Goal: Information Seeking & Learning: Learn about a topic

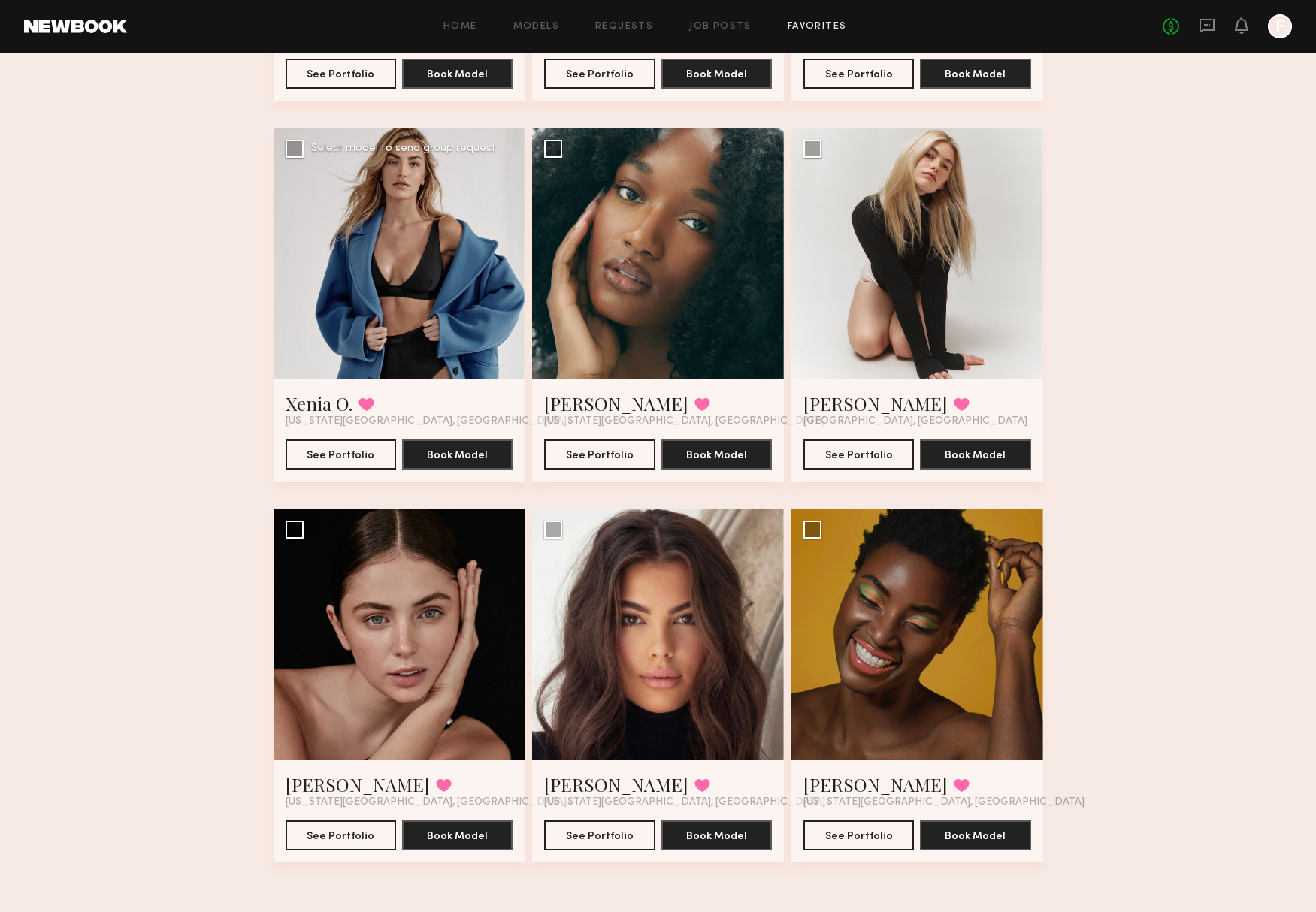
scroll to position [789, 0]
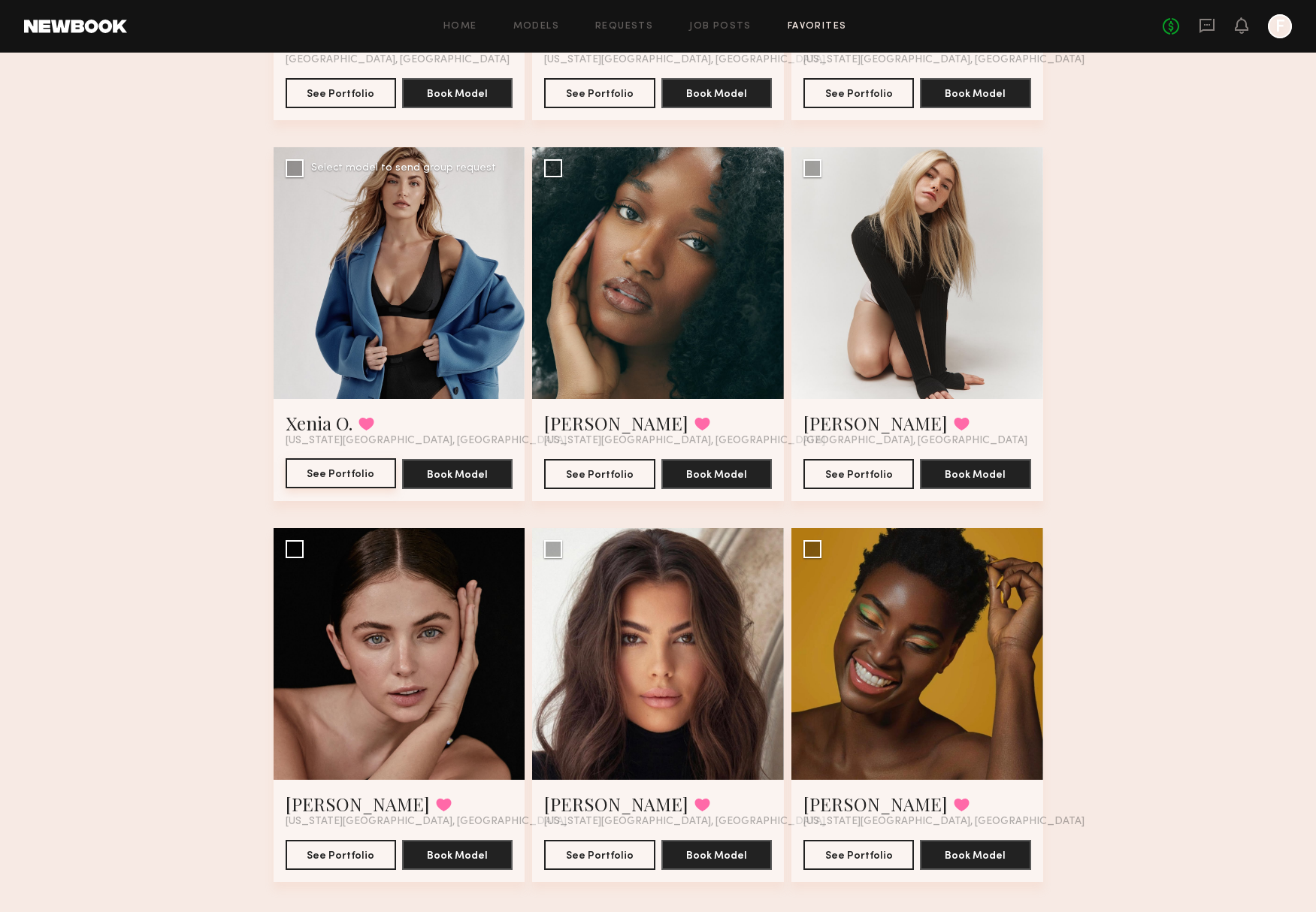
click at [368, 466] on button "See Portfolio" at bounding box center [340, 473] width 110 height 30
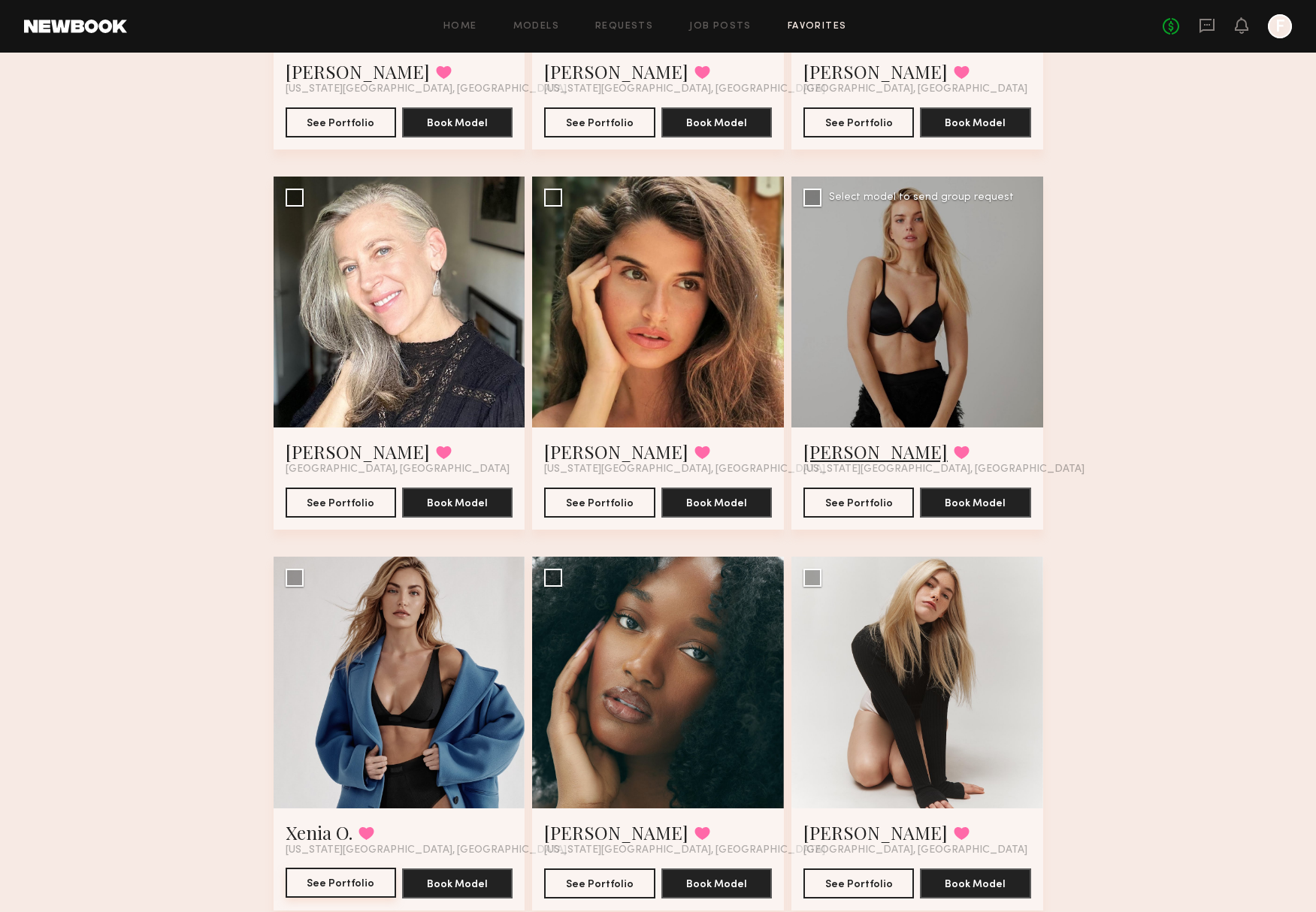
scroll to position [378, 0]
click at [832, 444] on link "[PERSON_NAME]" at bounding box center [875, 452] width 144 height 24
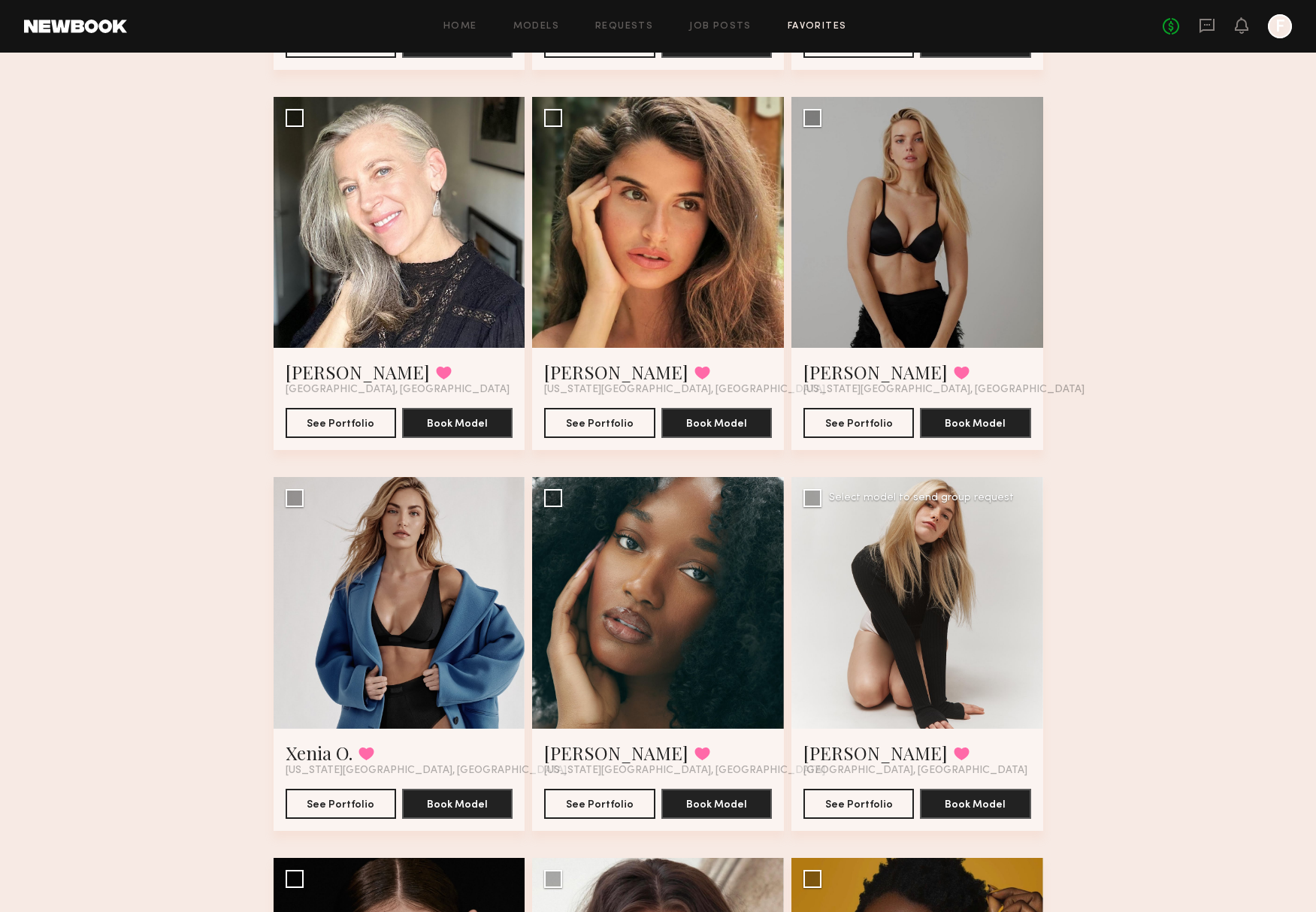
scroll to position [462, 0]
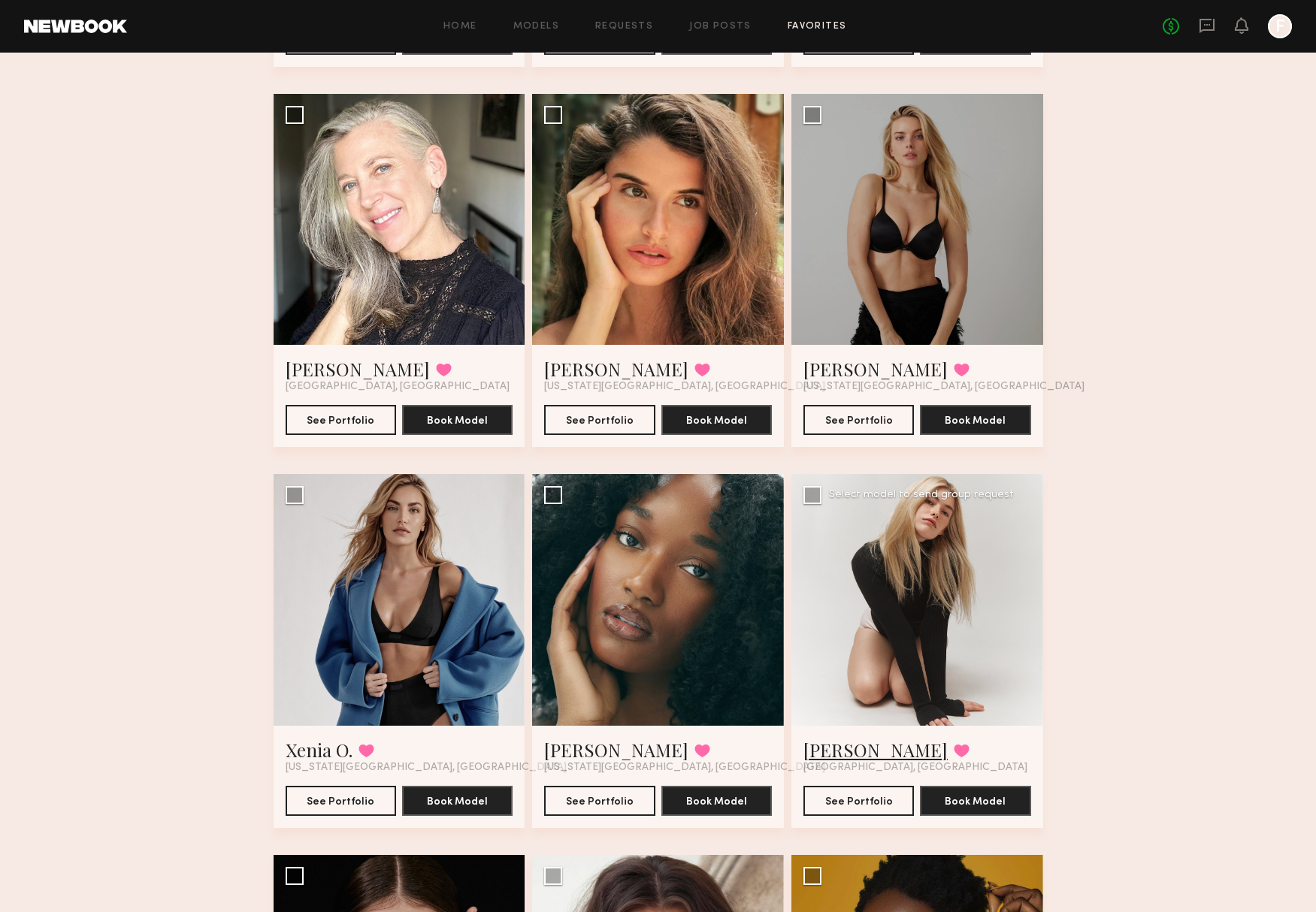
click at [833, 752] on link "Carlie W." at bounding box center [875, 750] width 144 height 24
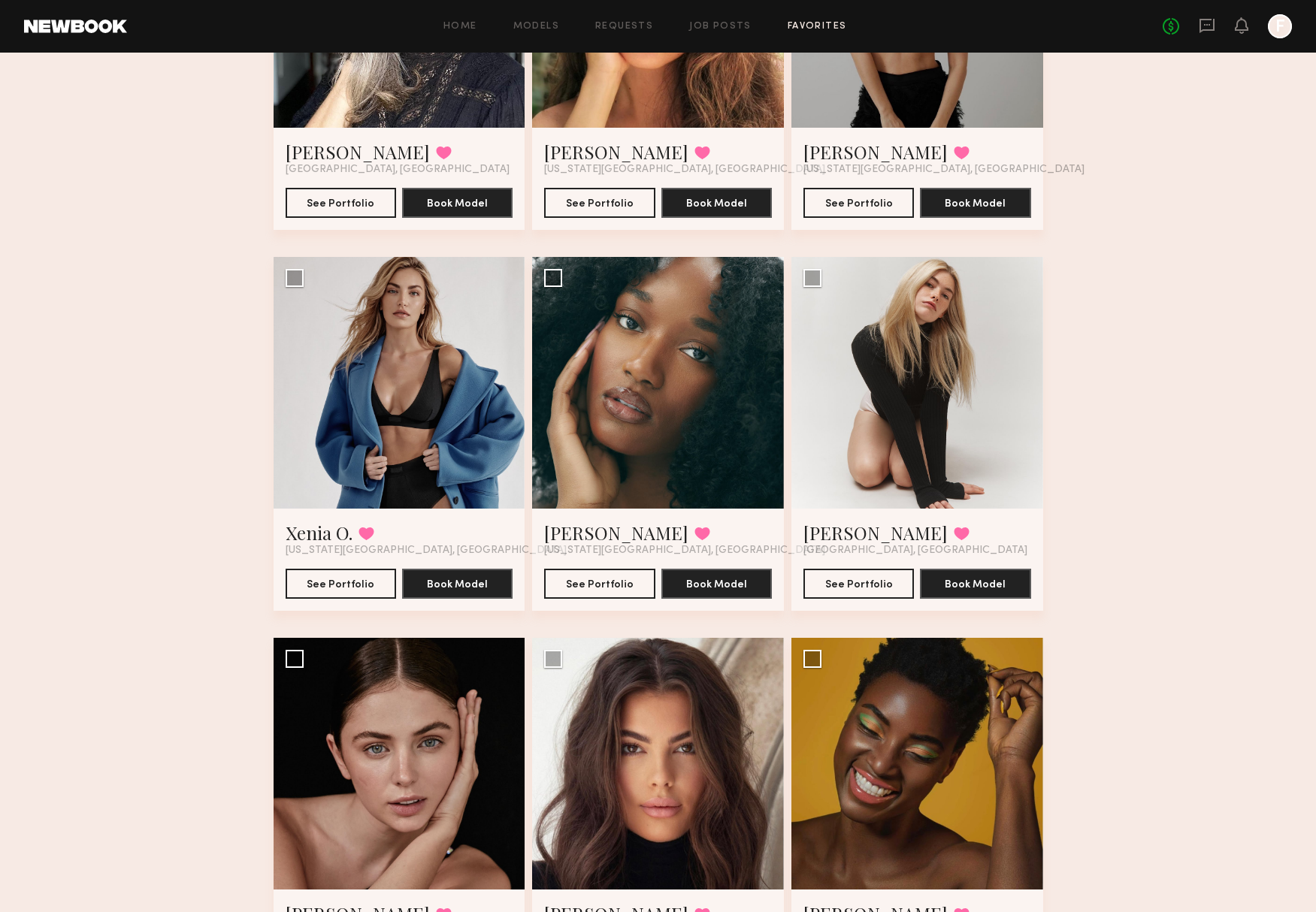
scroll to position [808, 0]
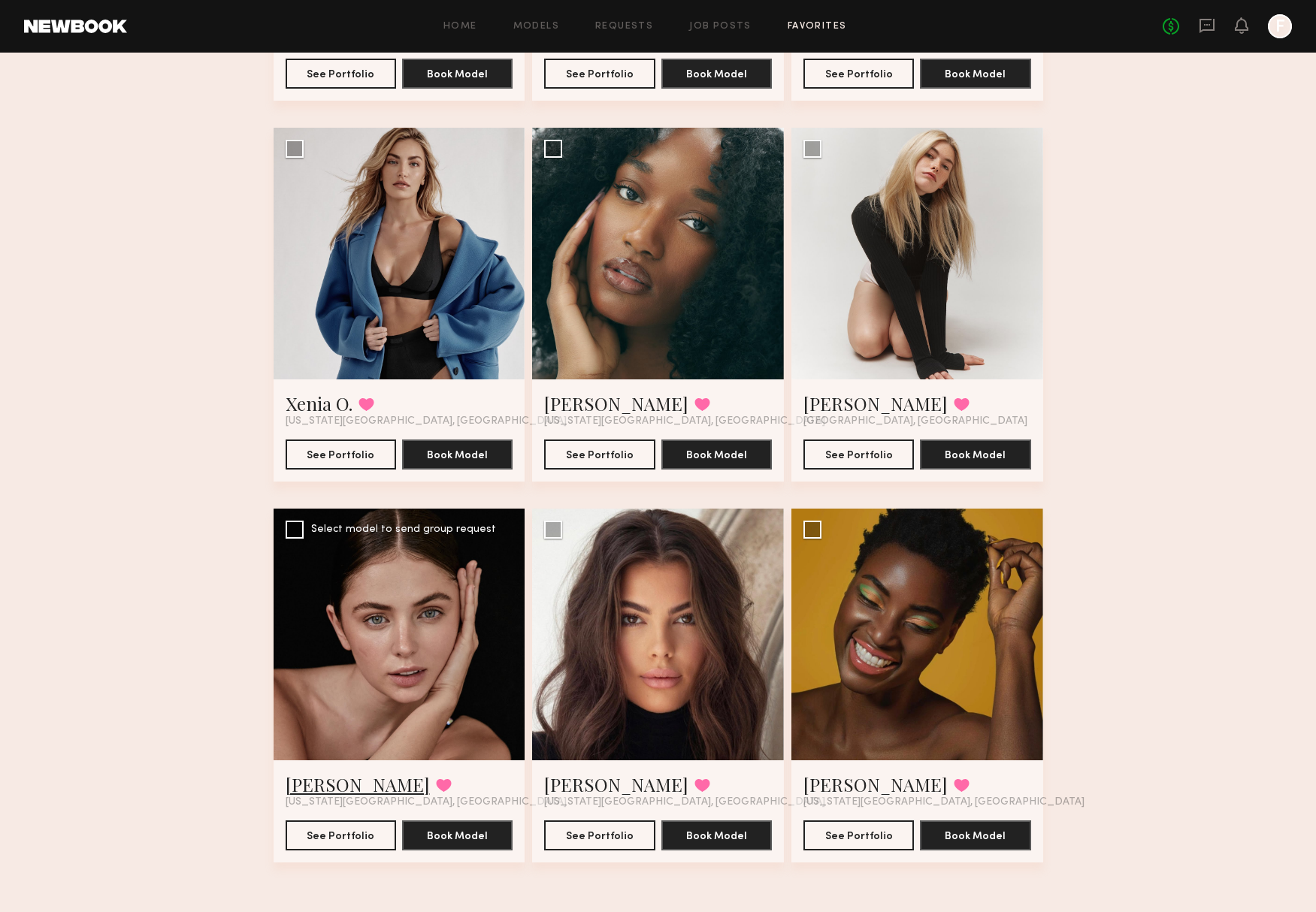
click at [300, 785] on link "Julie F." at bounding box center [357, 785] width 144 height 24
drag, startPoint x: 299, startPoint y: 388, endPoint x: 316, endPoint y: 391, distance: 17.3
click at [315, 391] on div "Xenia O. Favorited New York City, NY See Portfolio Book Model" at bounding box center [399, 430] width 252 height 102
click at [318, 397] on link "Xenia O." at bounding box center [319, 403] width 67 height 24
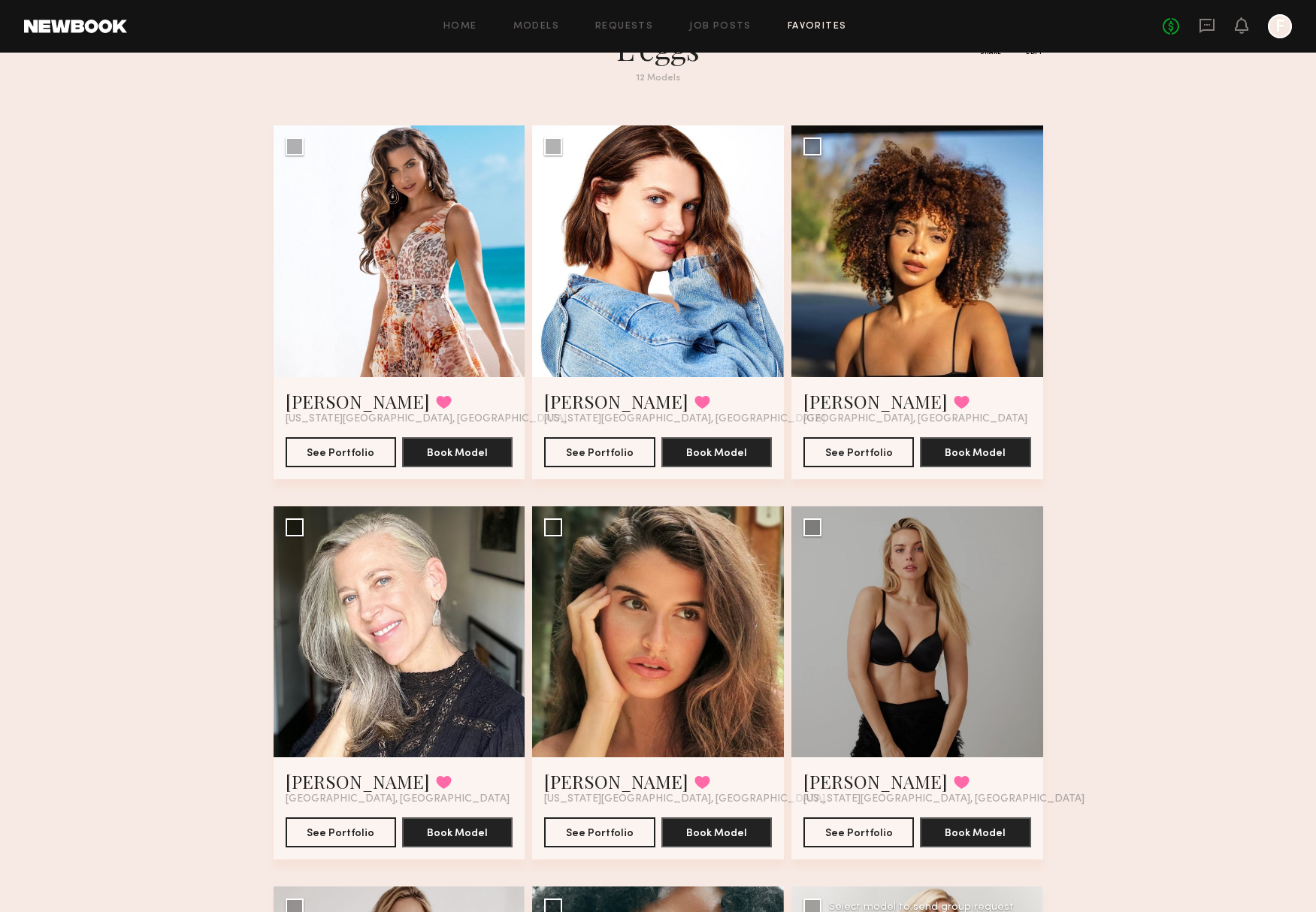
scroll to position [0, 0]
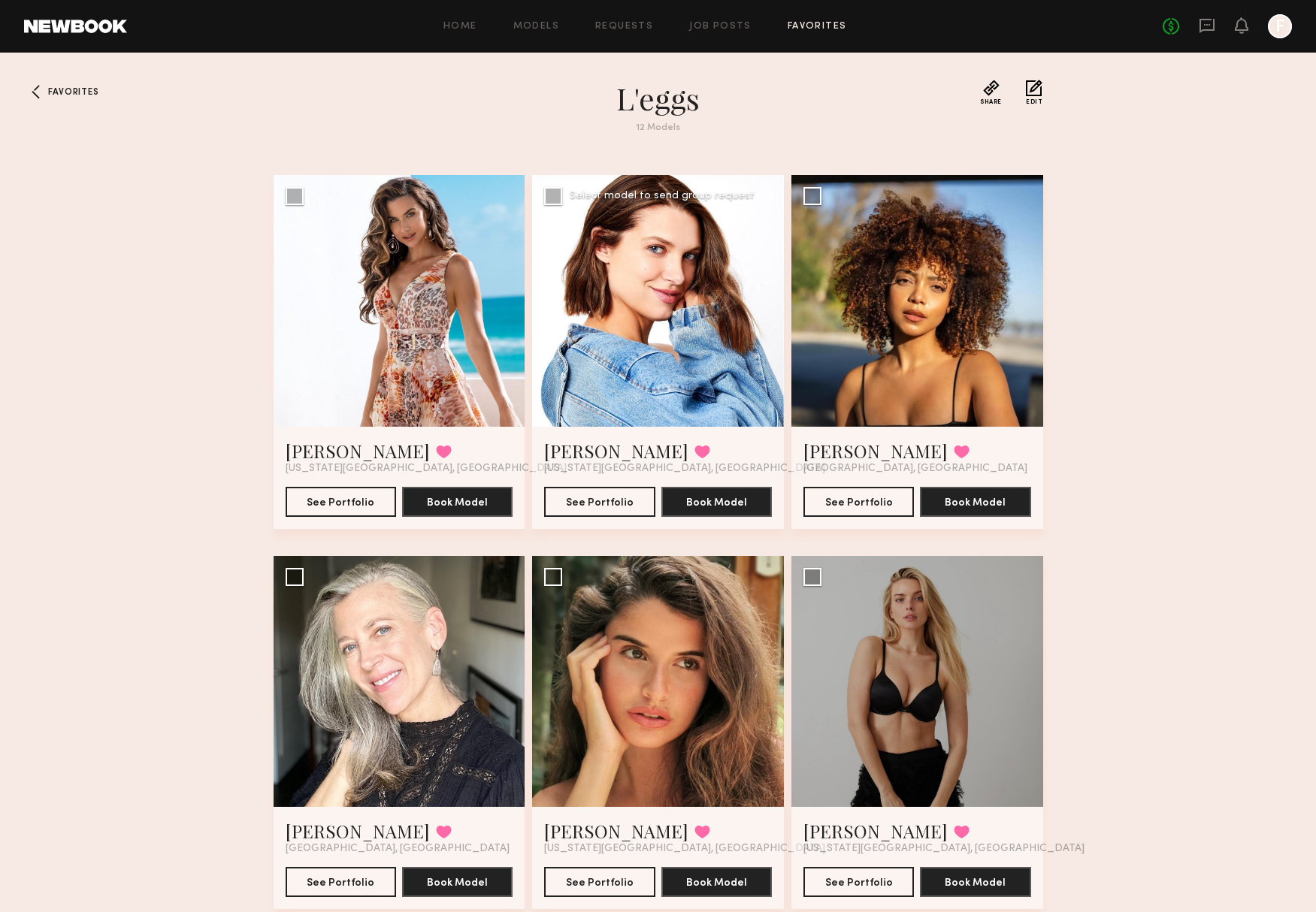
click at [553, 435] on div "Janel K. Favorited New York City, NY See Portfolio Book Model" at bounding box center [658, 478] width 252 height 102
click at [601, 387] on div at bounding box center [658, 301] width 252 height 252
click at [569, 455] on link "Janel K." at bounding box center [616, 451] width 144 height 24
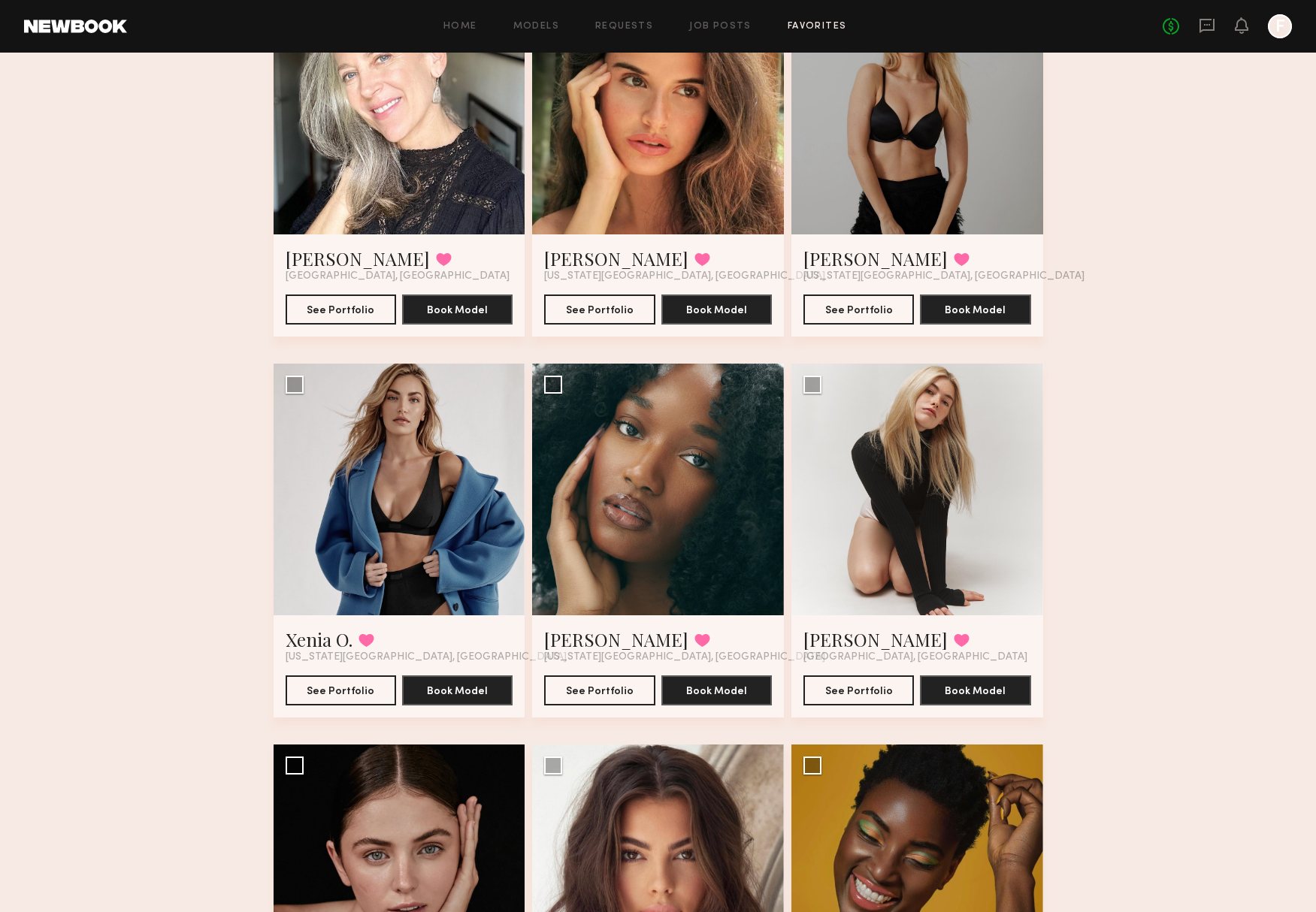
scroll to position [808, 0]
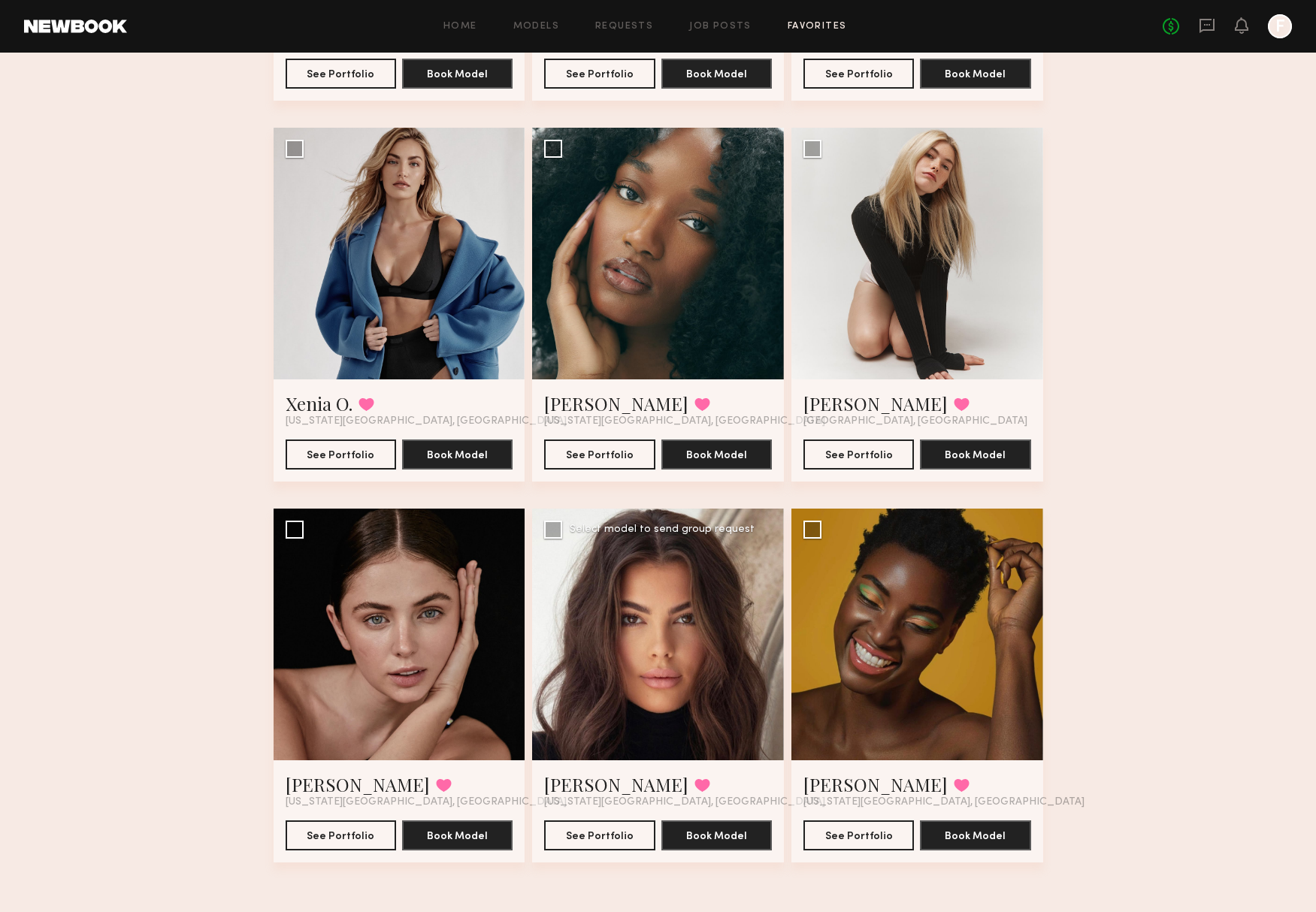
drag, startPoint x: 723, startPoint y: 560, endPoint x: 731, endPoint y: 559, distance: 8.1
click at [727, 560] on div at bounding box center [658, 634] width 252 height 252
click at [600, 792] on link "Brianna W." at bounding box center [616, 785] width 144 height 24
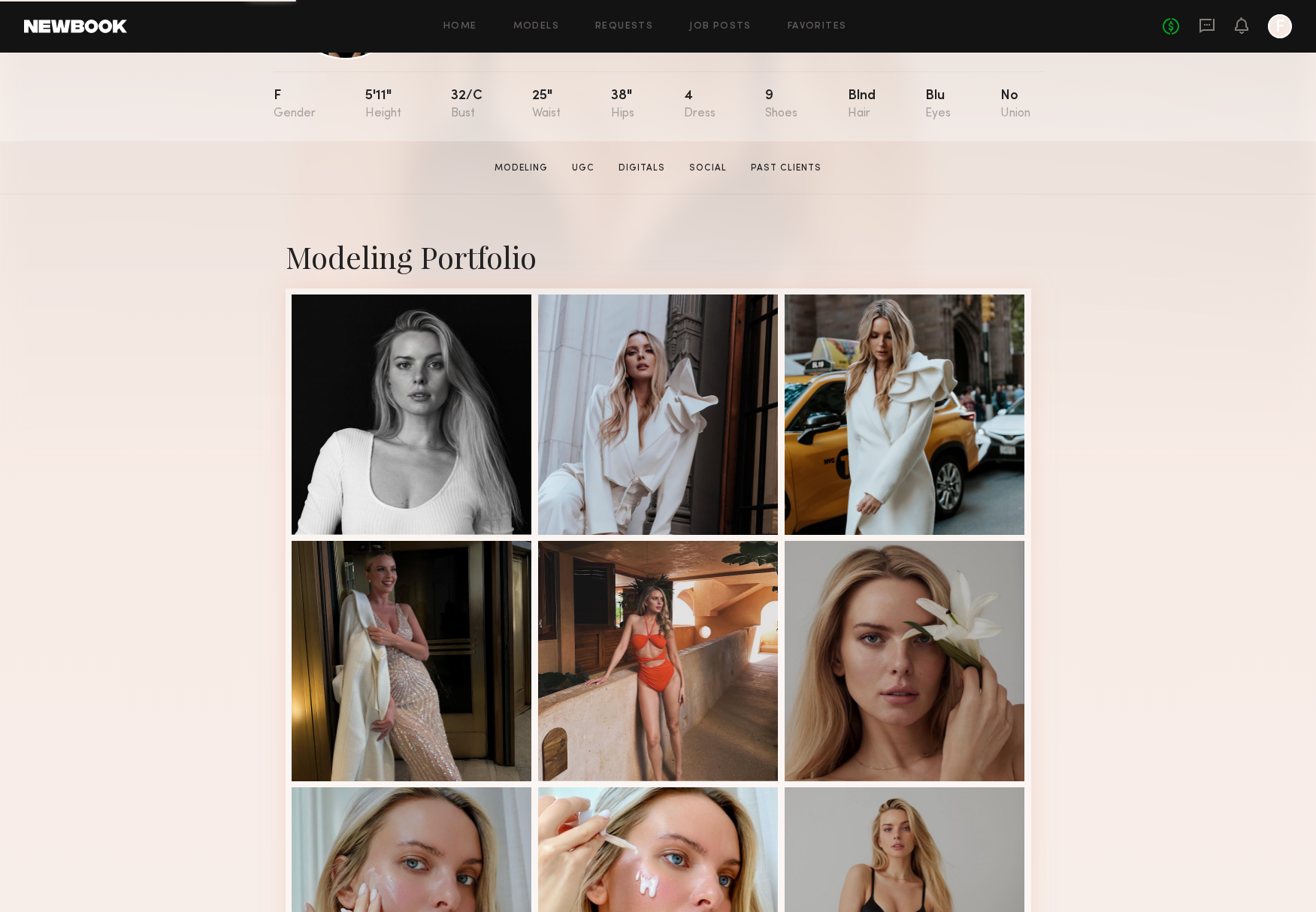
scroll to position [155, 0]
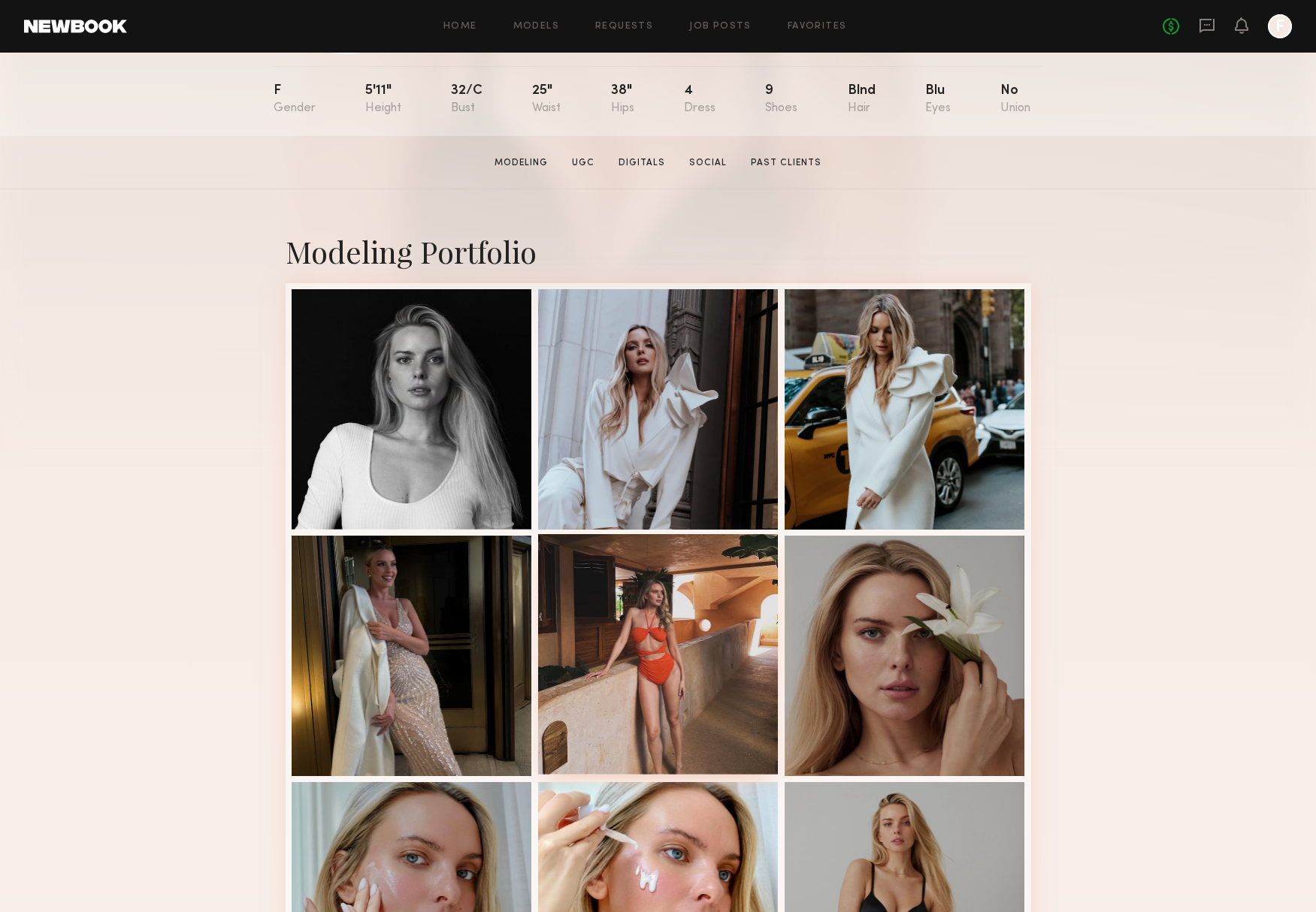
click at [655, 627] on div at bounding box center [659, 655] width 241 height 241
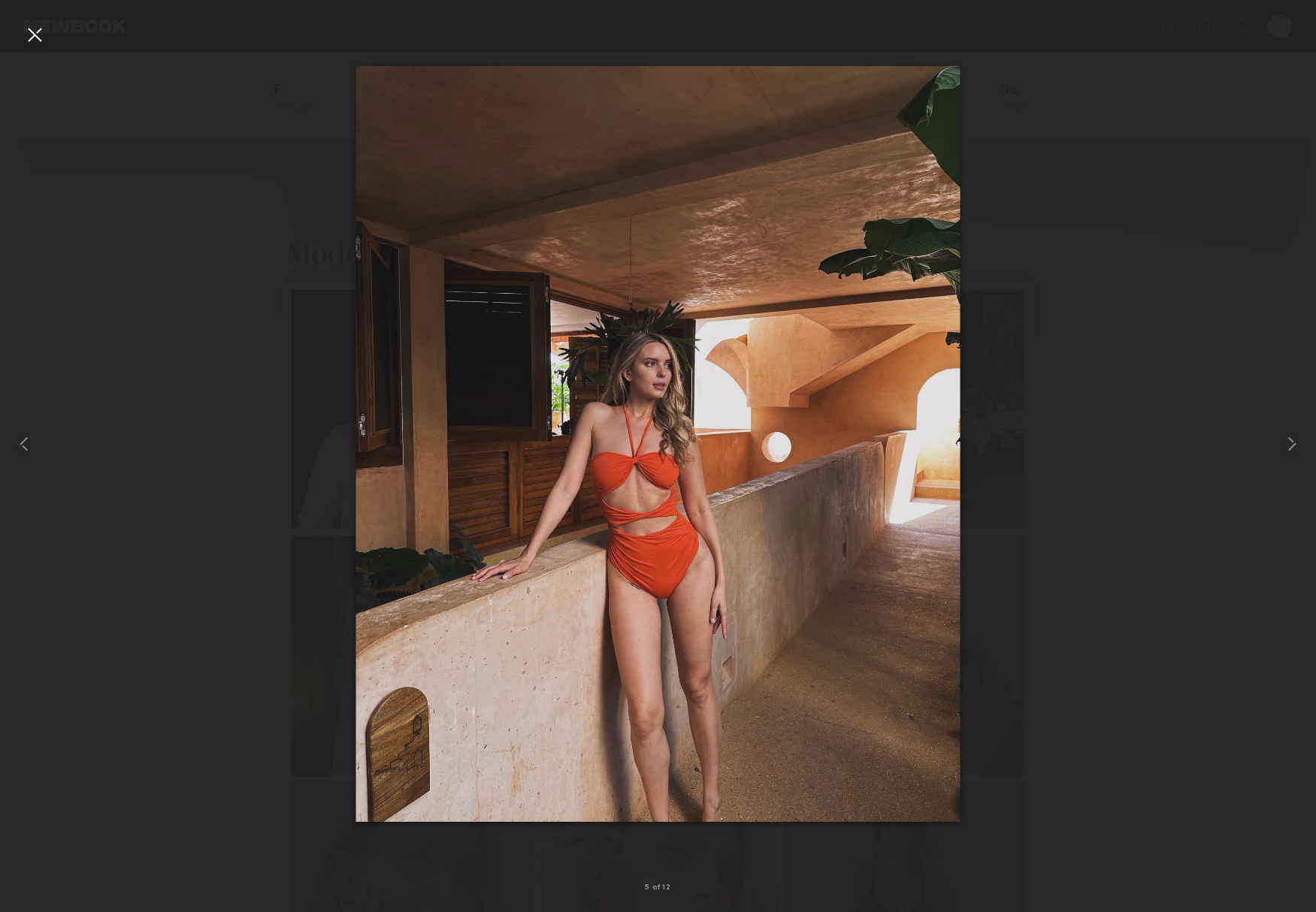
scroll to position [170, 0]
click at [1288, 445] on common-icon at bounding box center [1292, 445] width 24 height 24
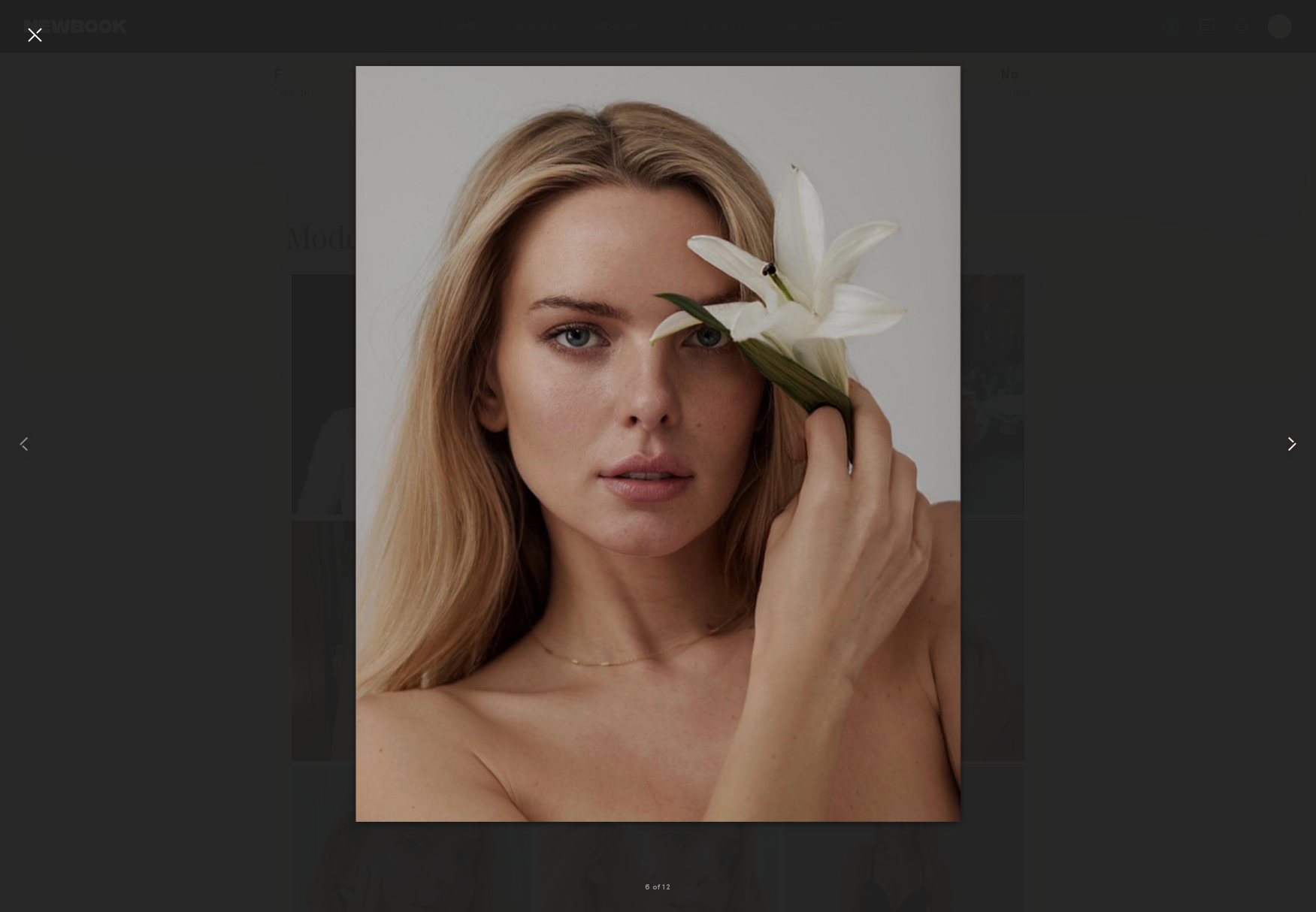
click at [1288, 445] on common-icon at bounding box center [1292, 445] width 24 height 24
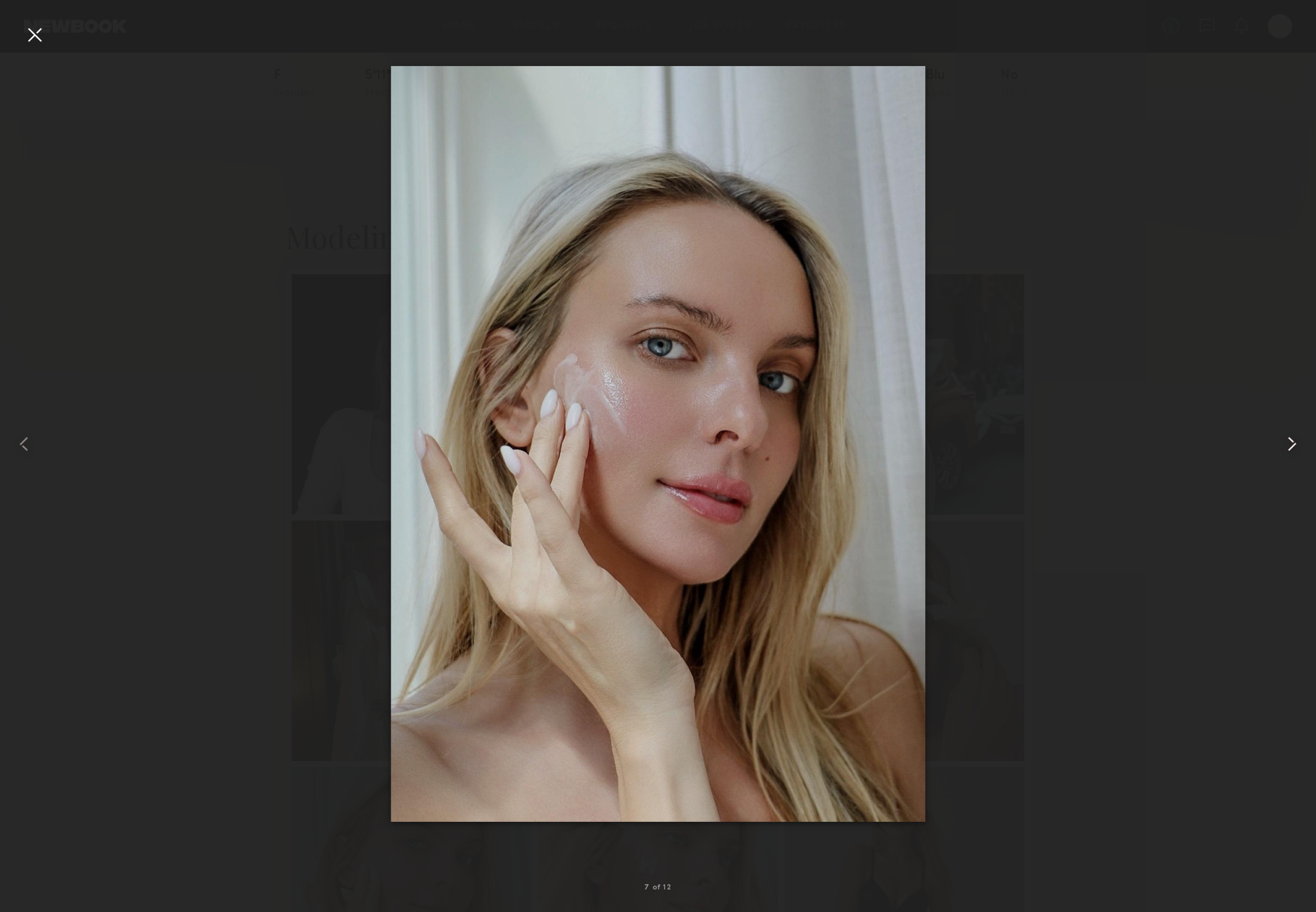
click at [1288, 445] on common-icon at bounding box center [1292, 445] width 24 height 24
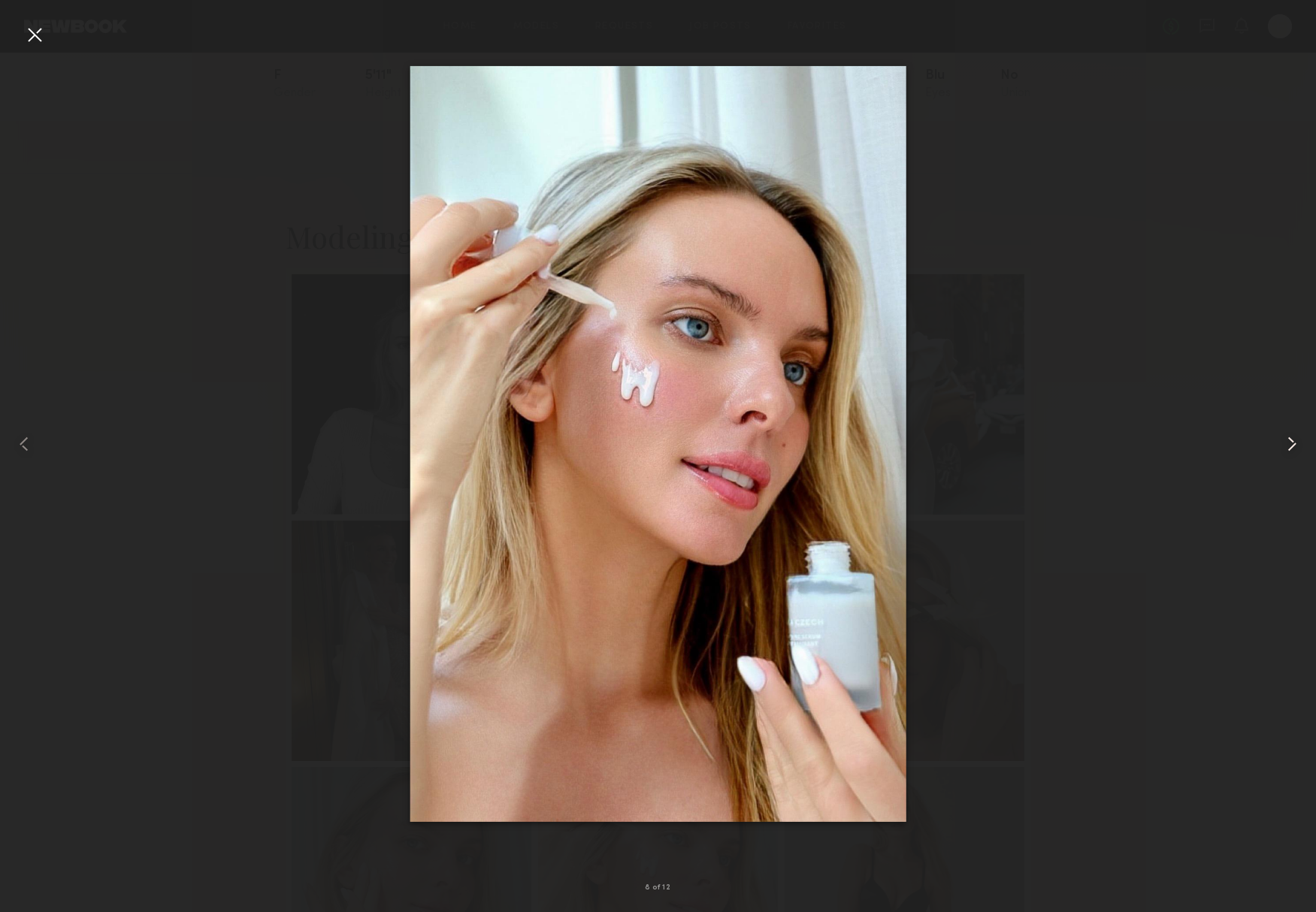
click at [1288, 445] on common-icon at bounding box center [1292, 445] width 24 height 24
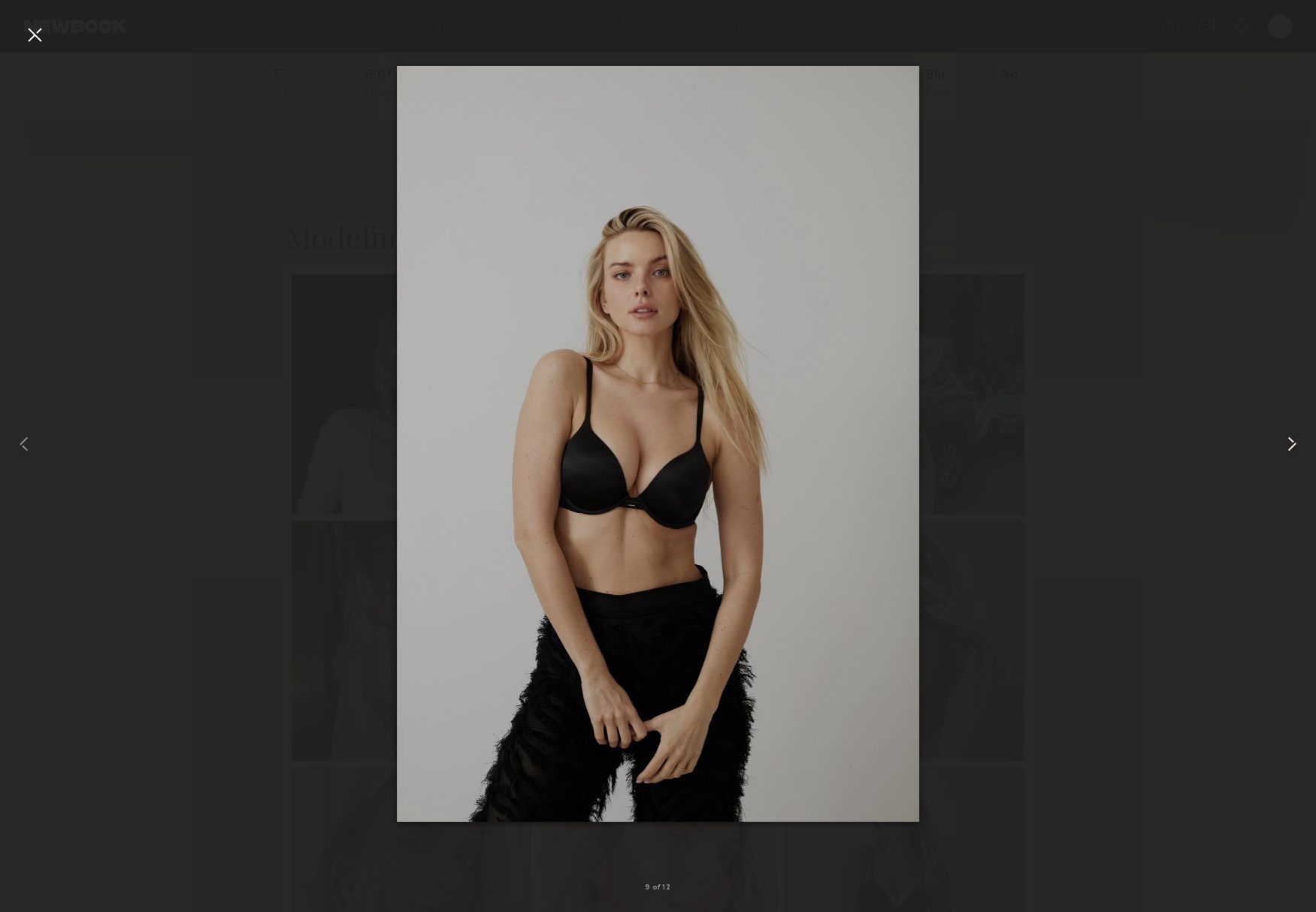
click at [1288, 445] on common-icon at bounding box center [1292, 445] width 24 height 24
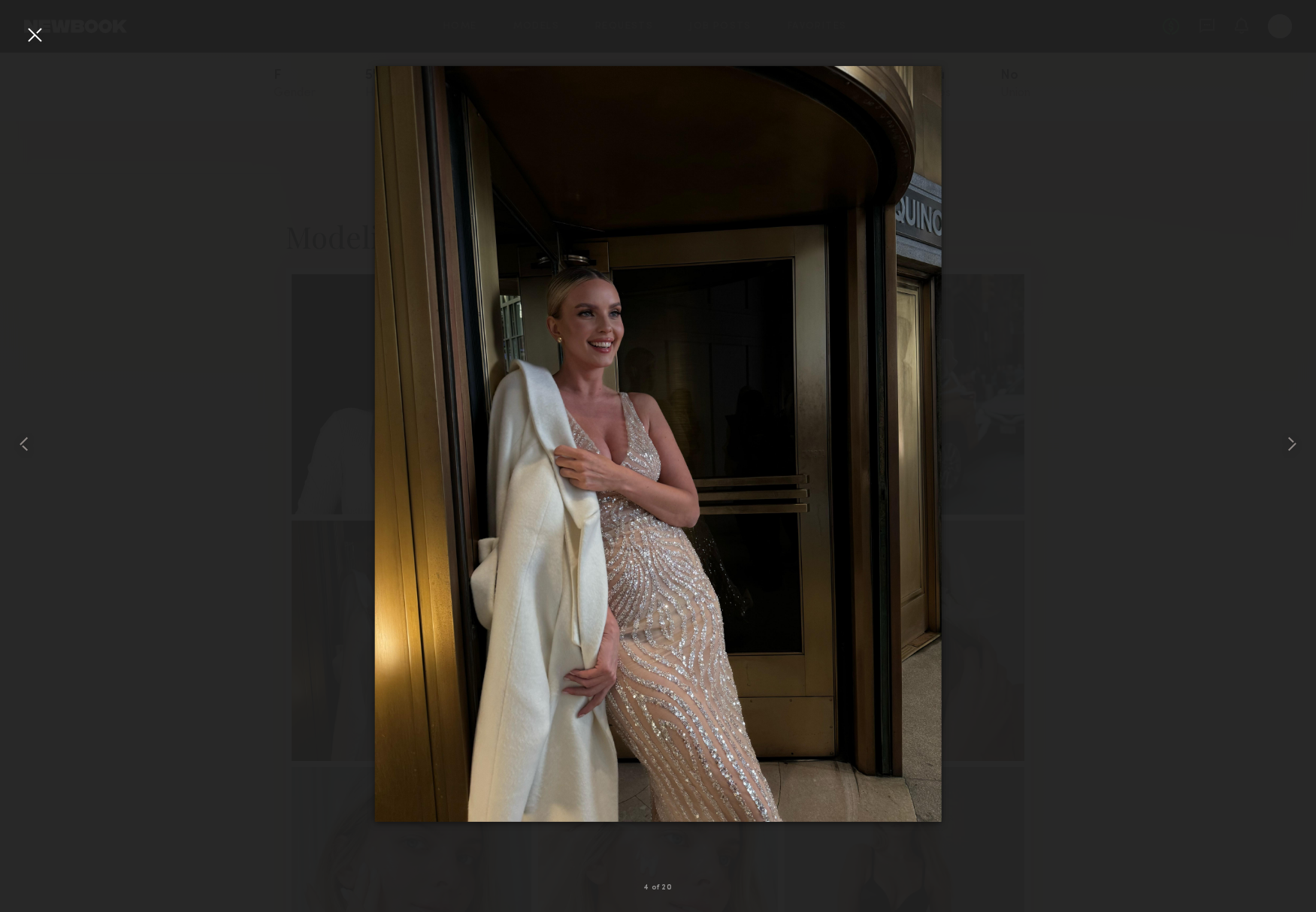
click at [328, 464] on div at bounding box center [658, 444] width 1316 height 840
drag, startPoint x: 273, startPoint y: 464, endPoint x: 84, endPoint y: 107, distance: 403.9
click at [273, 464] on div at bounding box center [658, 444] width 1316 height 840
click at [21, 40] on div at bounding box center [26, 444] width 53 height 840
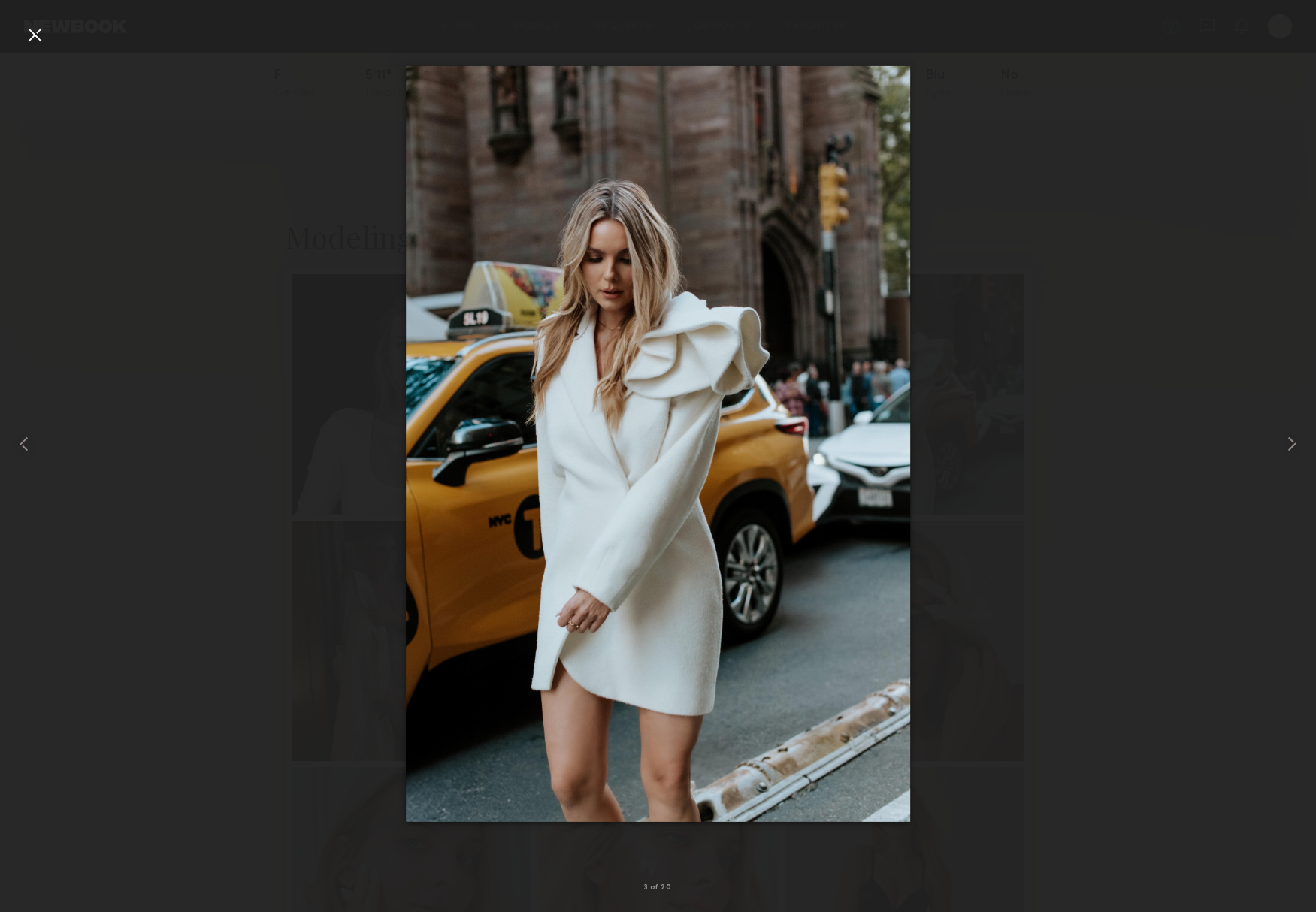
click at [36, 35] on div at bounding box center [35, 35] width 24 height 24
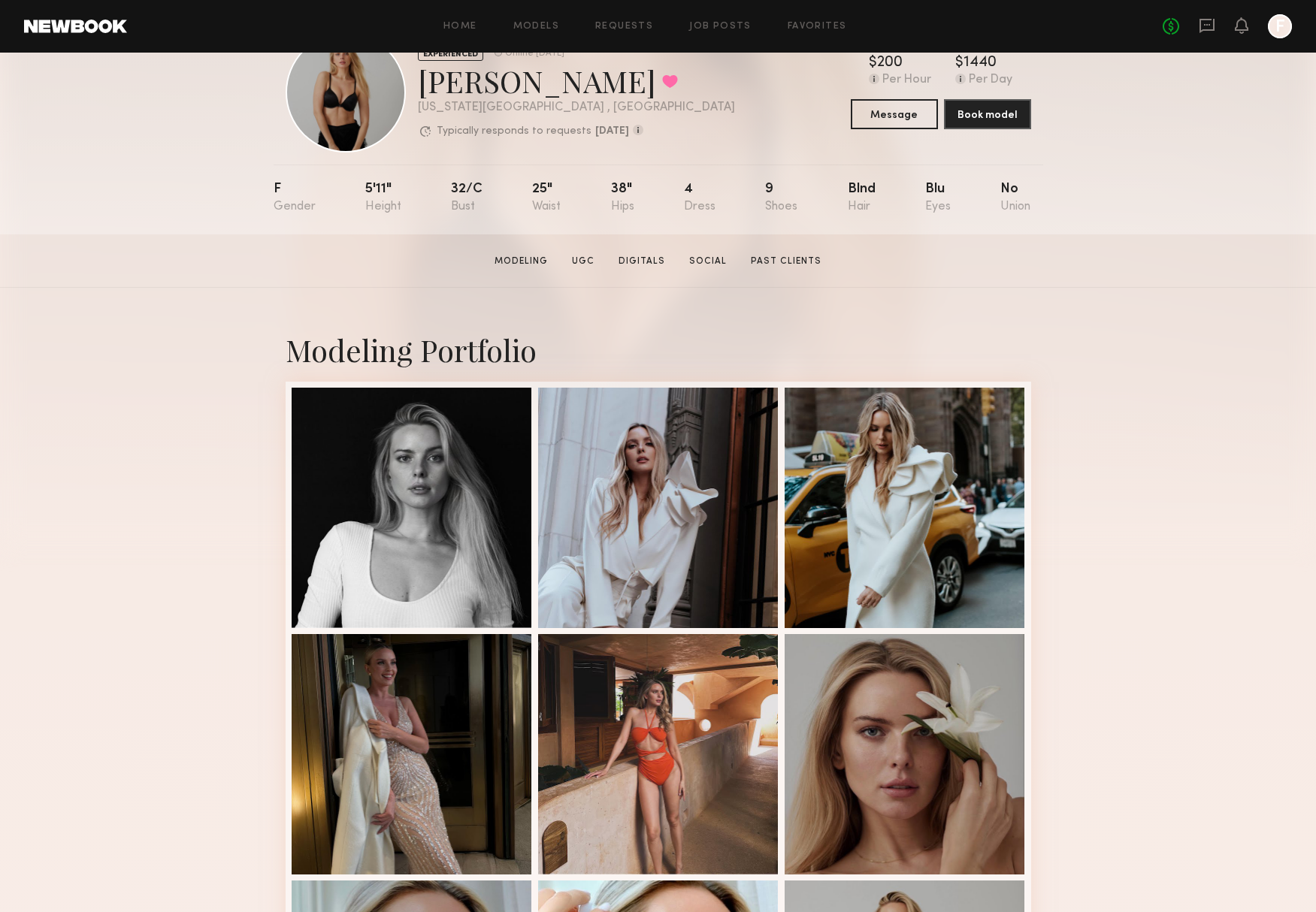
scroll to position [0, 0]
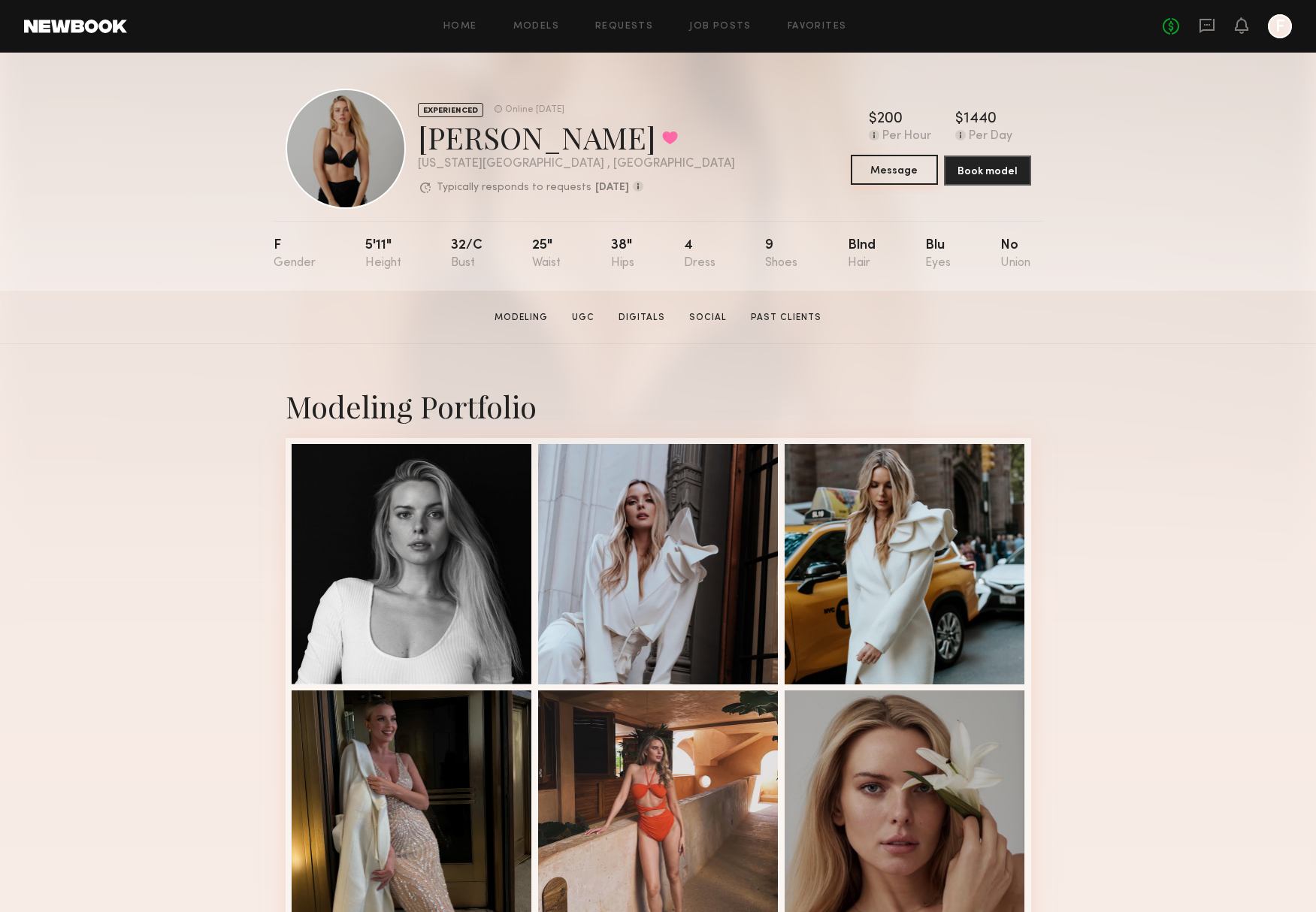
click at [873, 178] on button "Message" at bounding box center [894, 169] width 87 height 30
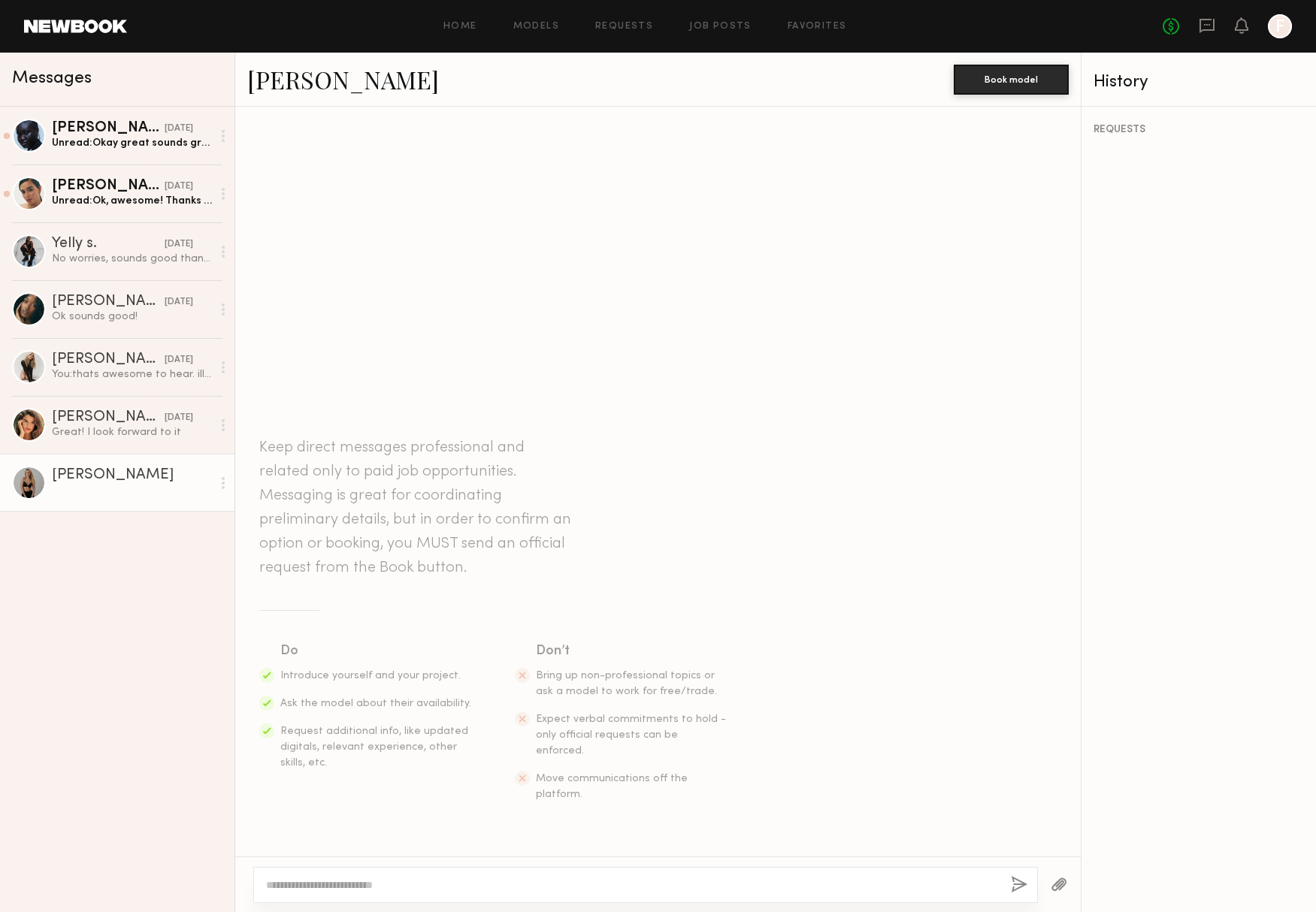
click at [386, 882] on textarea at bounding box center [632, 885] width 733 height 15
click at [347, 885] on textarea at bounding box center [632, 885] width 733 height 15
paste textarea "**********"
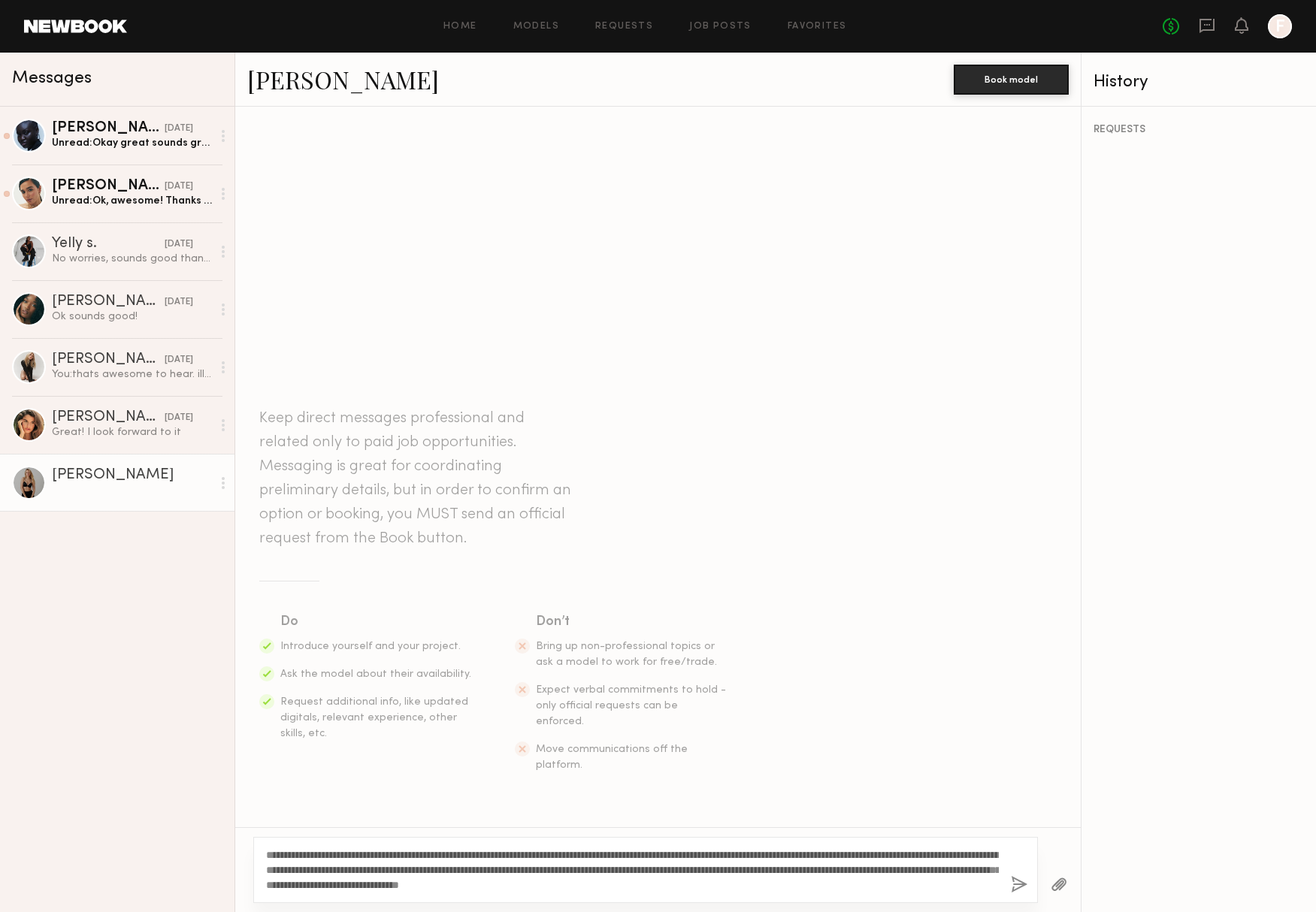
click at [264, 852] on div "**********" at bounding box center [646, 869] width 784 height 66
click at [264, 851] on div "**********" at bounding box center [646, 869] width 784 height 66
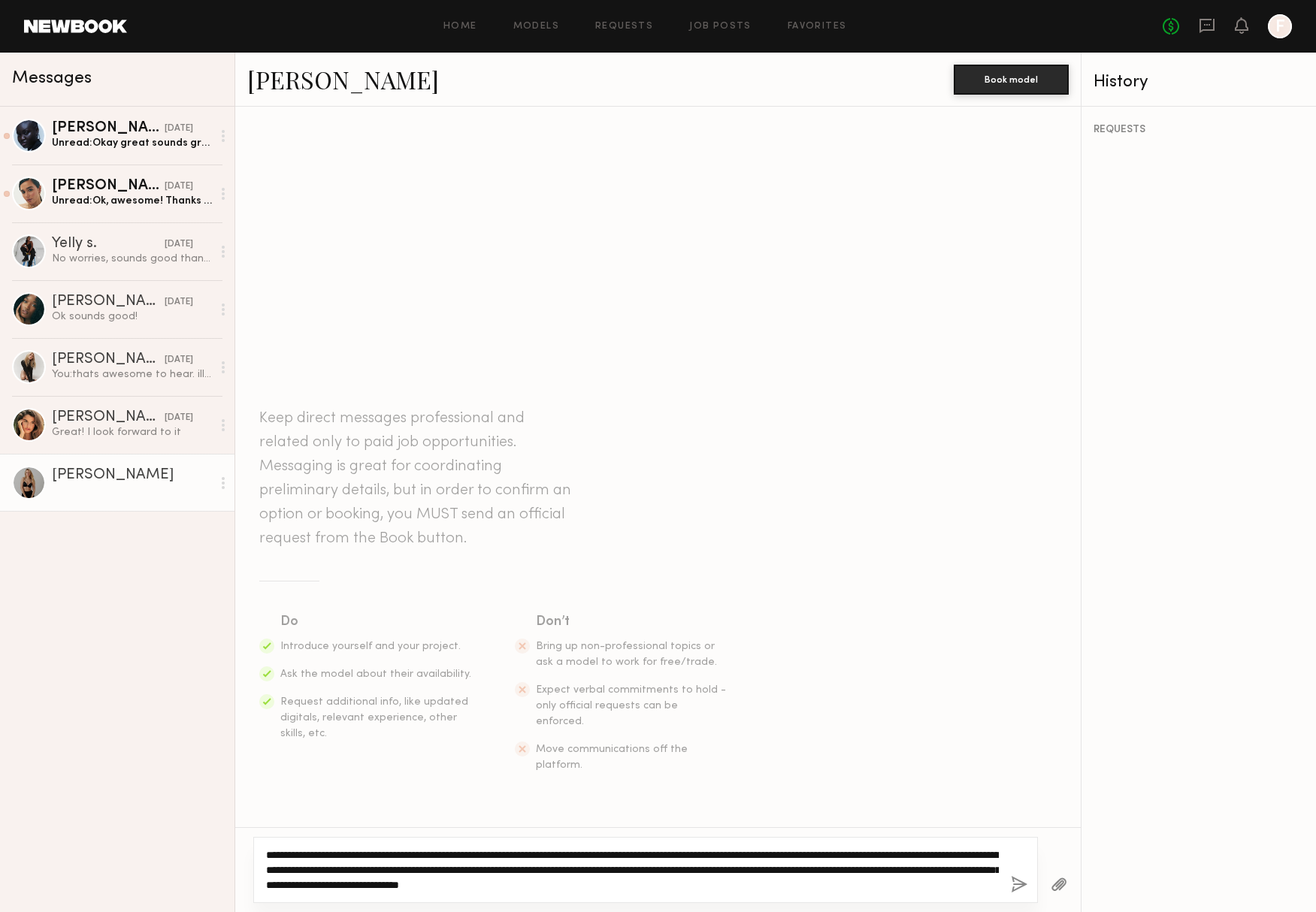
drag, startPoint x: 275, startPoint y: 856, endPoint x: 254, endPoint y: 856, distance: 21.0
click at [254, 856] on div "**********" at bounding box center [646, 869] width 784 height 66
click at [481, 869] on textarea "**********" at bounding box center [632, 869] width 733 height 45
type textarea "**********"
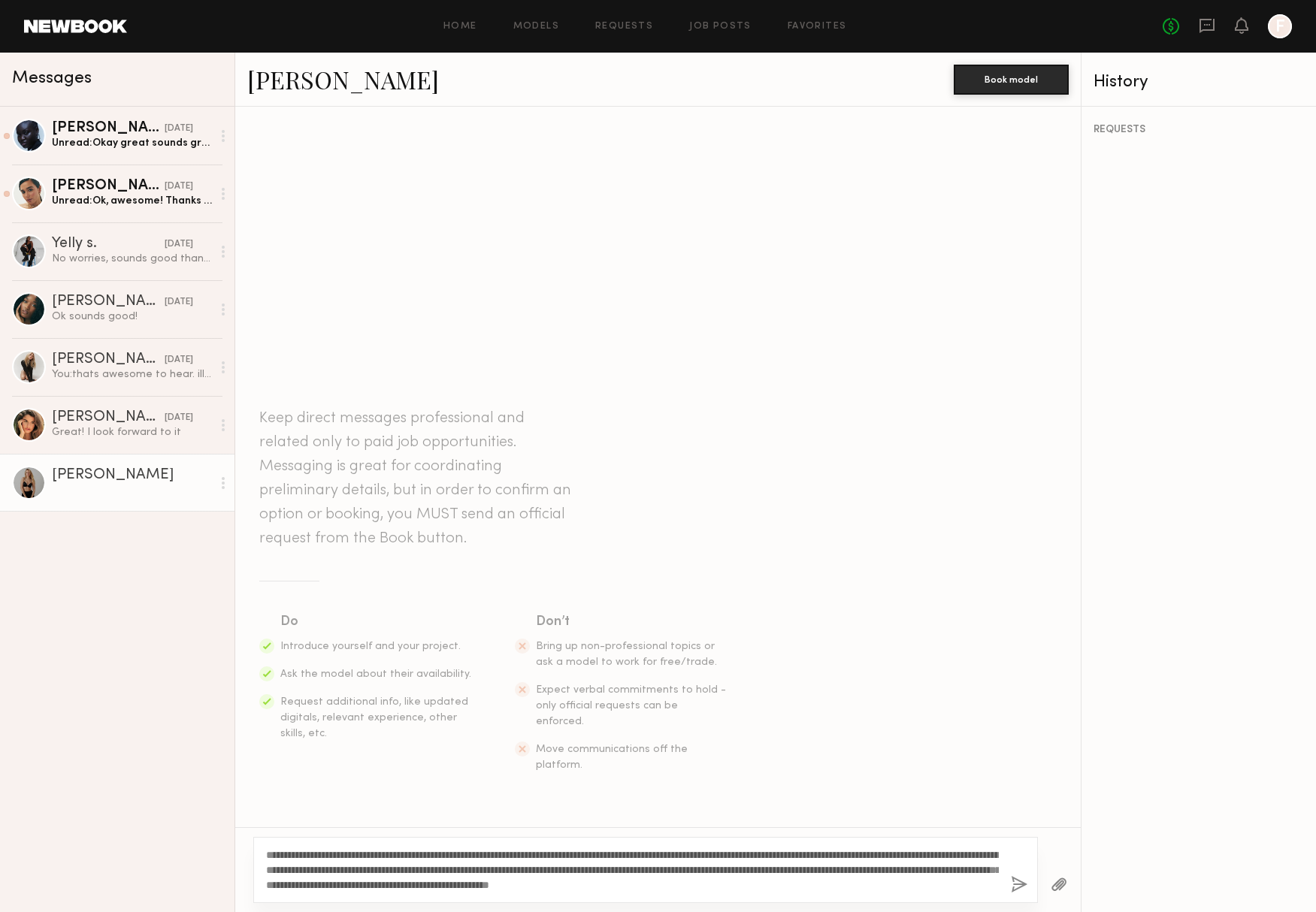
click at [1015, 882] on button "button" at bounding box center [1019, 885] width 17 height 19
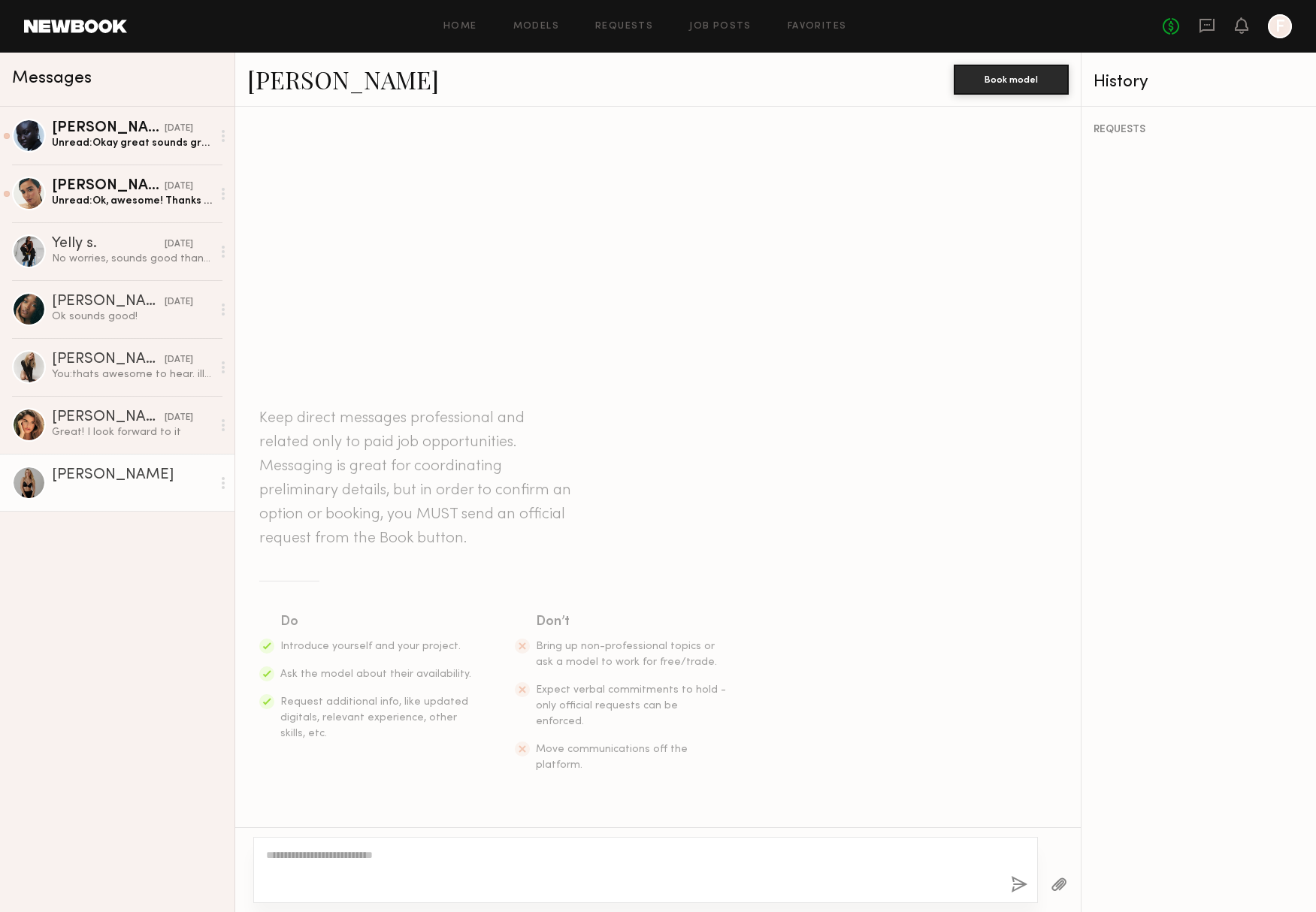
scroll to position [10, 0]
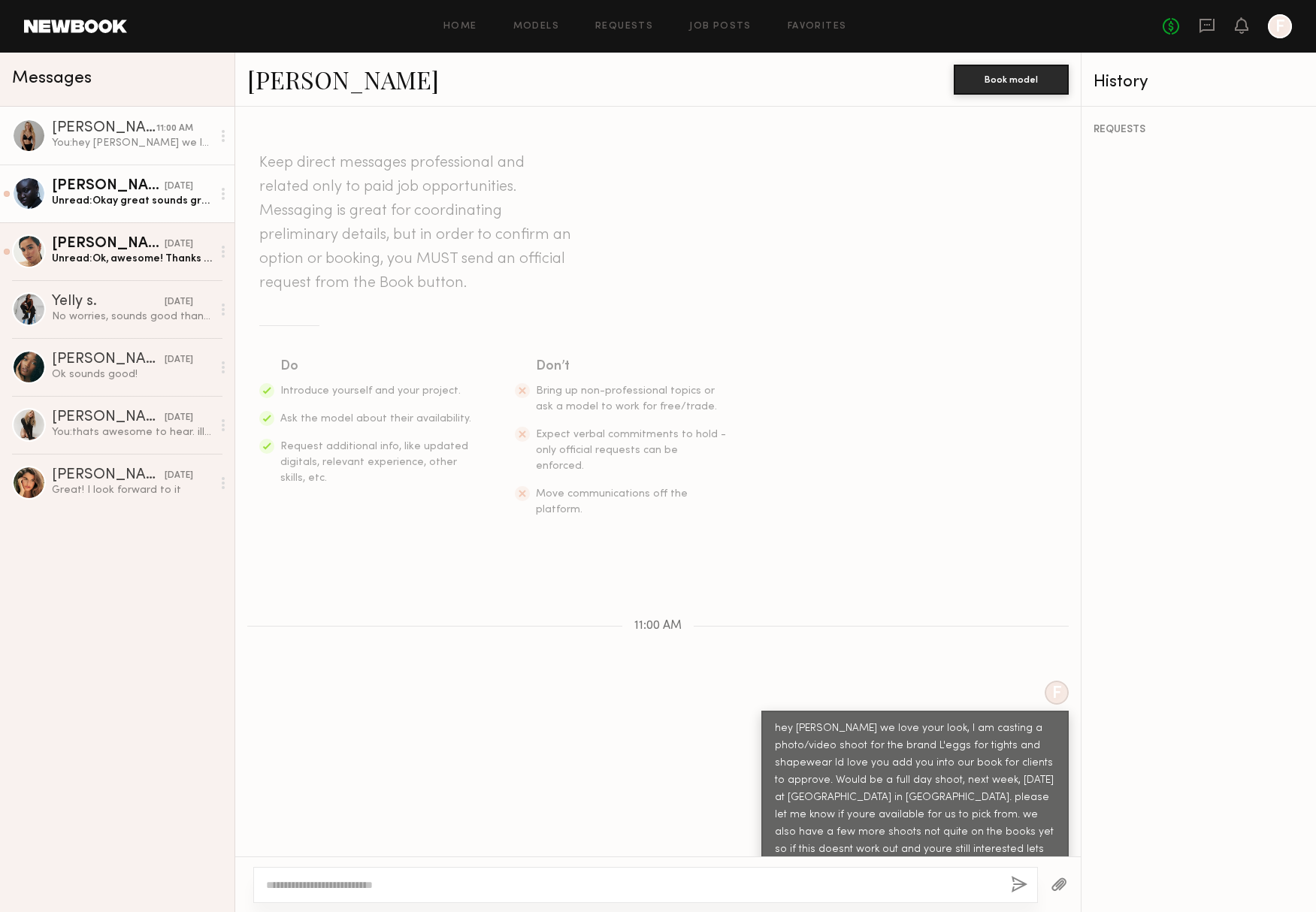
click at [85, 200] on div "Unread: Okay great sounds great!" at bounding box center [132, 201] width 160 height 14
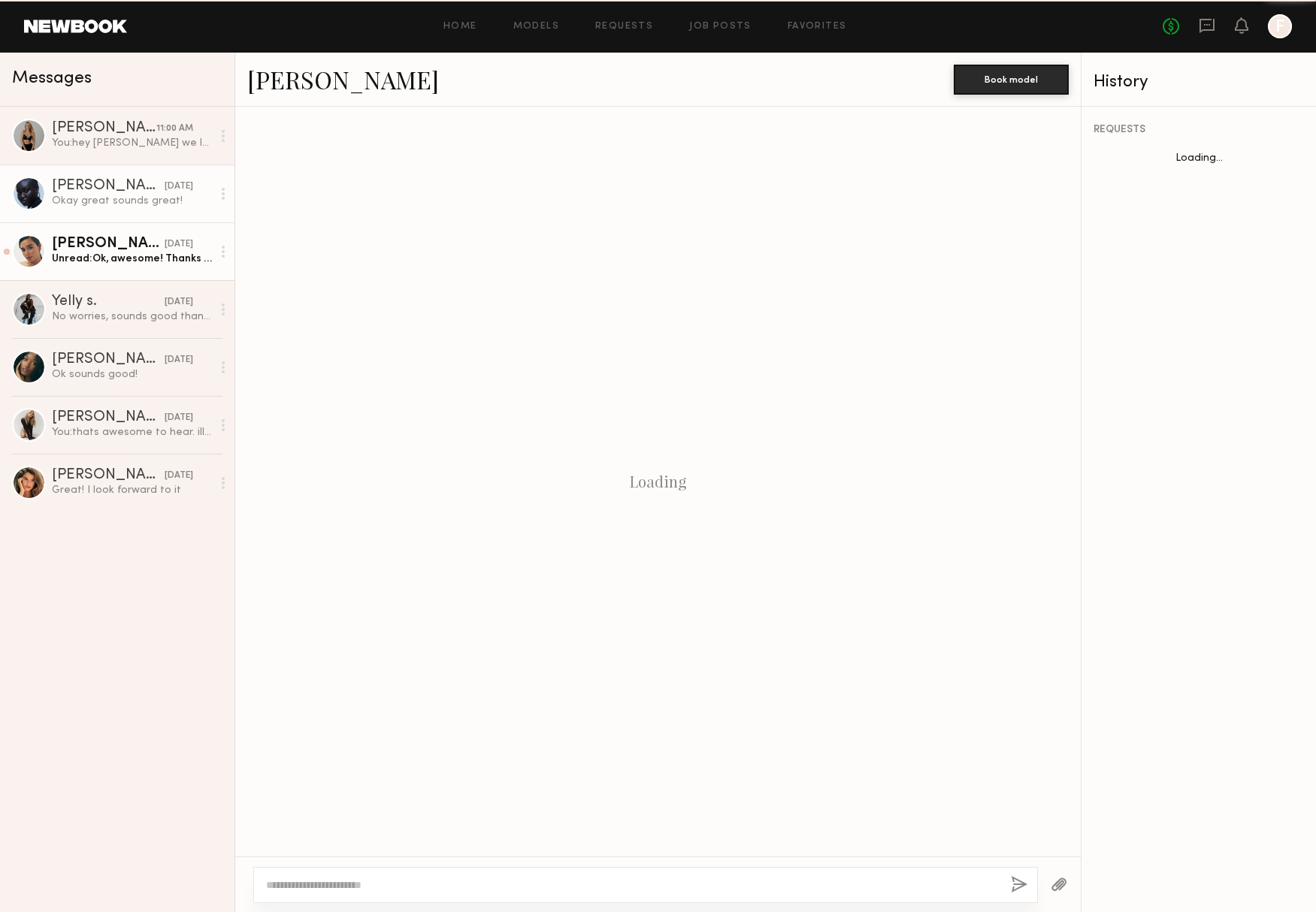
scroll to position [248, 0]
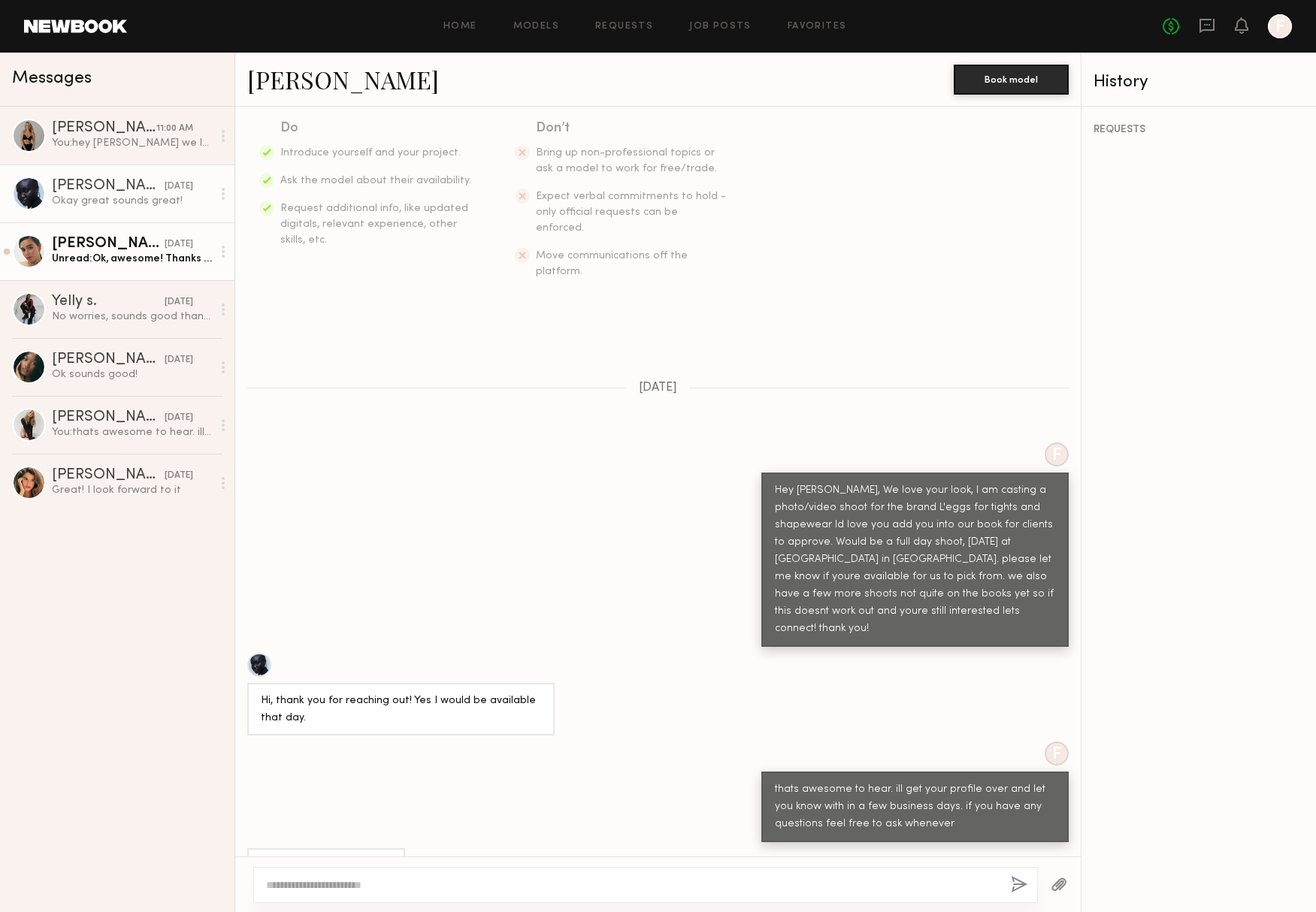
click at [94, 267] on link "Bella F. 09/12/2025 Unread: Ok, awesome! Thanks for letting me know. Looking fo…" at bounding box center [117, 251] width 235 height 58
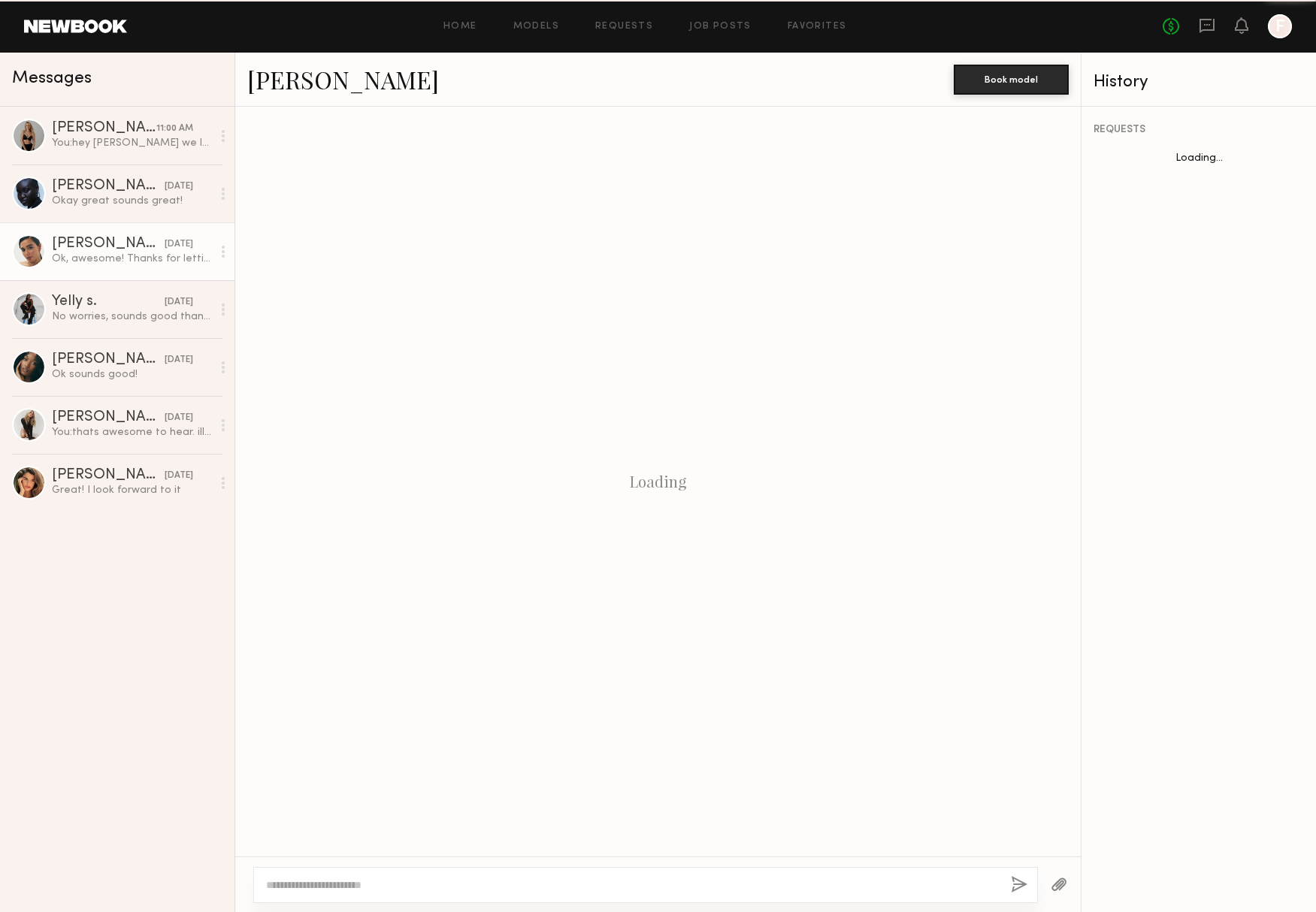
scroll to position [496, 0]
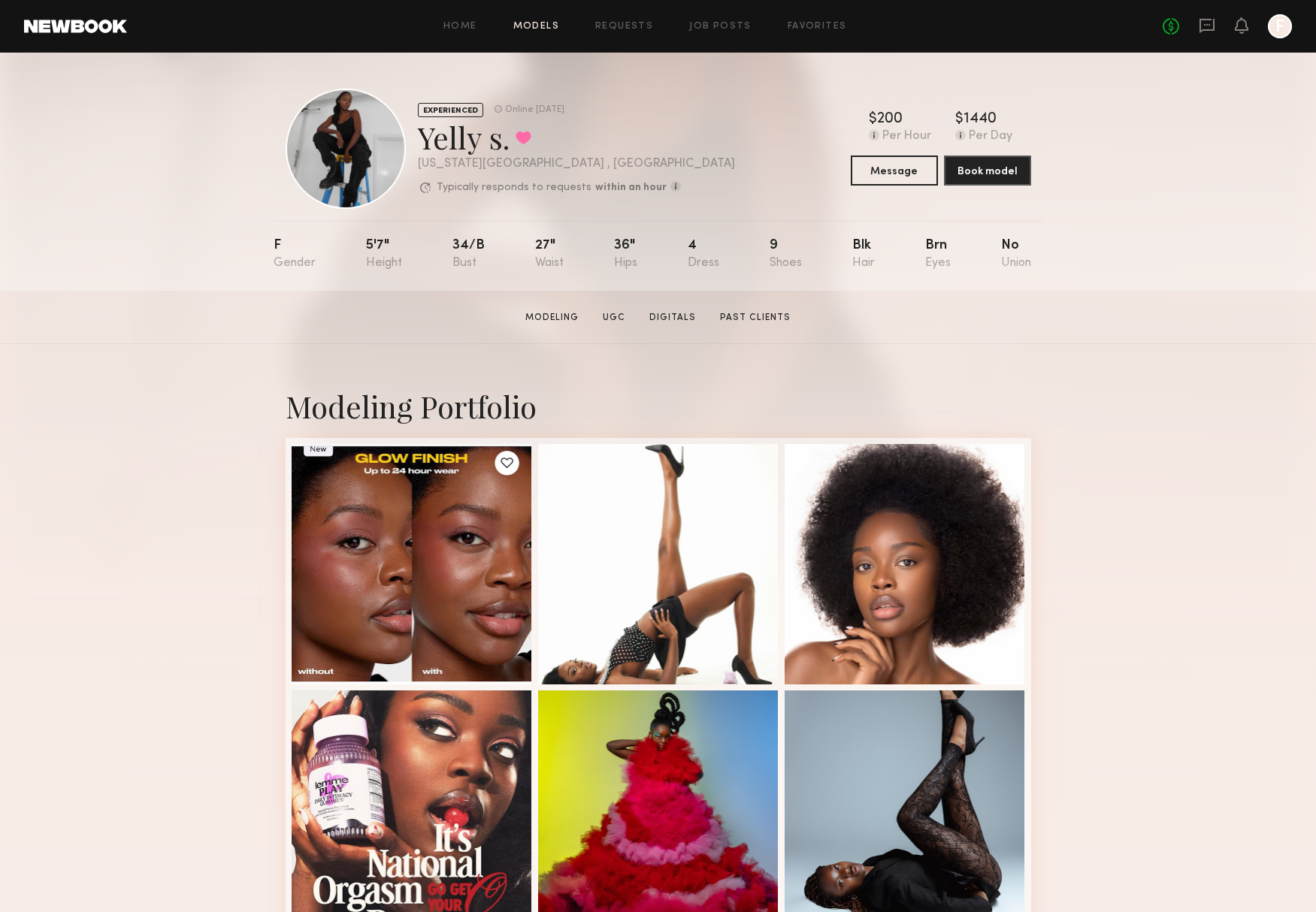
click at [524, 26] on link "Models" at bounding box center [536, 27] width 46 height 10
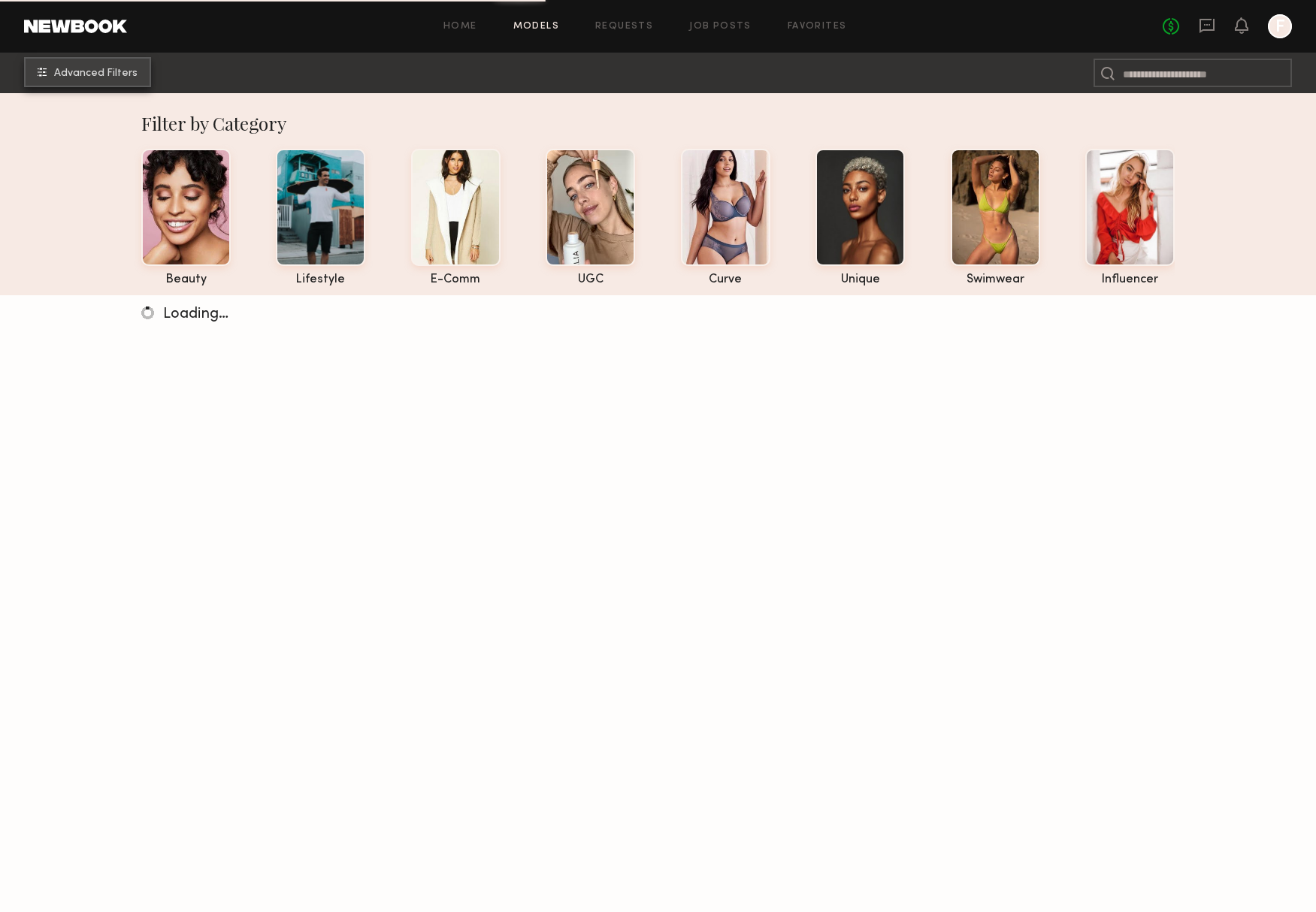
click at [50, 70] on button "Advanced Filters" at bounding box center [88, 72] width 127 height 30
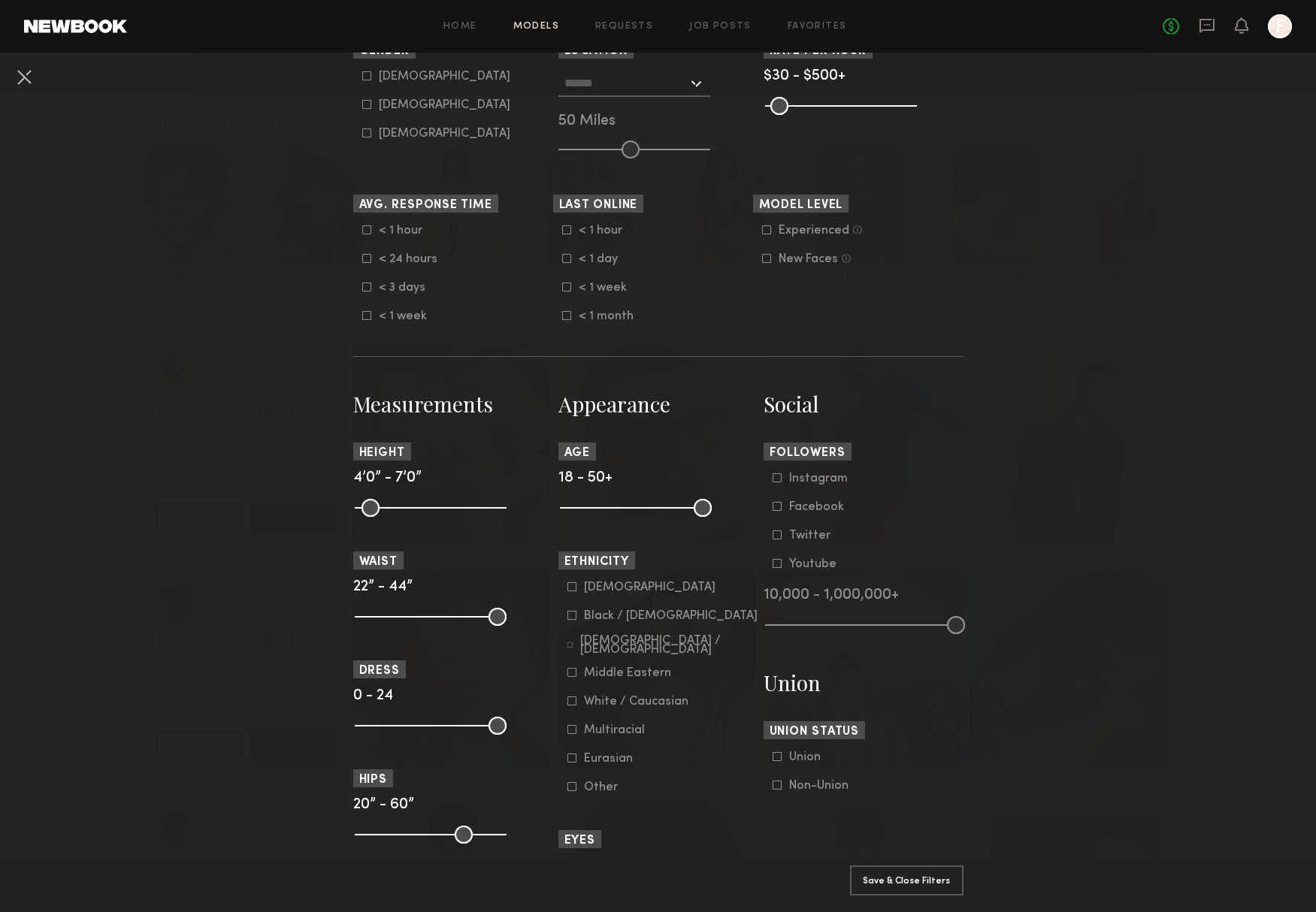
scroll to position [410, 0]
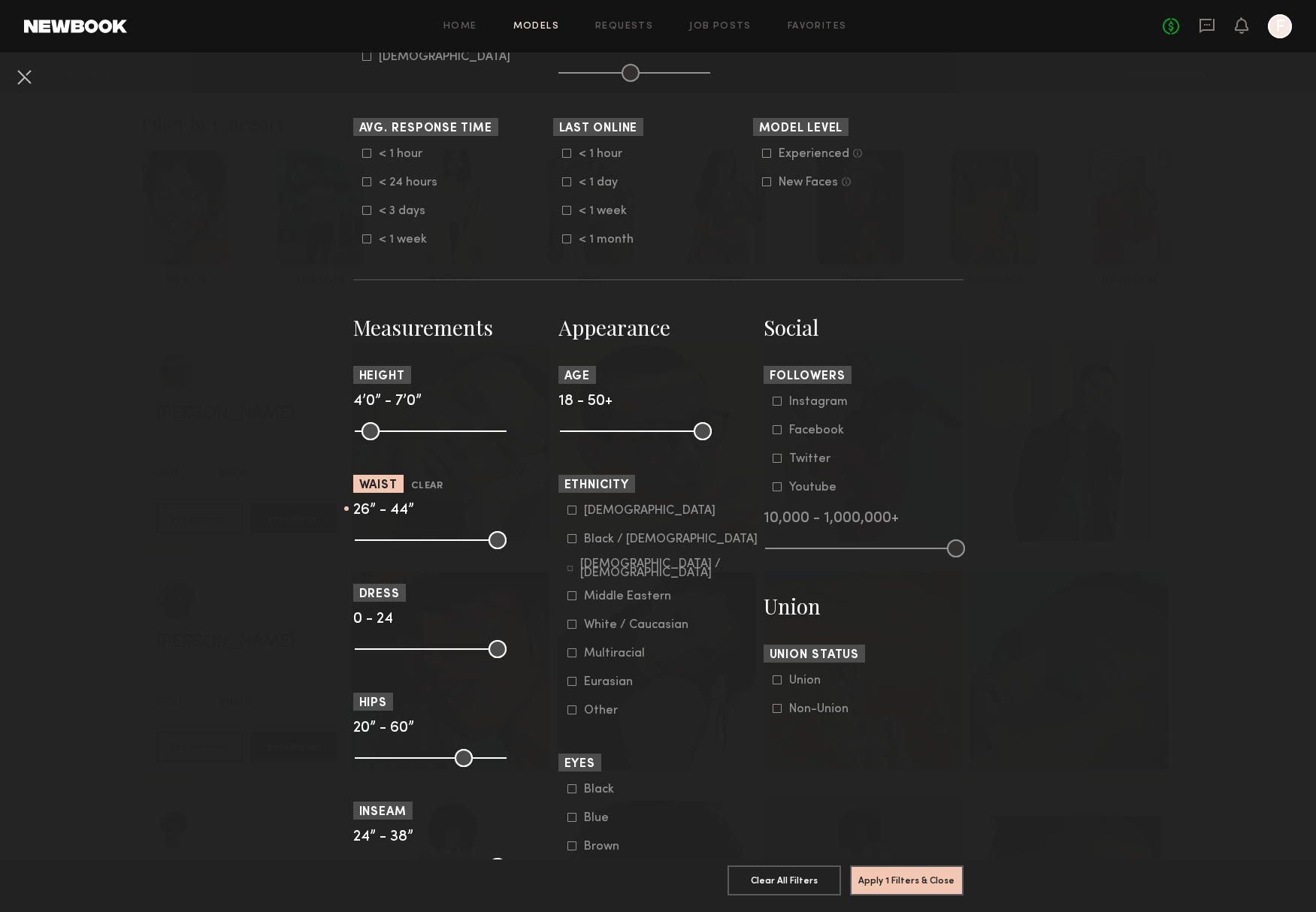
drag, startPoint x: 360, startPoint y: 547, endPoint x: 390, endPoint y: 548, distance: 30.0
type input "**"
click at [390, 548] on input "range" at bounding box center [430, 541] width 152 height 18
drag, startPoint x: 503, startPoint y: 553, endPoint x: 416, endPoint y: 554, distance: 87.0
click at [416, 549] on input "range" at bounding box center [430, 541] width 152 height 18
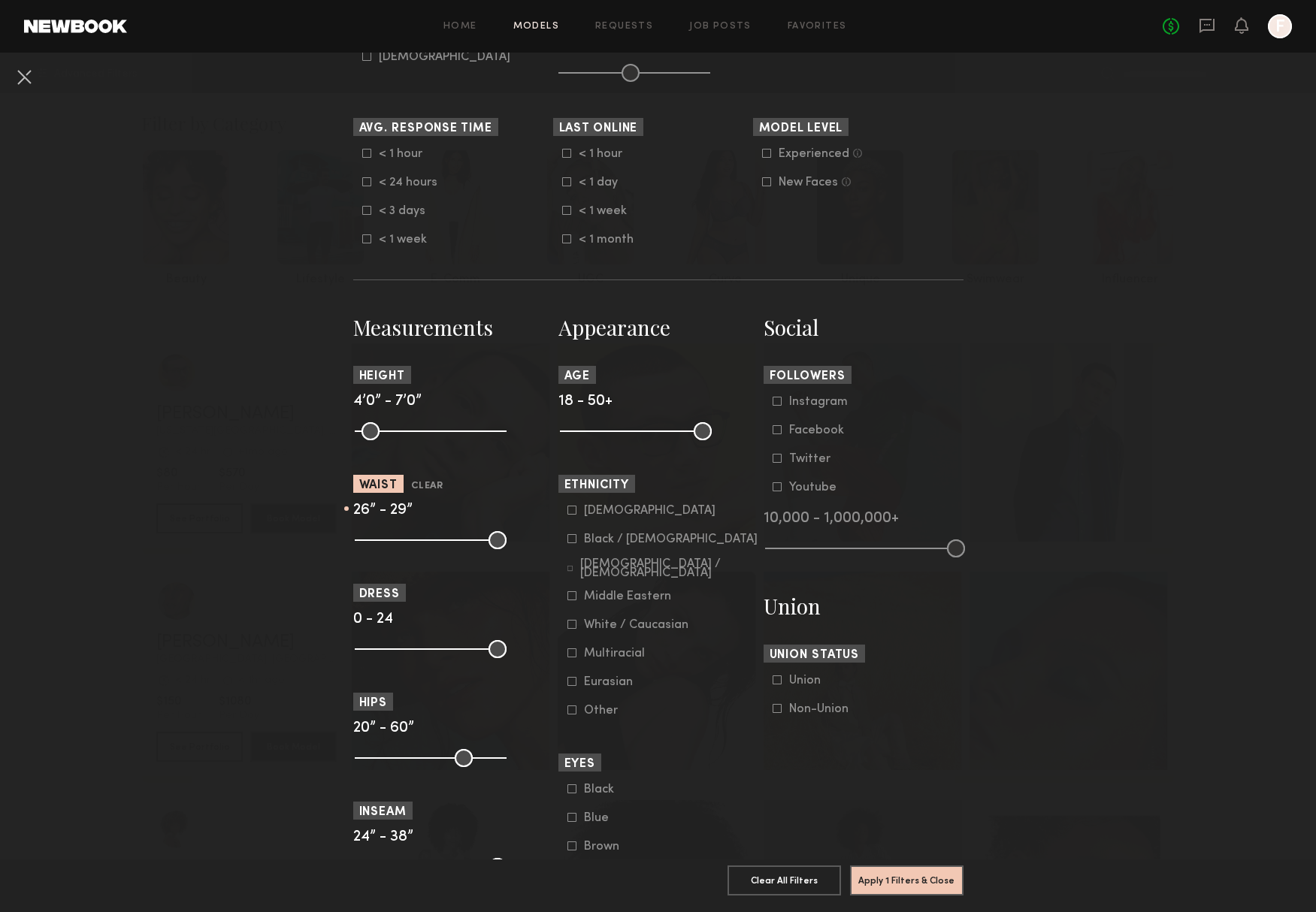
type input "**"
click at [404, 549] on input "range" at bounding box center [430, 541] width 152 height 18
type input "**"
click at [393, 549] on input "range" at bounding box center [430, 541] width 152 height 18
type input "**"
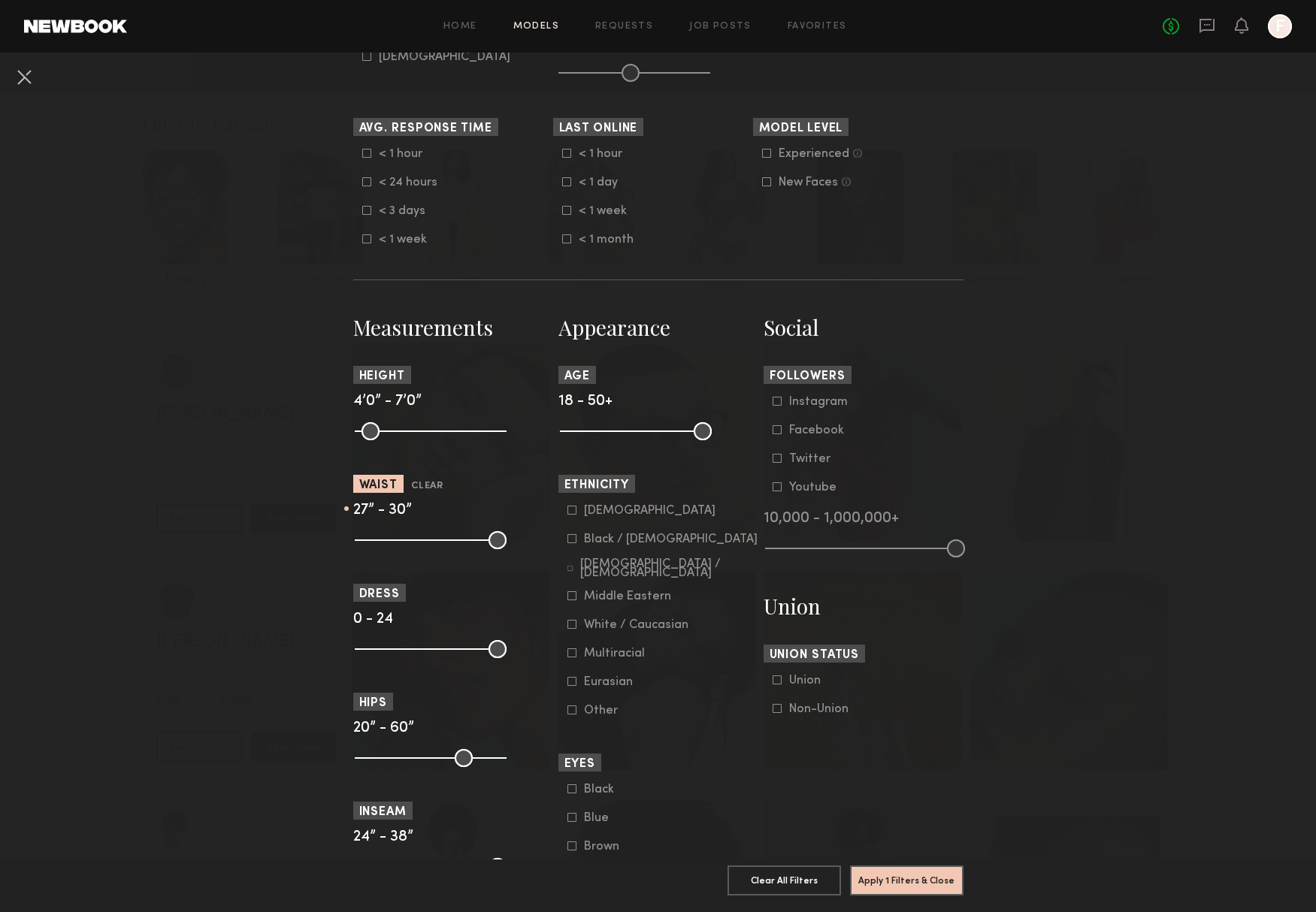
click at [411, 549] on input "range" at bounding box center [430, 541] width 152 height 18
drag, startPoint x: 368, startPoint y: 773, endPoint x: 419, endPoint y: 772, distance: 51.0
type input "**"
click at [419, 767] on input "range" at bounding box center [430, 758] width 152 height 18
drag, startPoint x: 494, startPoint y: 774, endPoint x: 429, endPoint y: 775, distance: 65.0
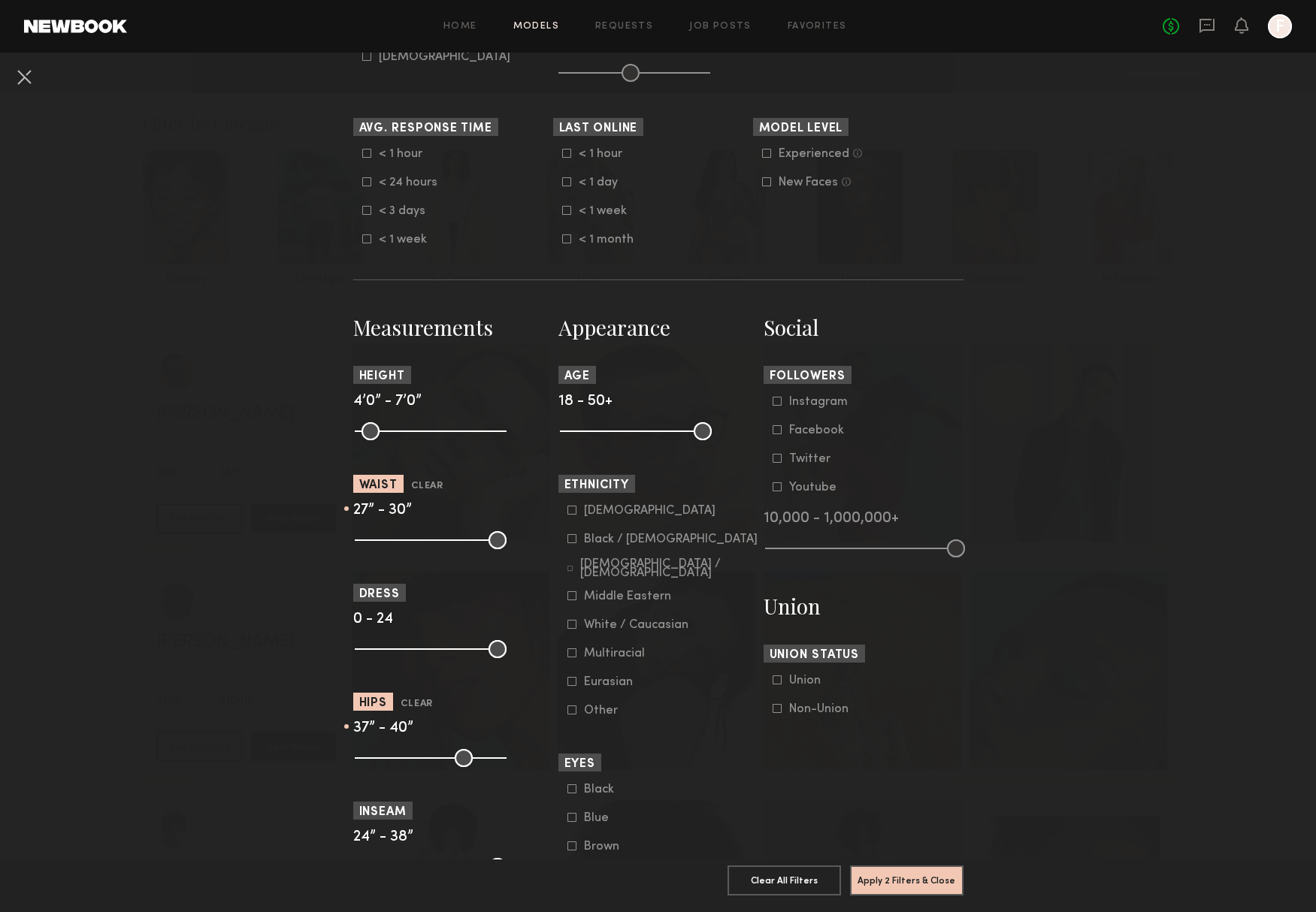
type input "**"
click at [429, 767] on input "range" at bounding box center [430, 758] width 152 height 18
type input "**"
click at [420, 767] on input "range" at bounding box center [430, 758] width 152 height 18
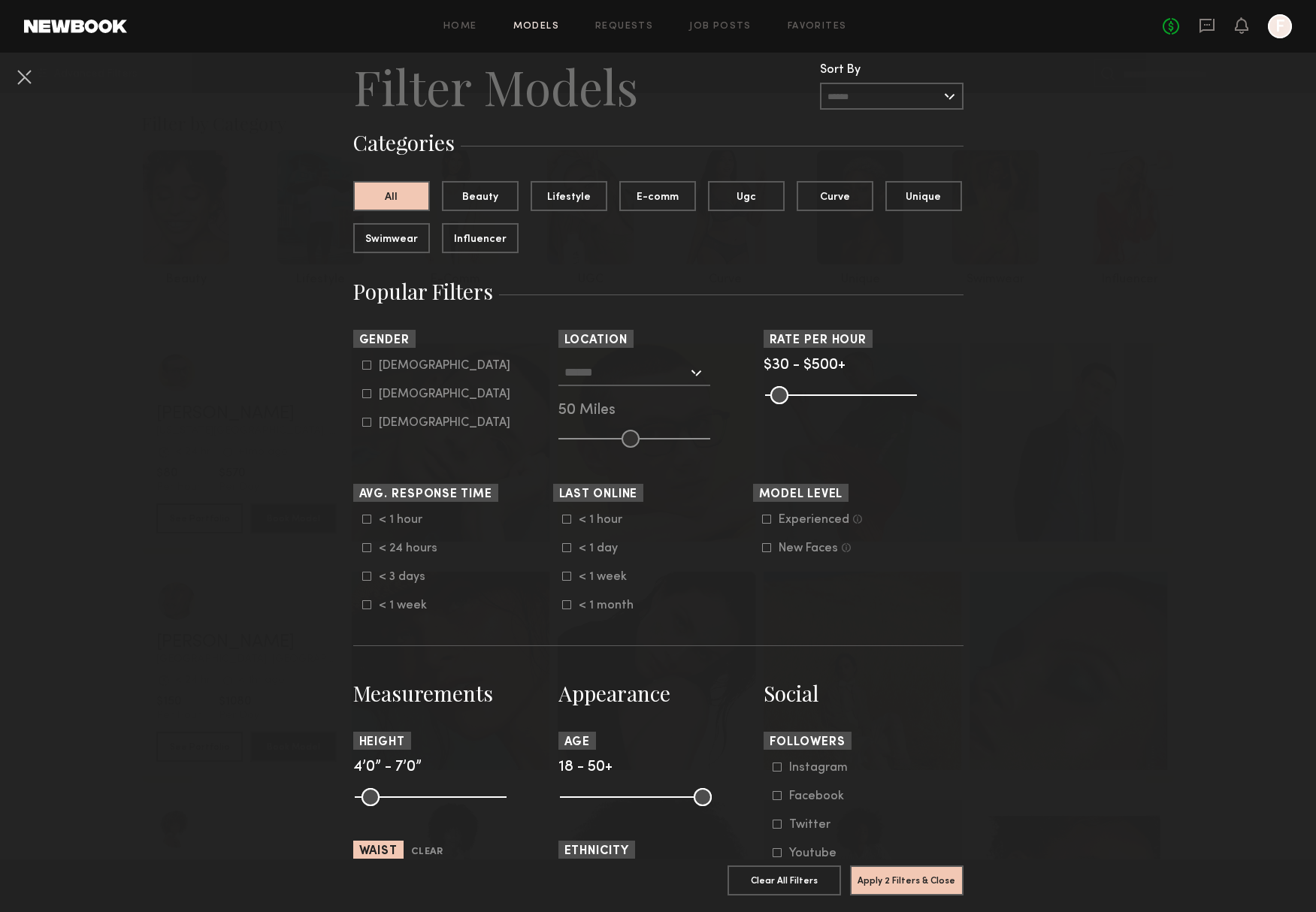
scroll to position [18, 0]
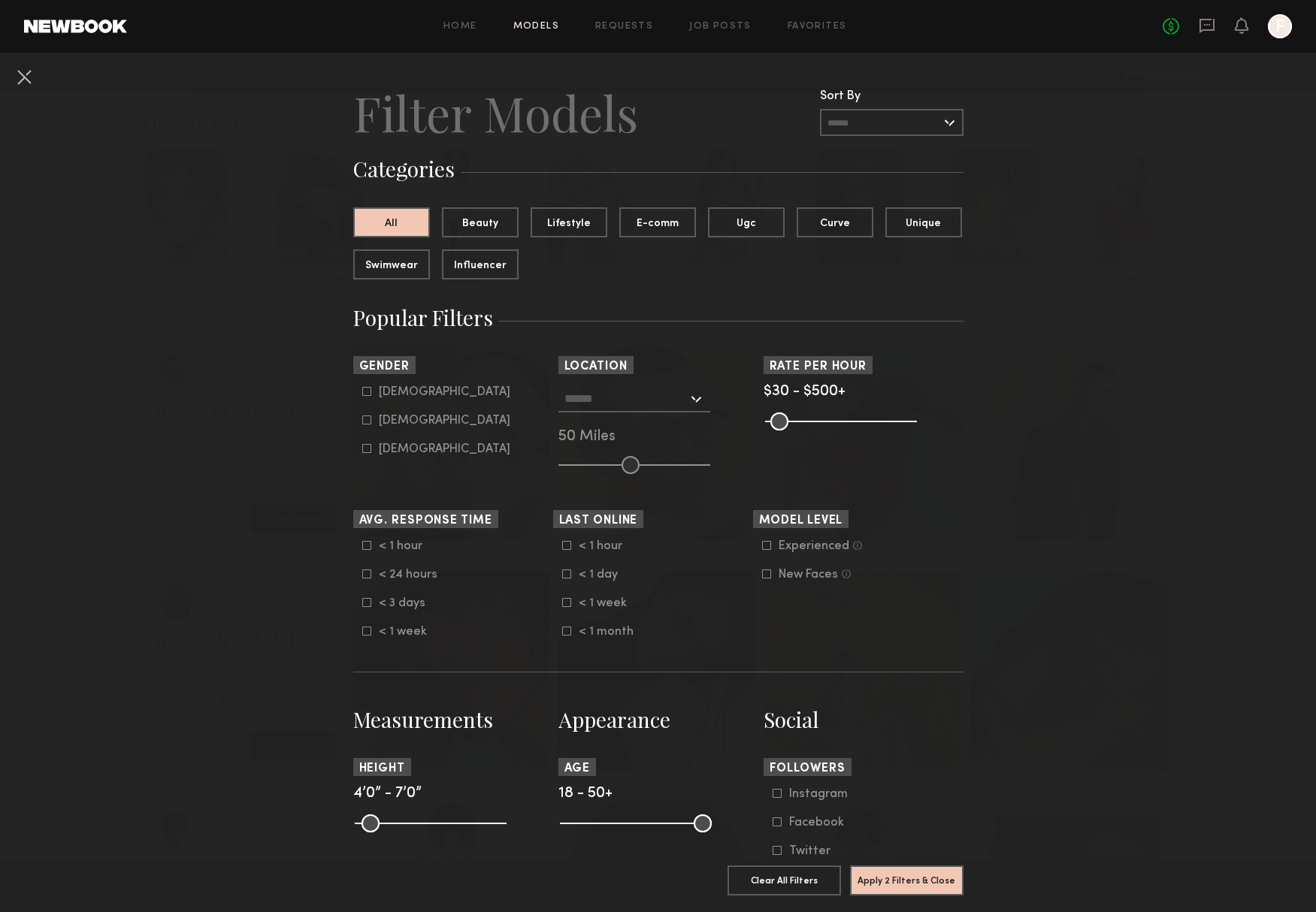
click at [615, 401] on input "text" at bounding box center [626, 398] width 123 height 26
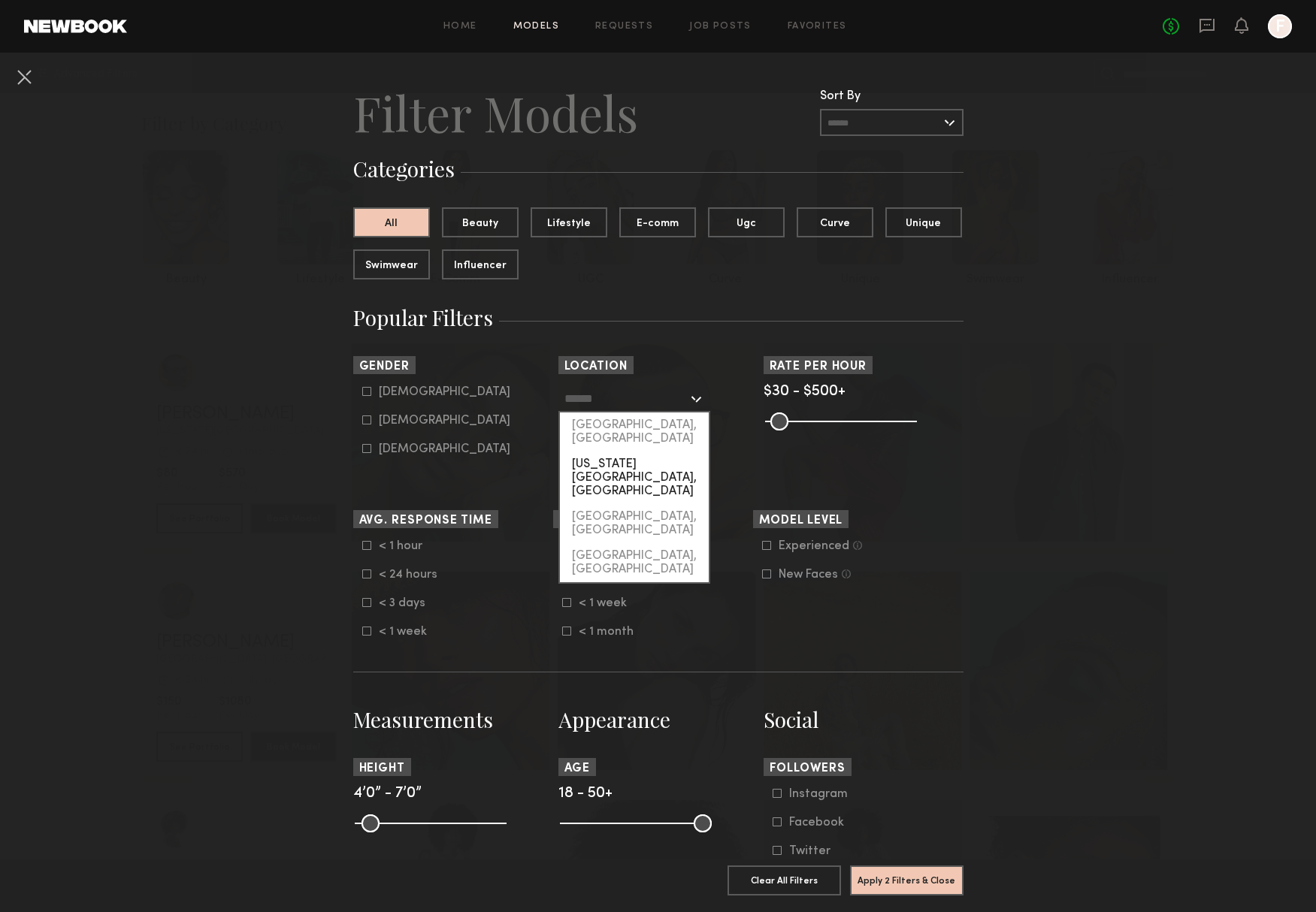
click at [612, 456] on div "[US_STATE][GEOGRAPHIC_DATA], [GEOGRAPHIC_DATA]" at bounding box center [634, 477] width 149 height 53
type input "**********"
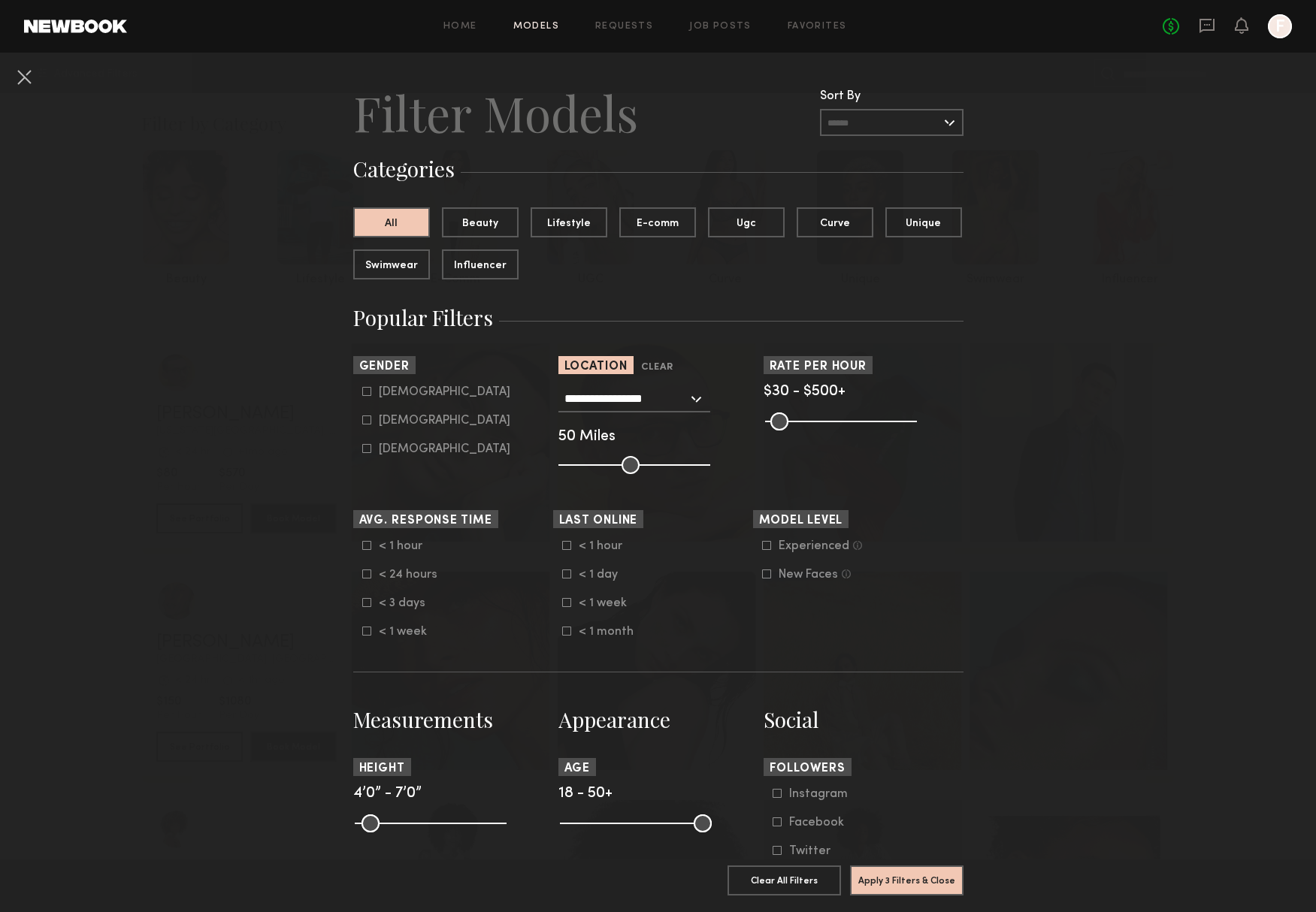
click at [387, 420] on div "Female" at bounding box center [444, 421] width 132 height 9
type input "**"
click at [904, 889] on button "Apply 4 Filters & Close" at bounding box center [906, 879] width 113 height 30
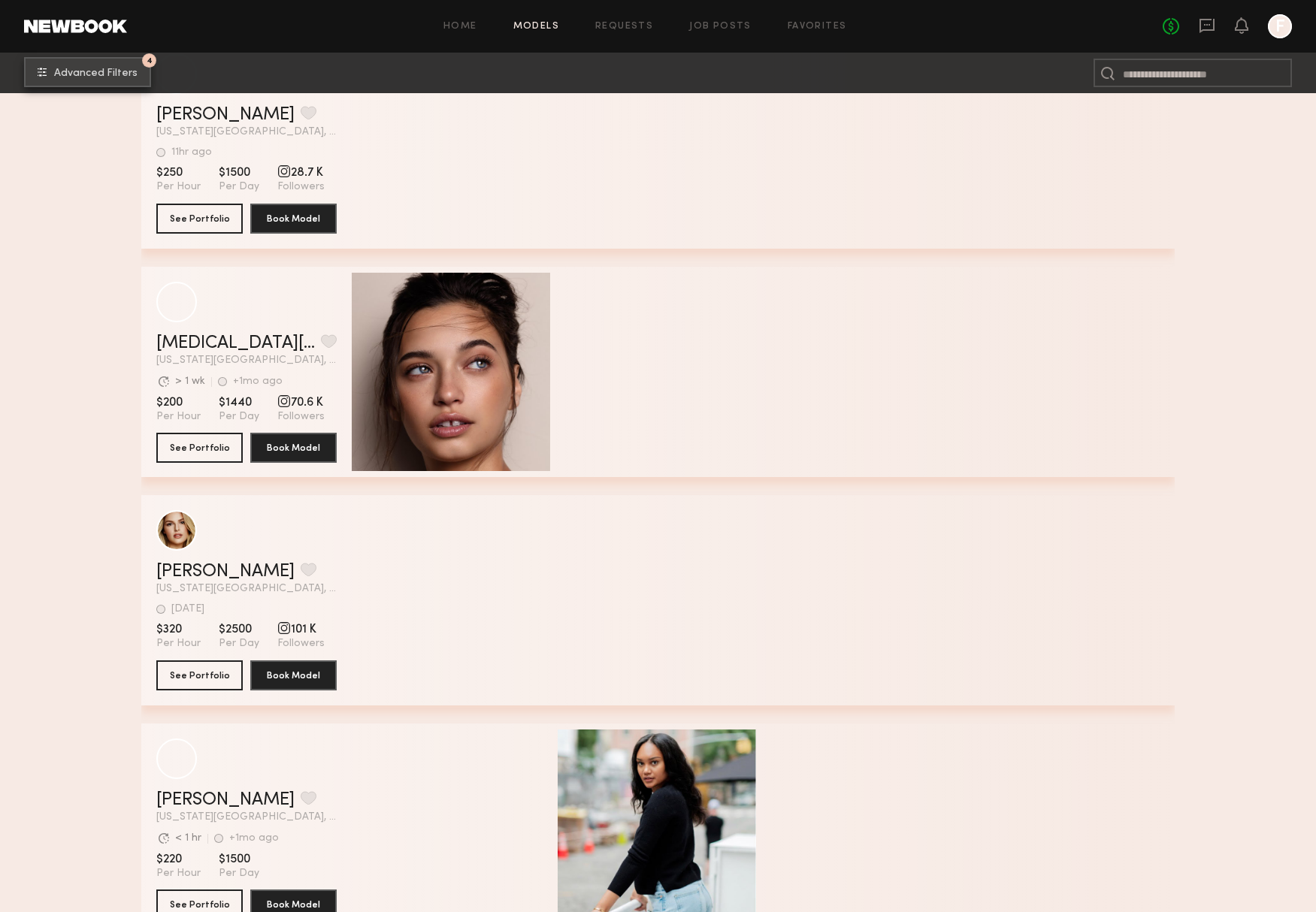
scroll to position [3785, 0]
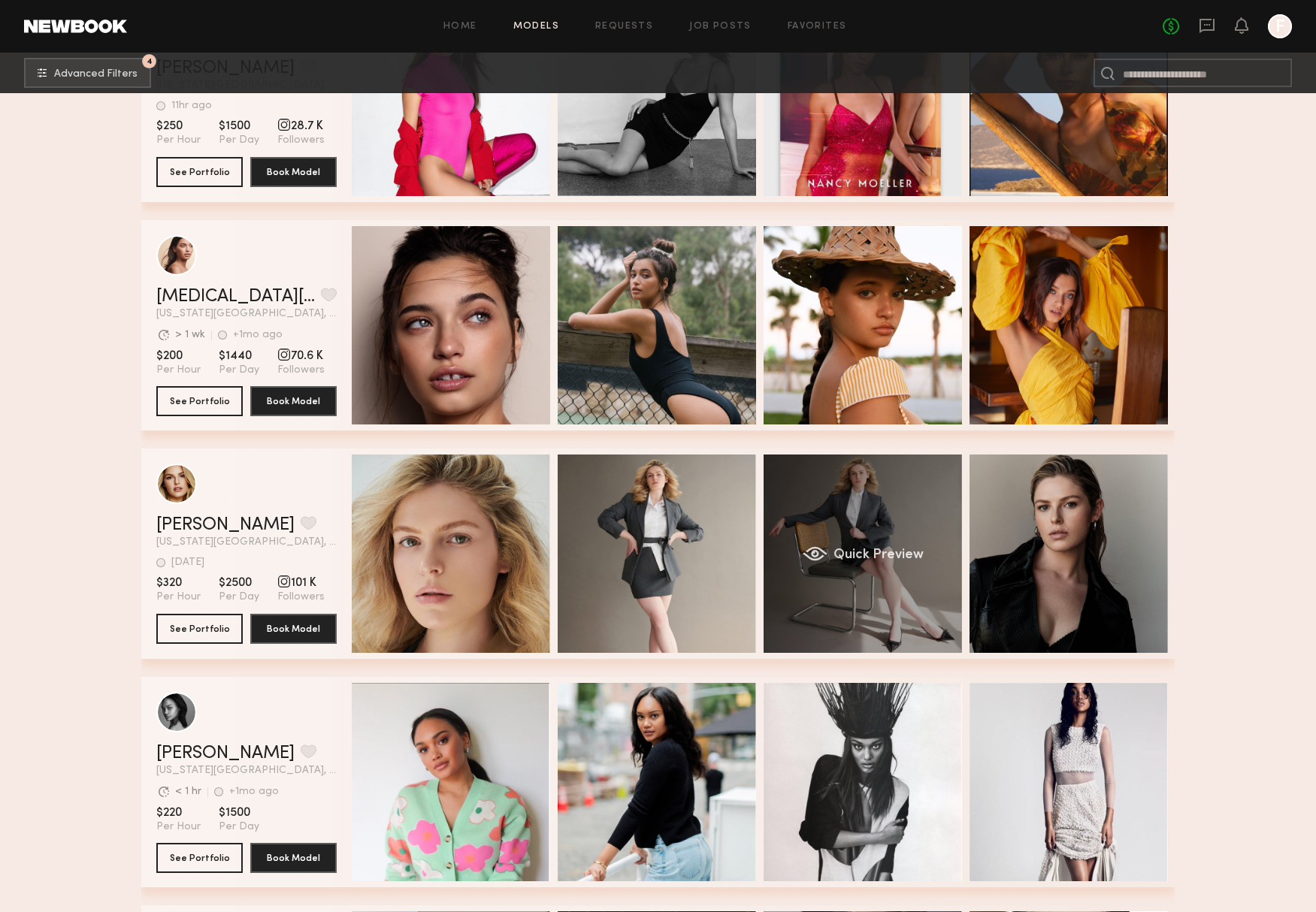
click at [892, 605] on div "Quick Preview" at bounding box center [863, 553] width 199 height 199
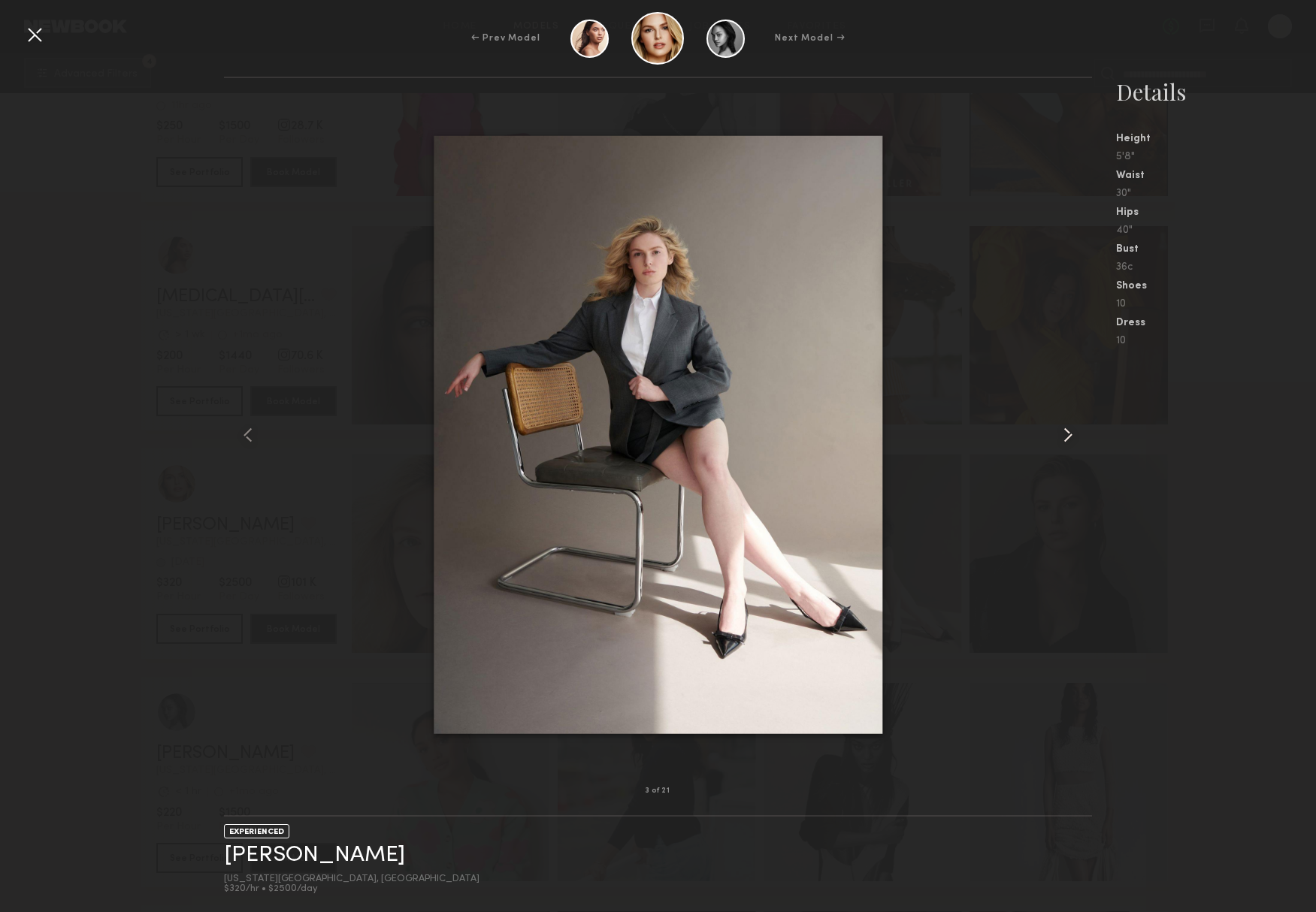
click at [1058, 431] on common-icon at bounding box center [1068, 435] width 24 height 24
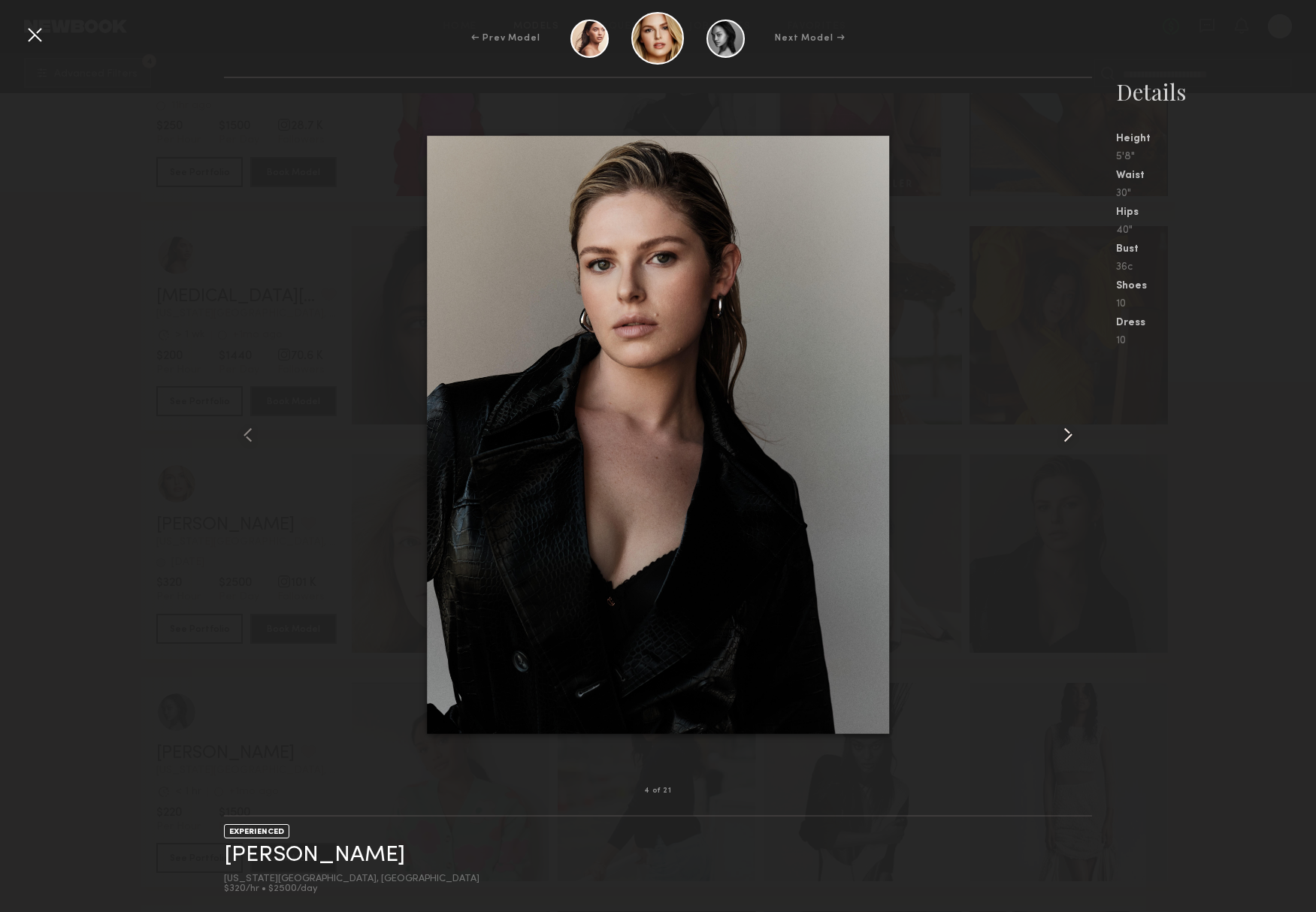
click at [1058, 431] on common-icon at bounding box center [1068, 435] width 24 height 24
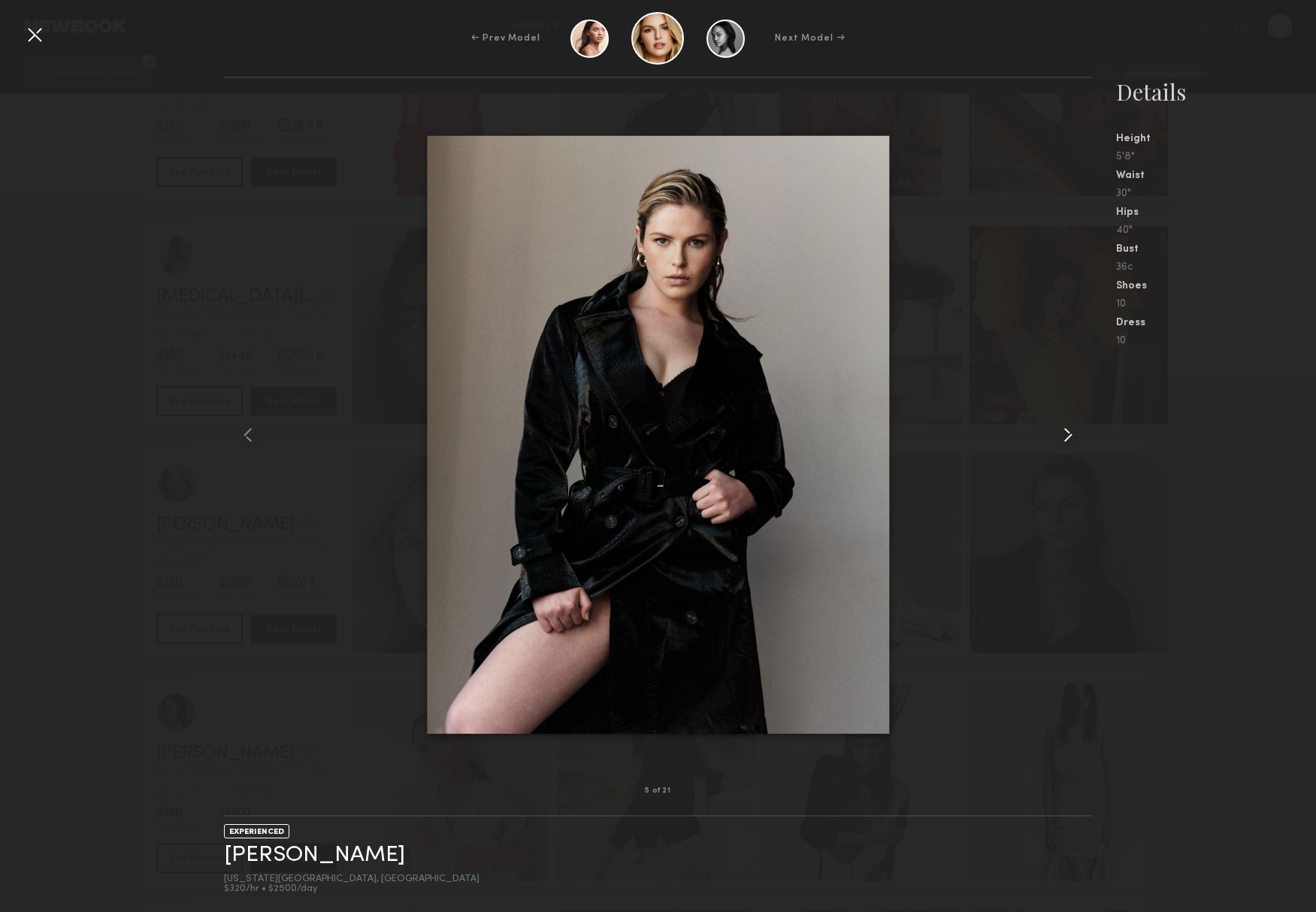
click at [1058, 431] on common-icon at bounding box center [1068, 435] width 24 height 24
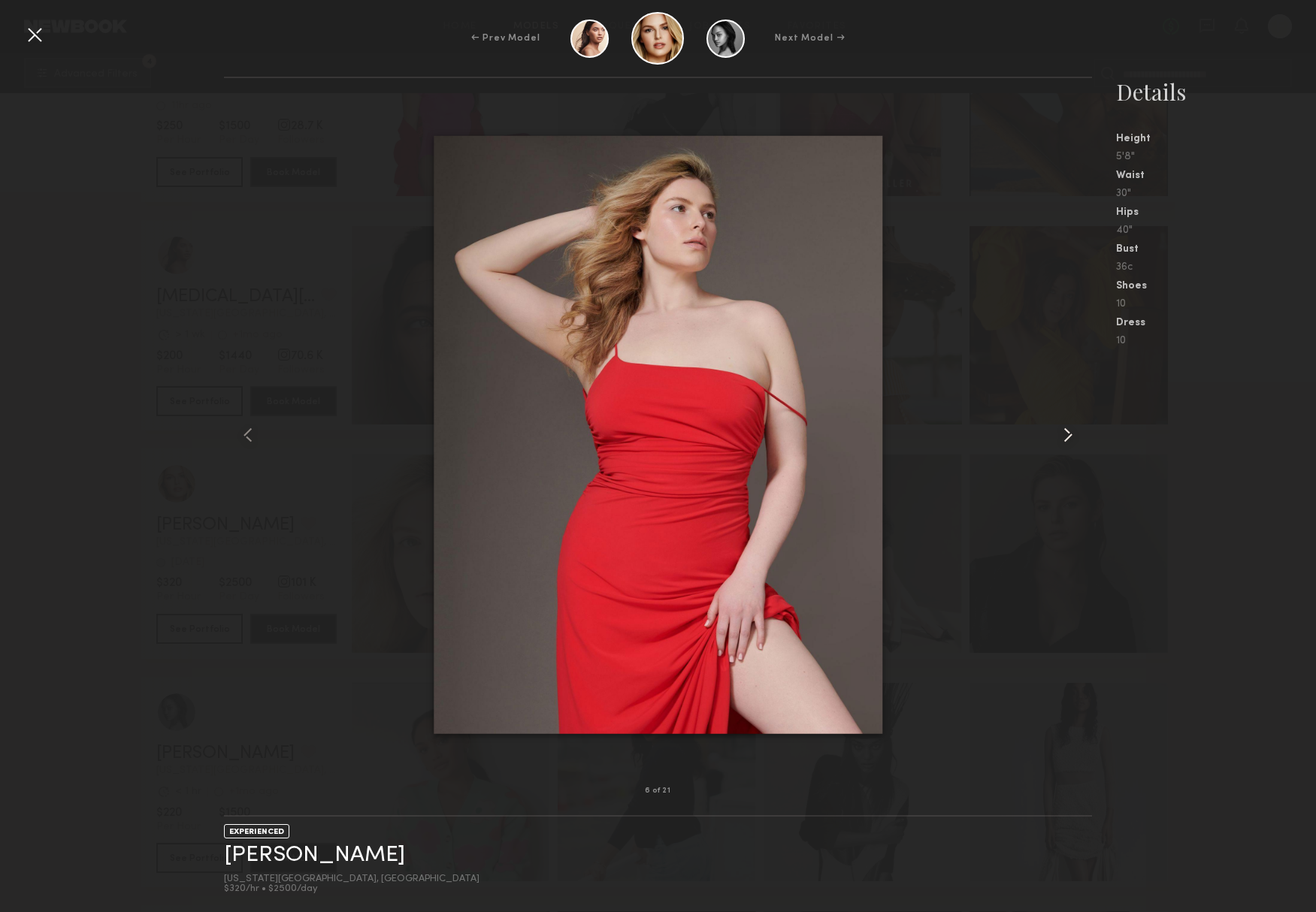
click at [1058, 431] on common-icon at bounding box center [1068, 435] width 24 height 24
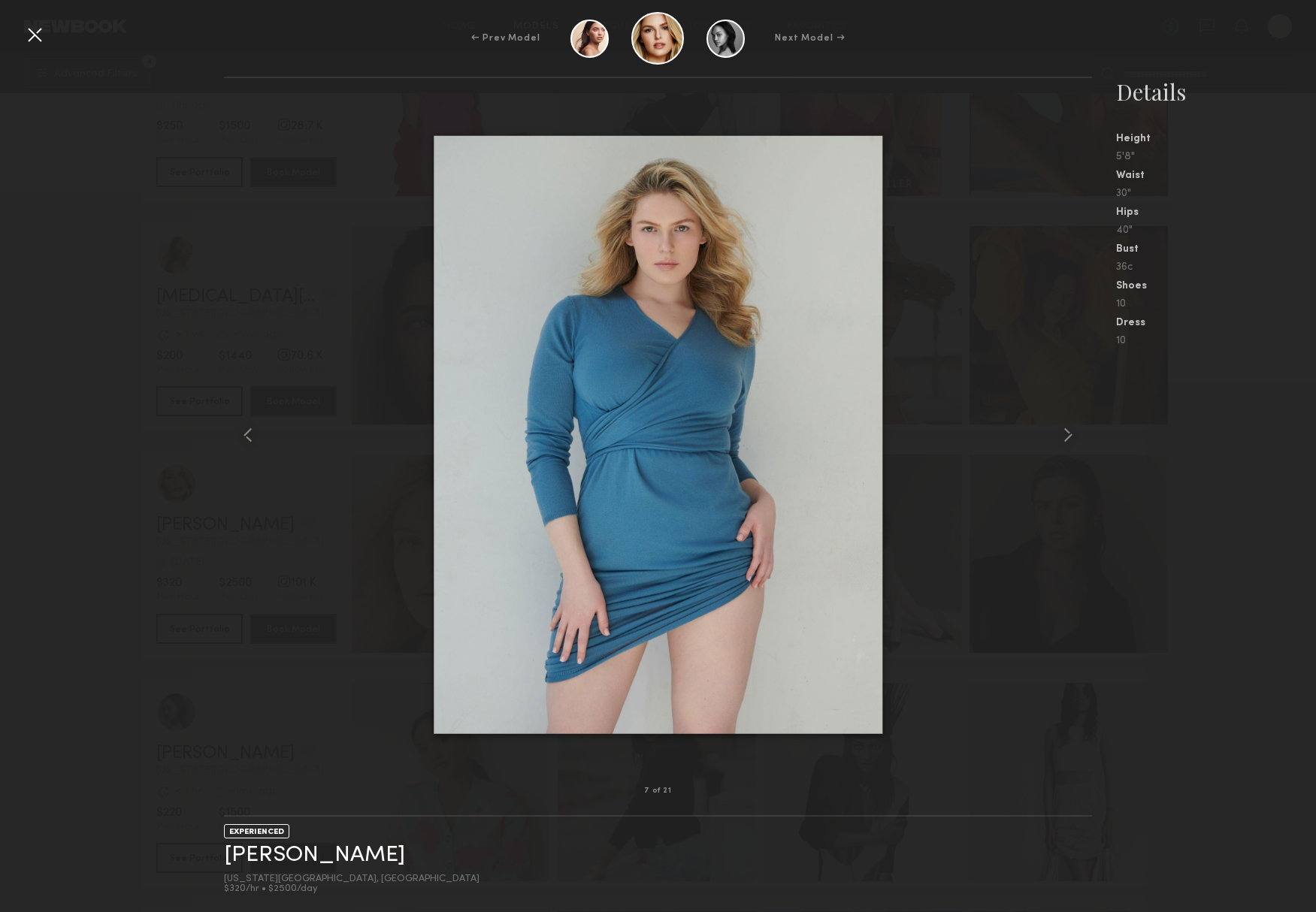
click at [1208, 544] on nb-gallery-model-stats "Details Height 5'8" Waist 30" Hips 40" Bust 36c Shoes 10 Dress 10" at bounding box center [1204, 495] width 224 height 836
click at [37, 40] on div at bounding box center [35, 35] width 24 height 24
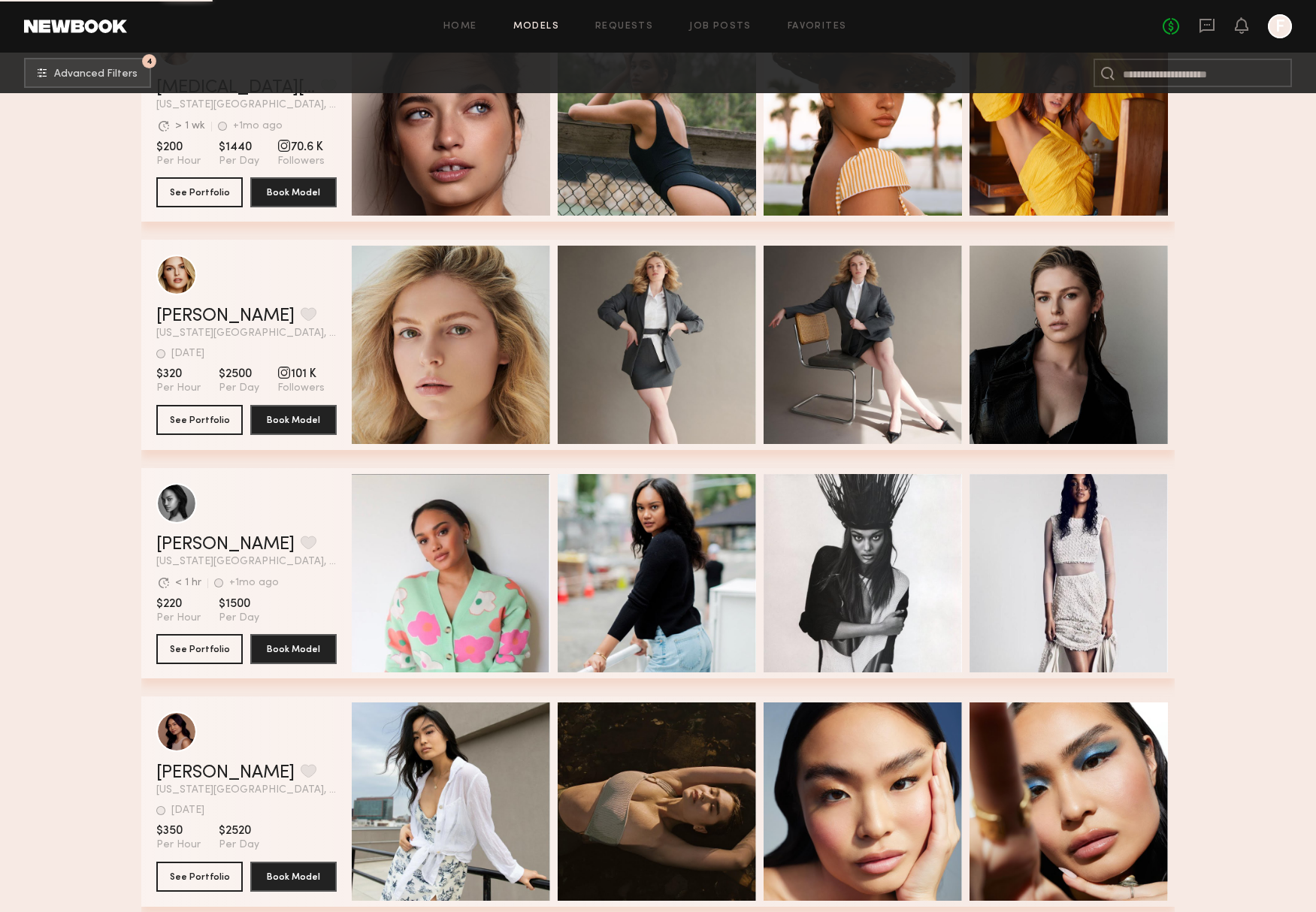
scroll to position [3947, 0]
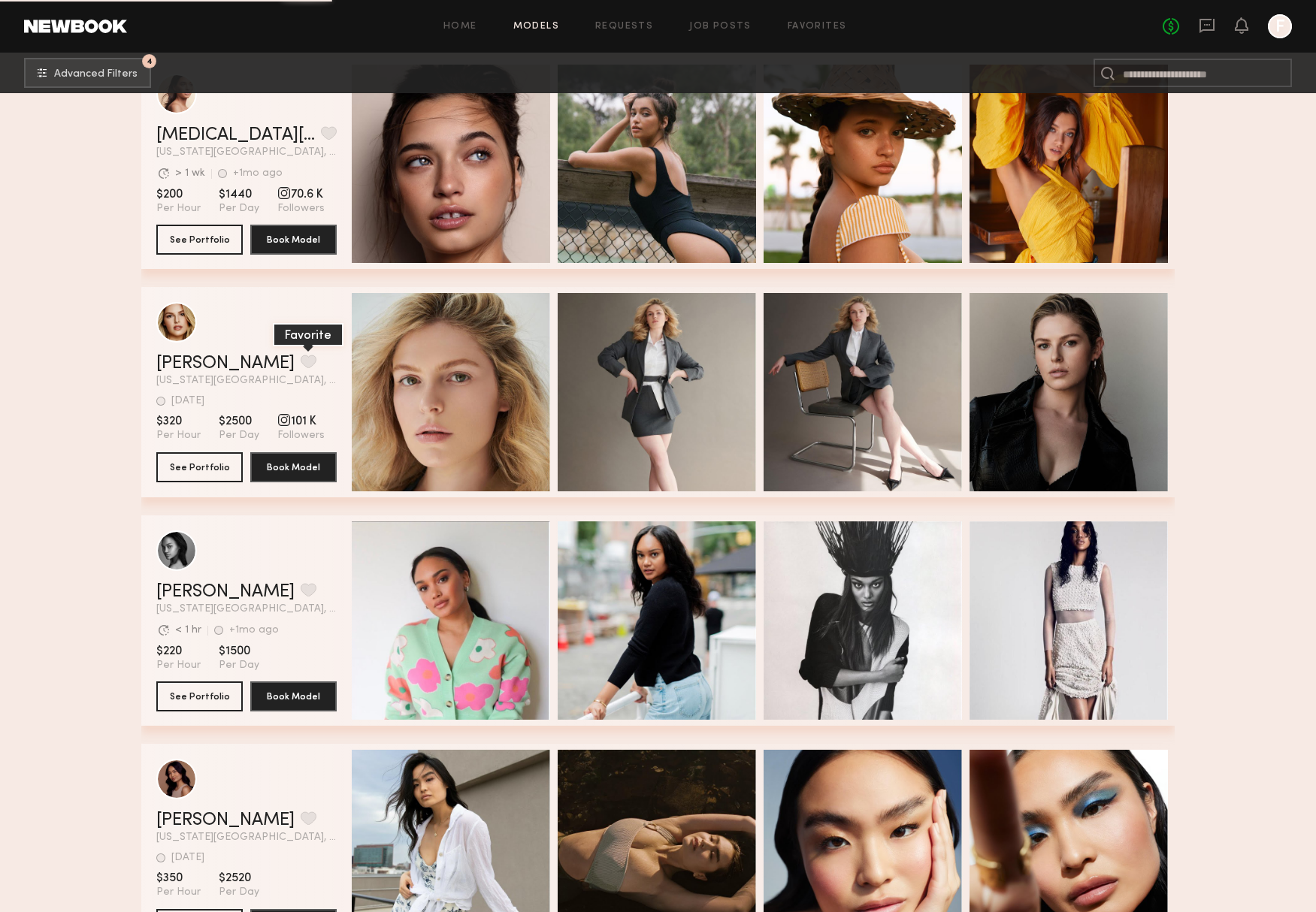
click at [301, 357] on button "grid" at bounding box center [308, 362] width 16 height 14
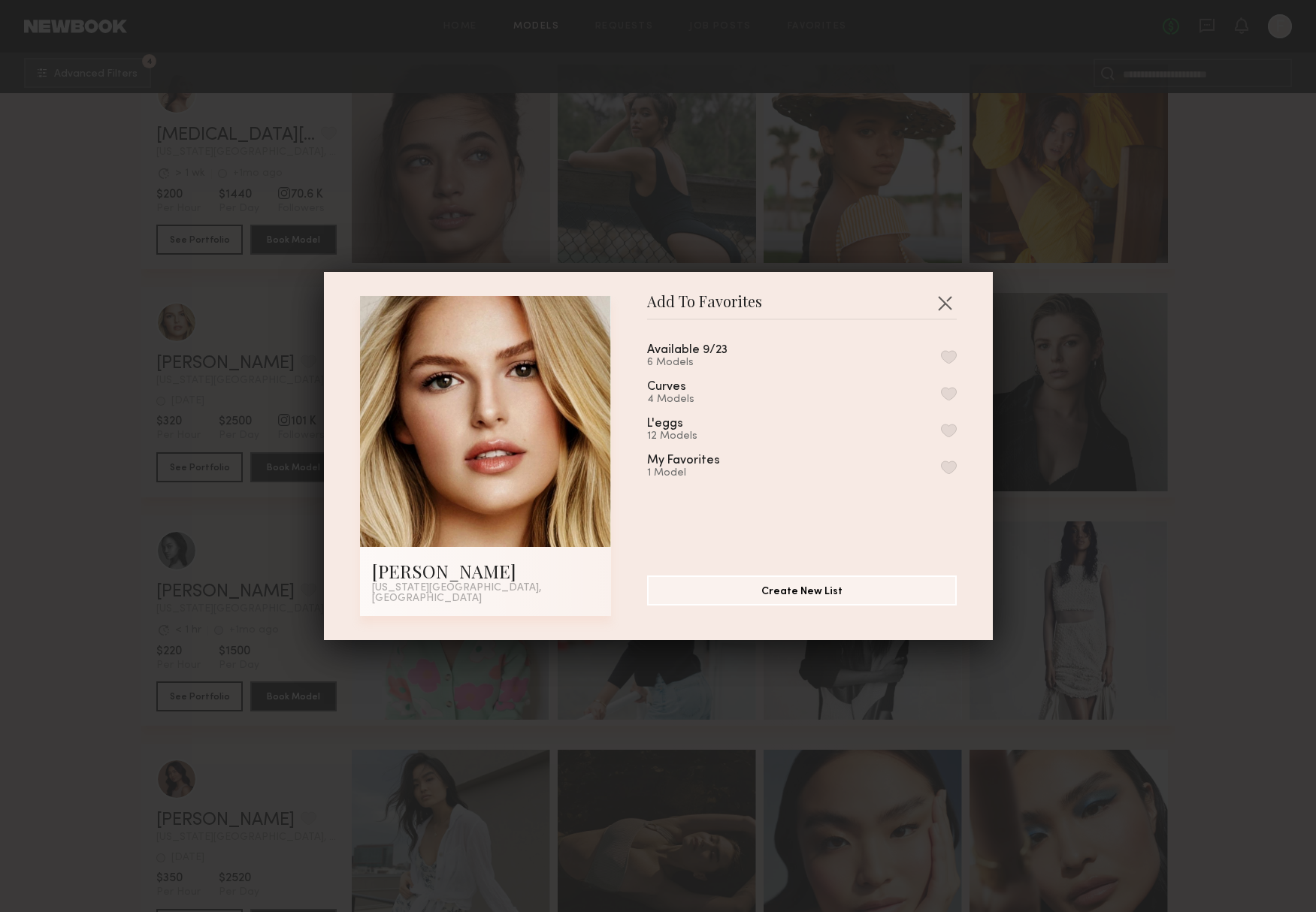
click at [947, 400] on button "button" at bounding box center [949, 394] width 16 height 14
click at [949, 303] on button "button" at bounding box center [945, 303] width 24 height 24
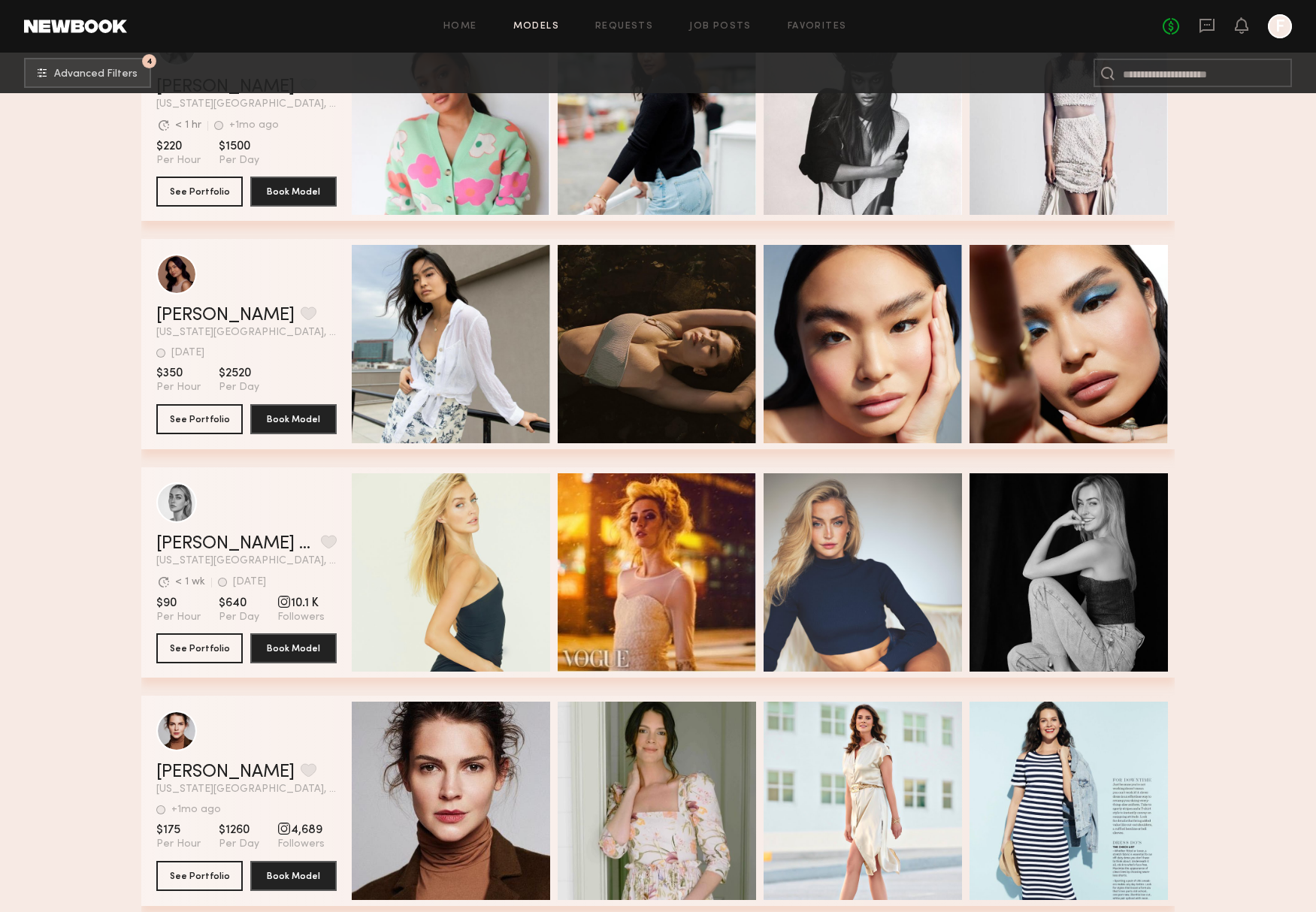
scroll to position [4654, 0]
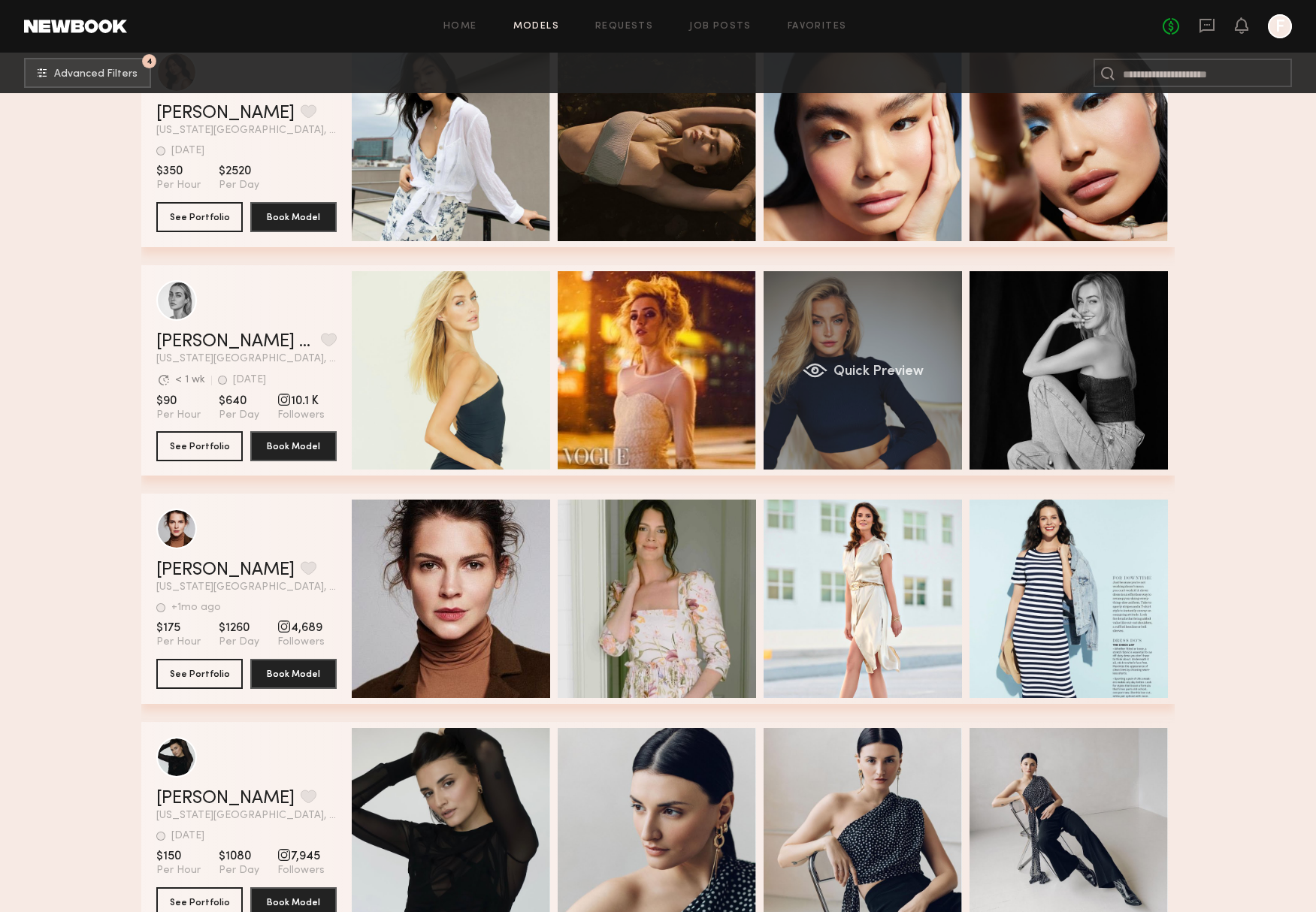
click at [843, 406] on div "Quick Preview" at bounding box center [863, 370] width 199 height 199
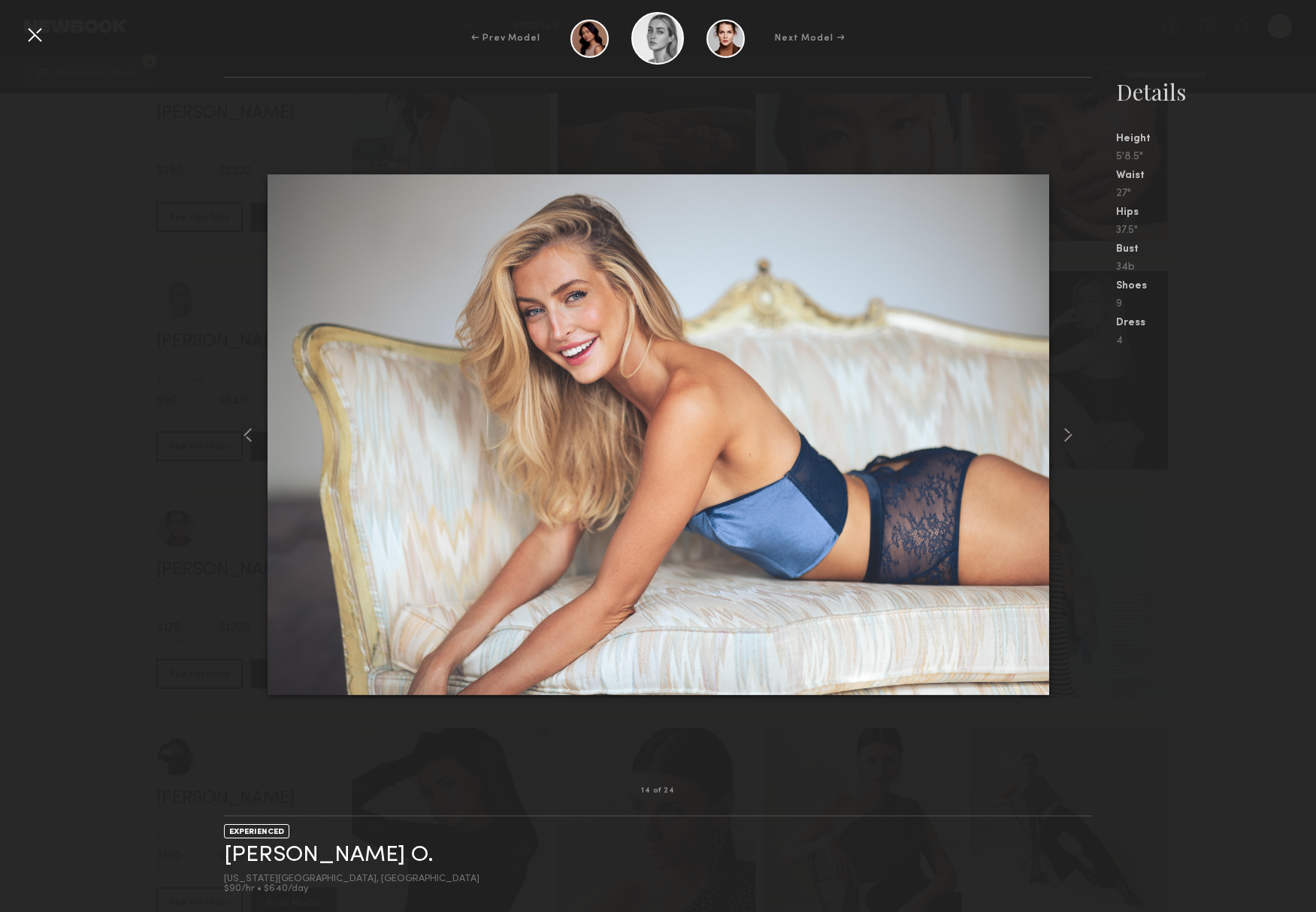
click at [93, 683] on div "14 of 24 EXPERIENCED Tatum O. New York City, NY $90/hr • $640/day Details Heigh…" at bounding box center [658, 495] width 1316 height 836
click at [37, 44] on div at bounding box center [35, 35] width 24 height 24
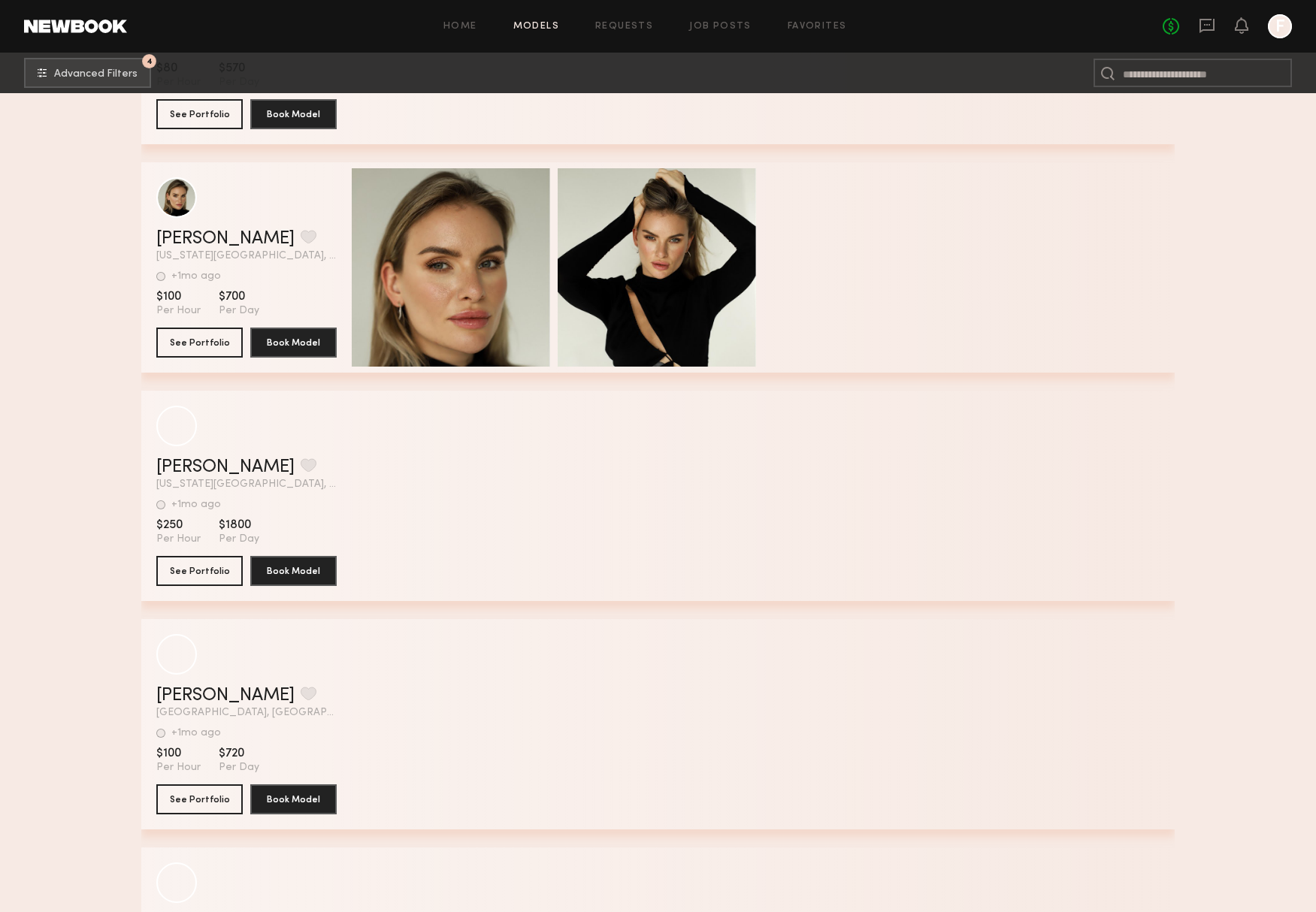
scroll to position [18460, 0]
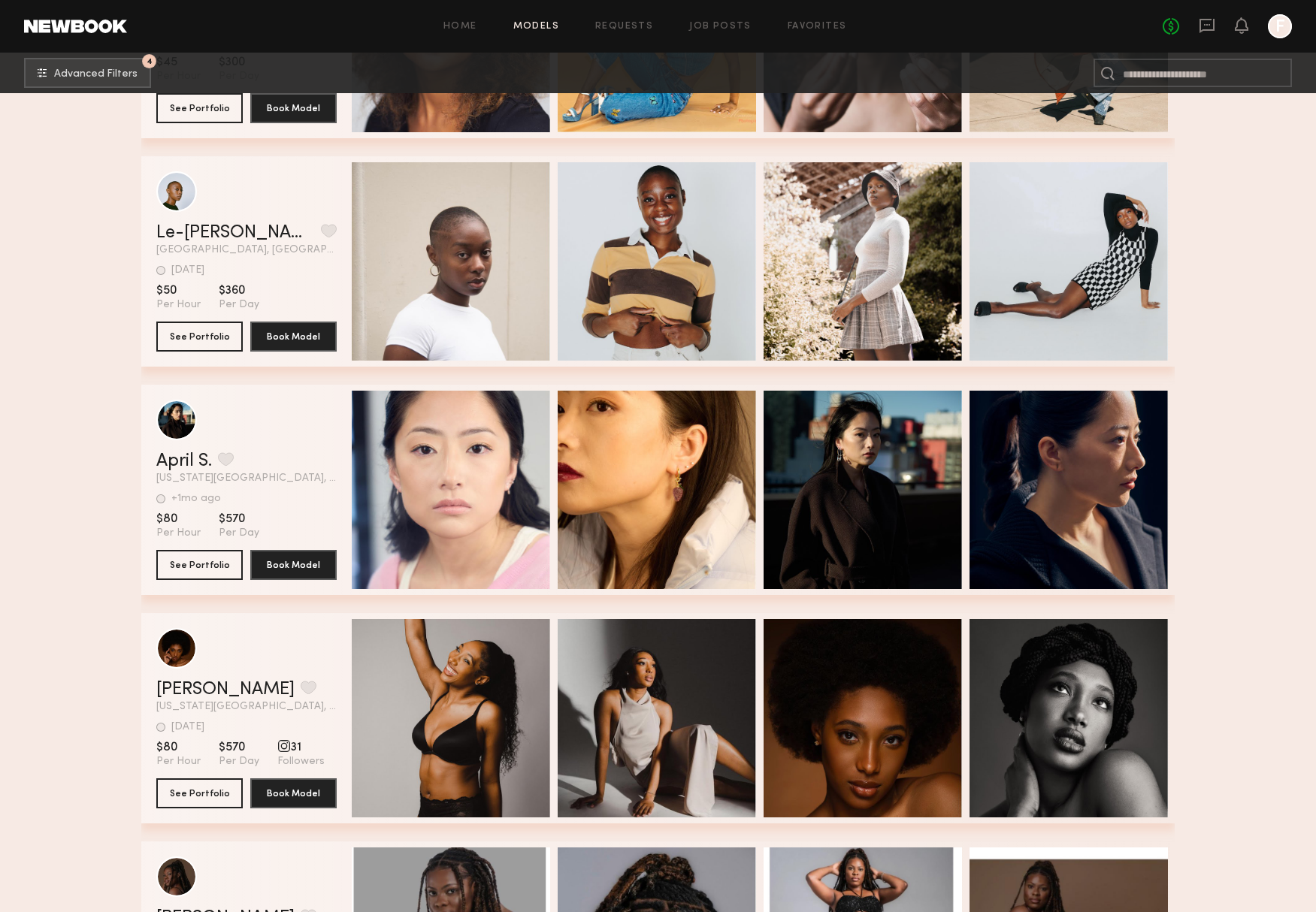
scroll to position [28497, 0]
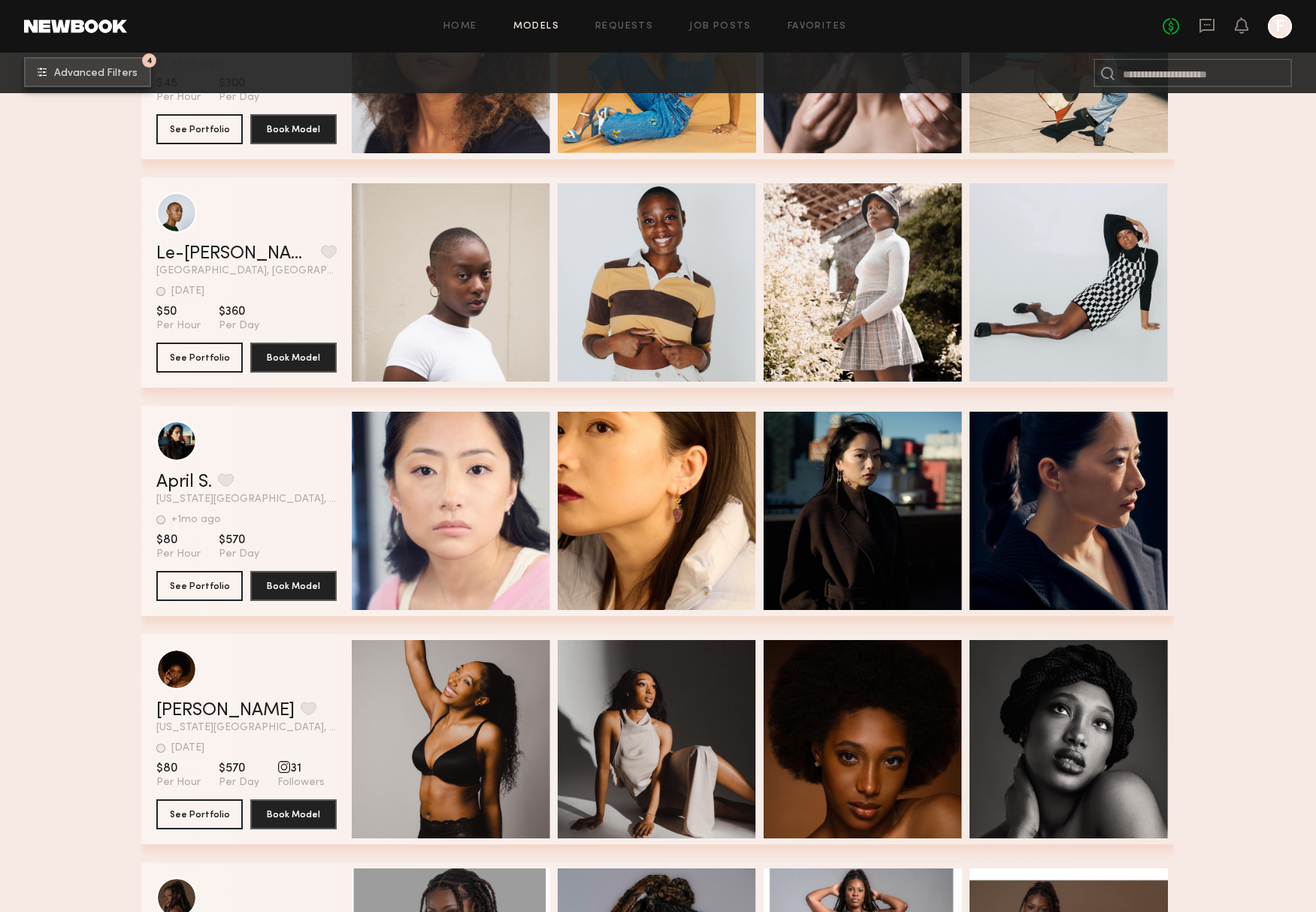
click at [117, 70] on span "Advanced Filters" at bounding box center [96, 74] width 84 height 11
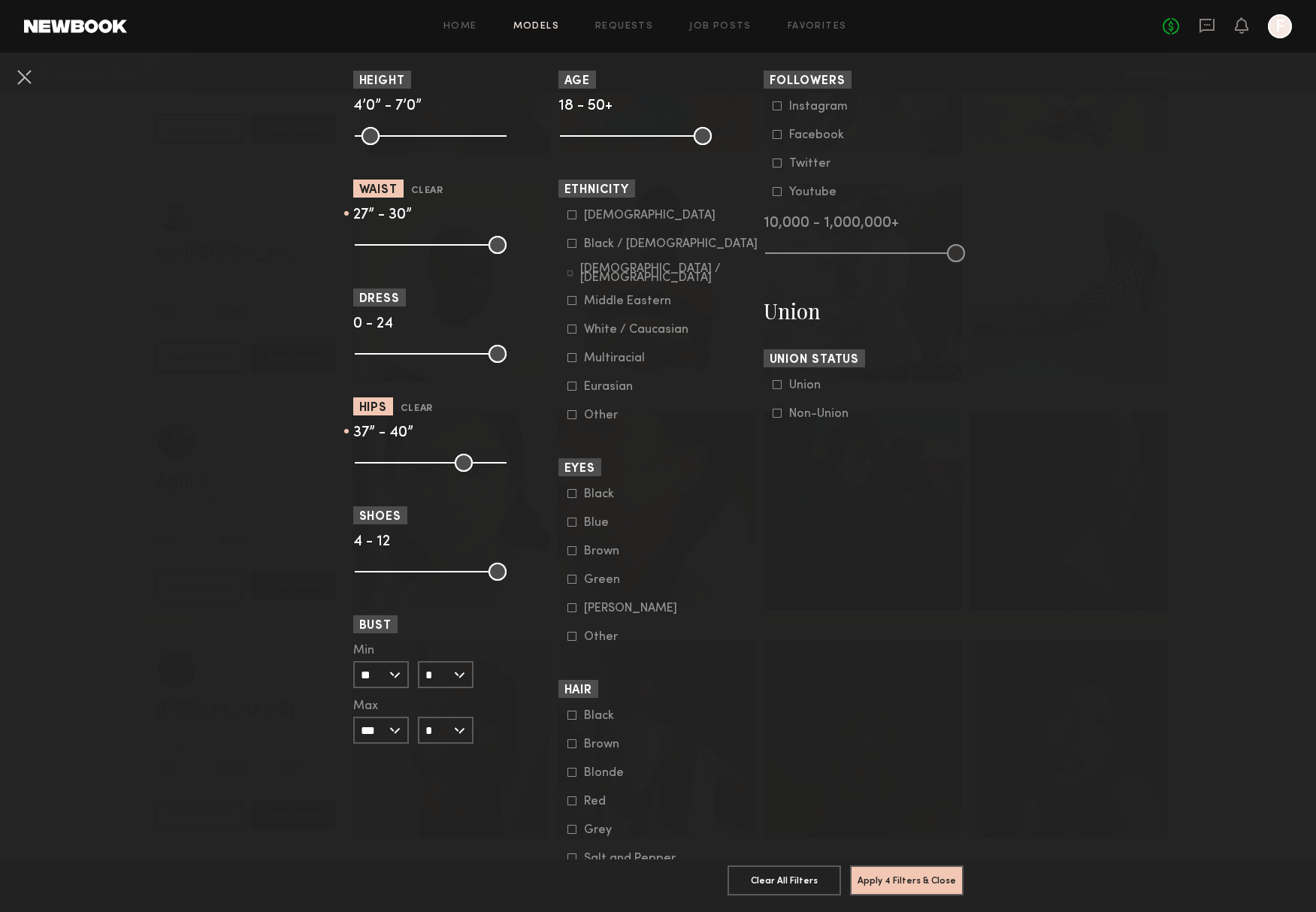
scroll to position [853, 0]
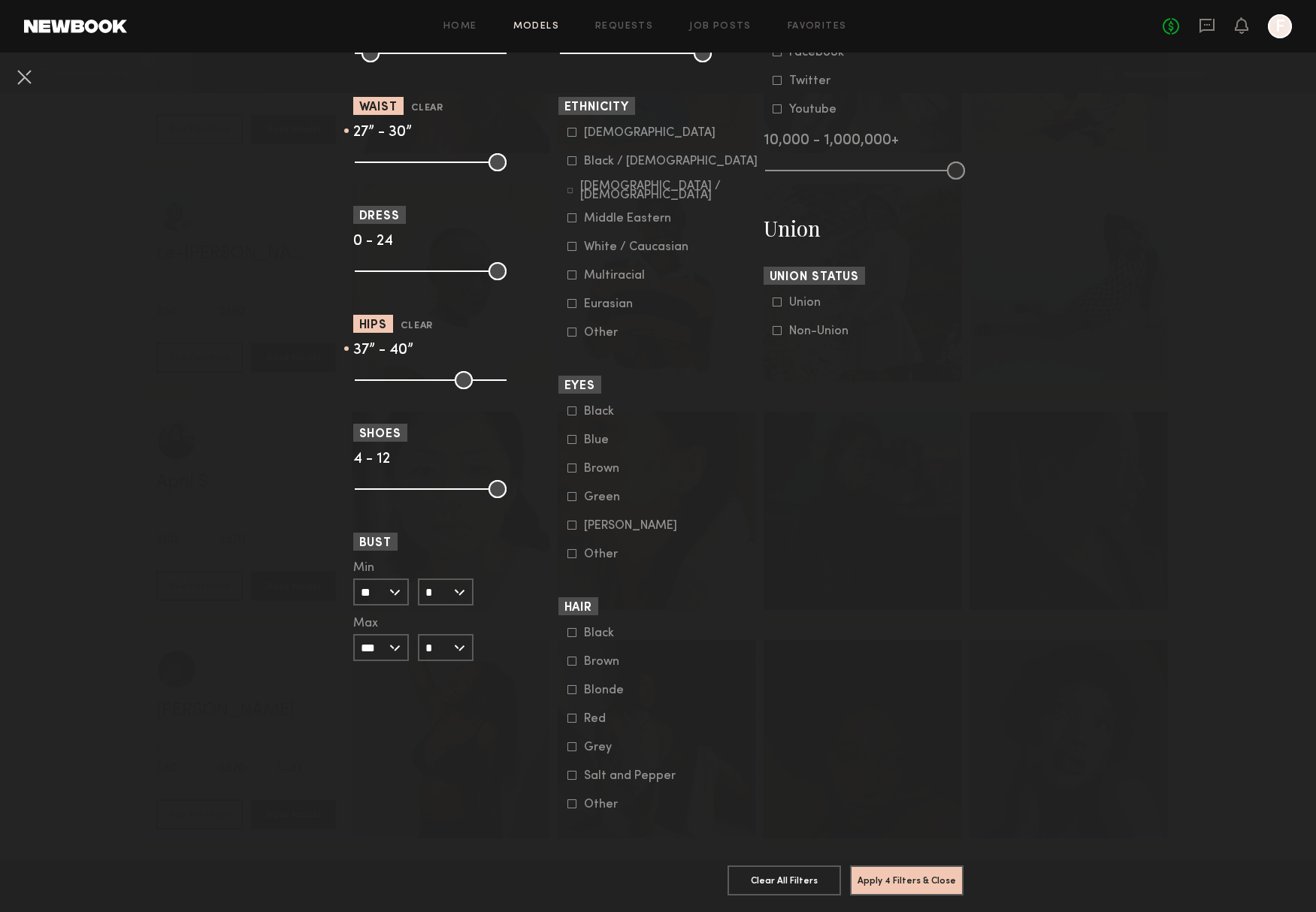
click at [606, 684] on common-framework-checkbox "Blonde" at bounding box center [663, 690] width 191 height 14
click at [608, 686] on div "Blonde" at bounding box center [613, 690] width 59 height 9
drag, startPoint x: 585, startPoint y: 702, endPoint x: 613, endPoint y: 719, distance: 32.8
click at [586, 713] on common-framework-checkbox "Red" at bounding box center [663, 719] width 191 height 14
click at [603, 715] on div "Red" at bounding box center [613, 719] width 59 height 9
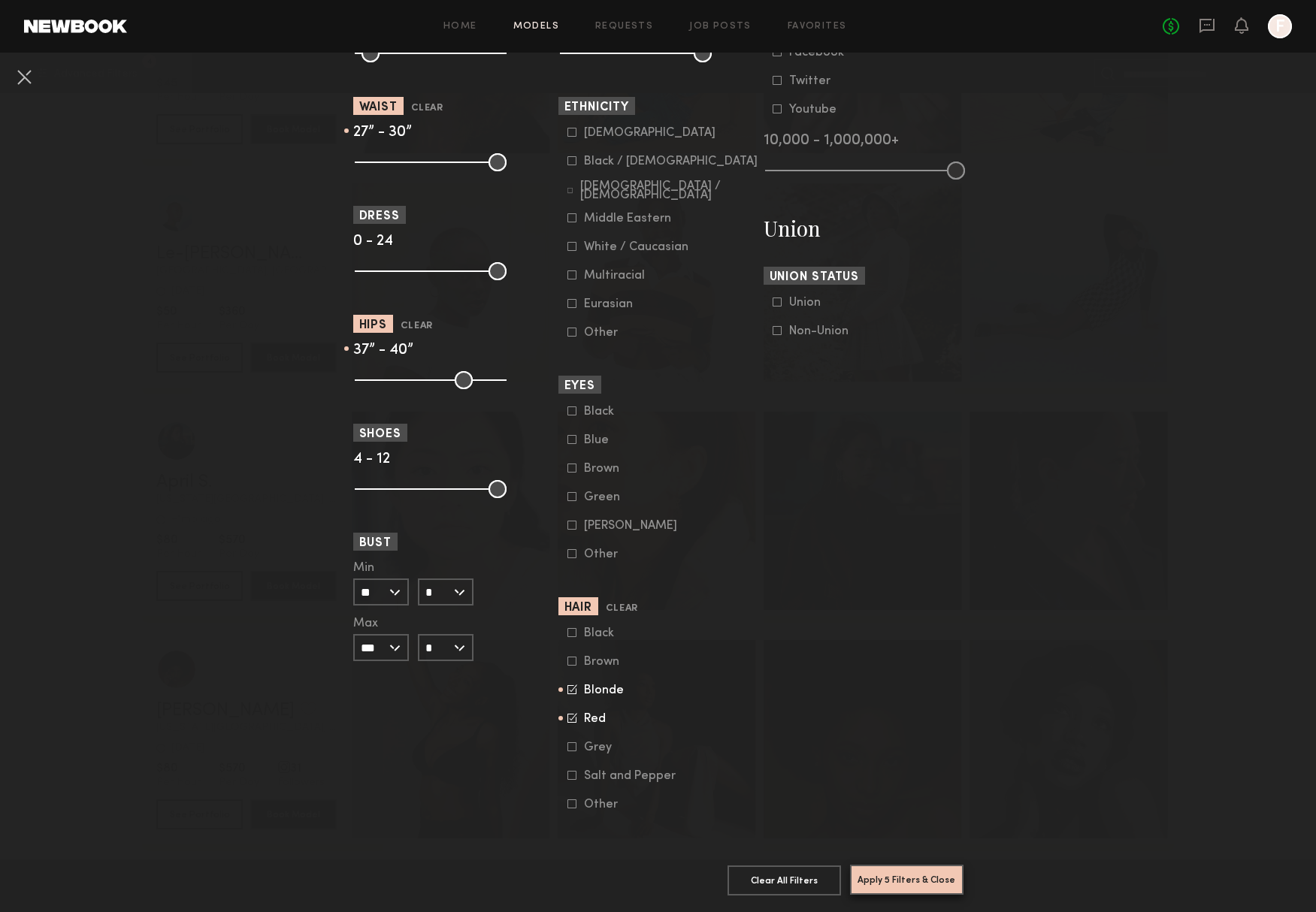
click at [884, 886] on button "Apply 5 Filters & Close" at bounding box center [906, 879] width 113 height 30
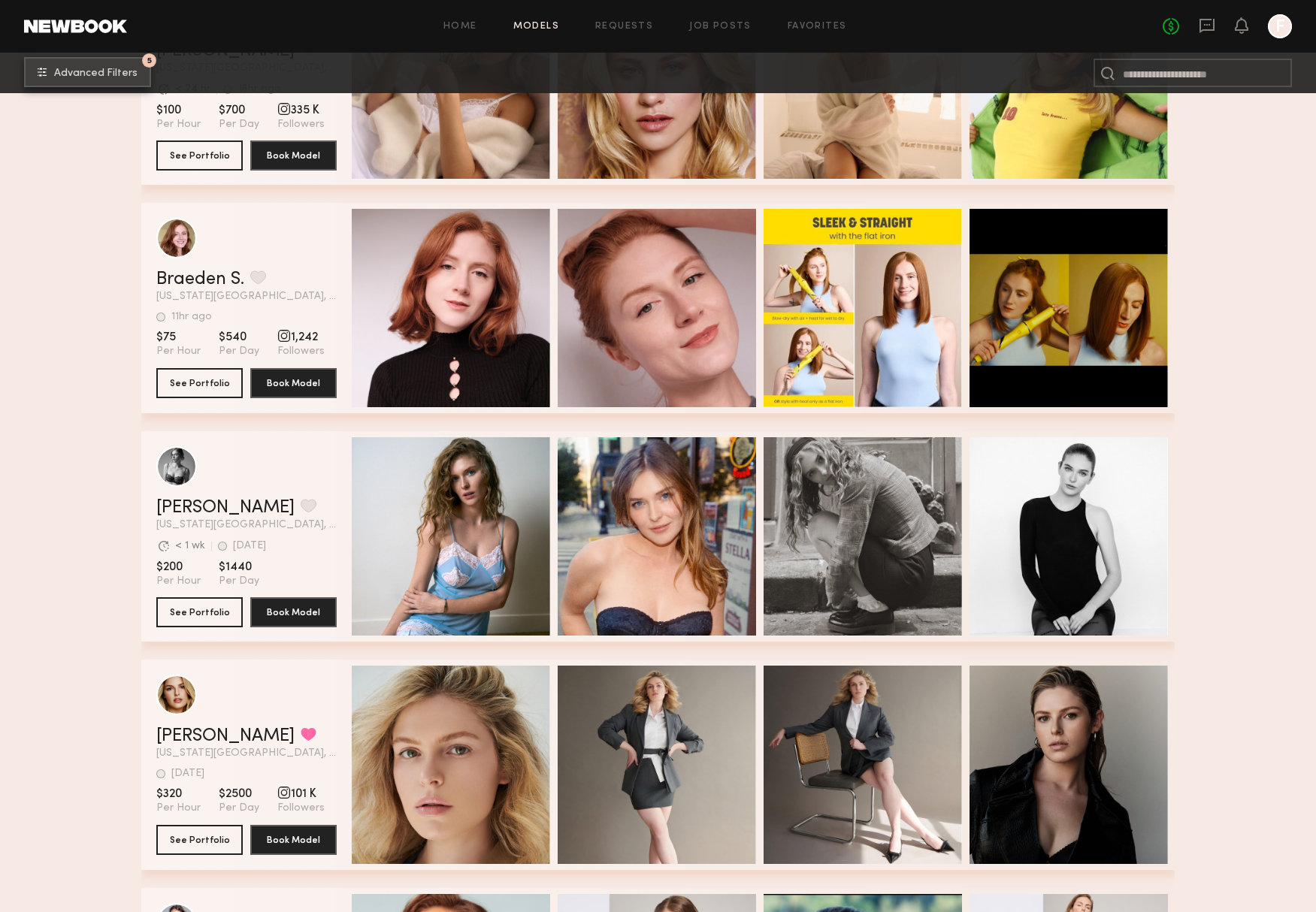
scroll to position [372, 0]
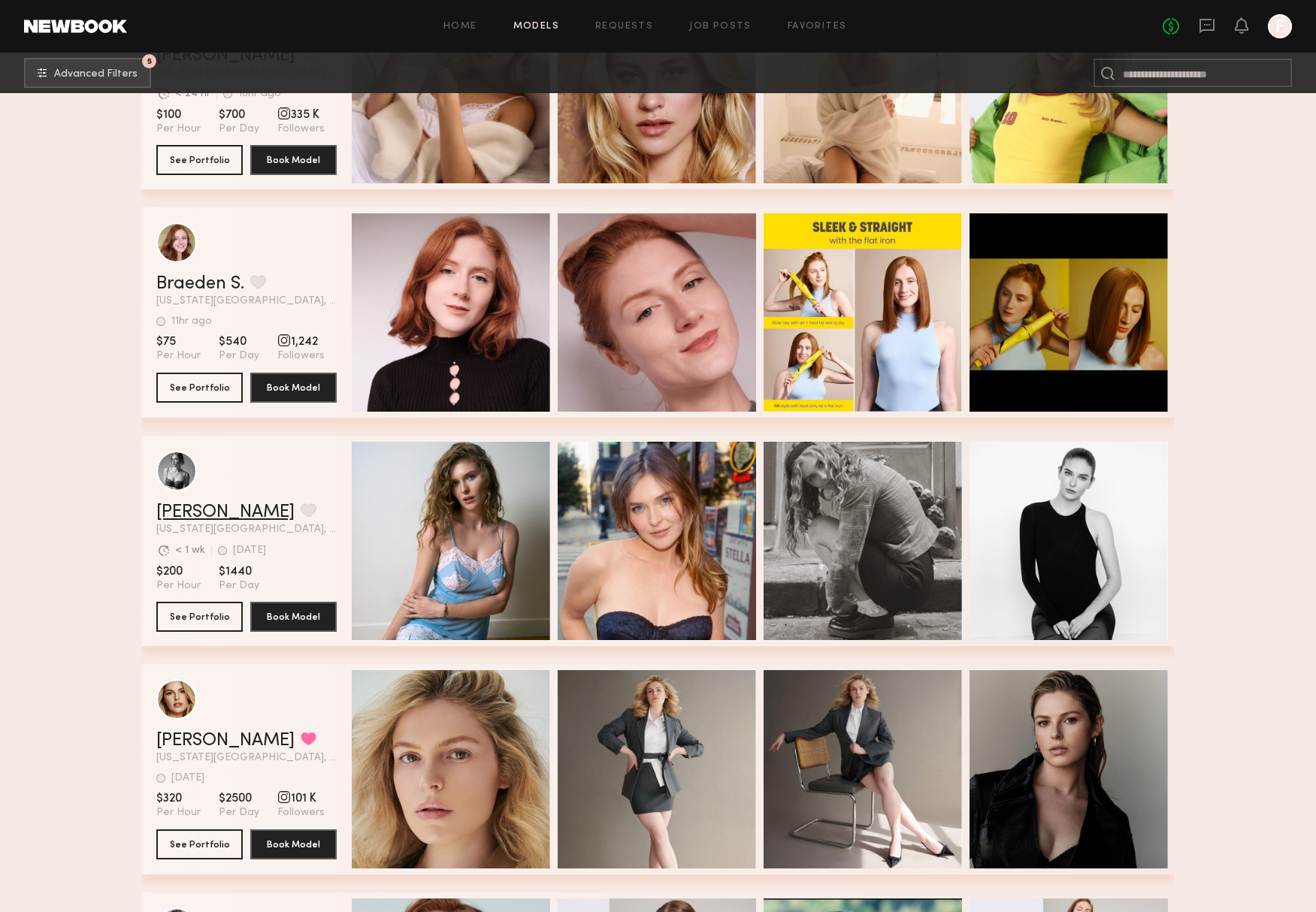
click at [197, 515] on link "Caroline N." at bounding box center [225, 512] width 139 height 18
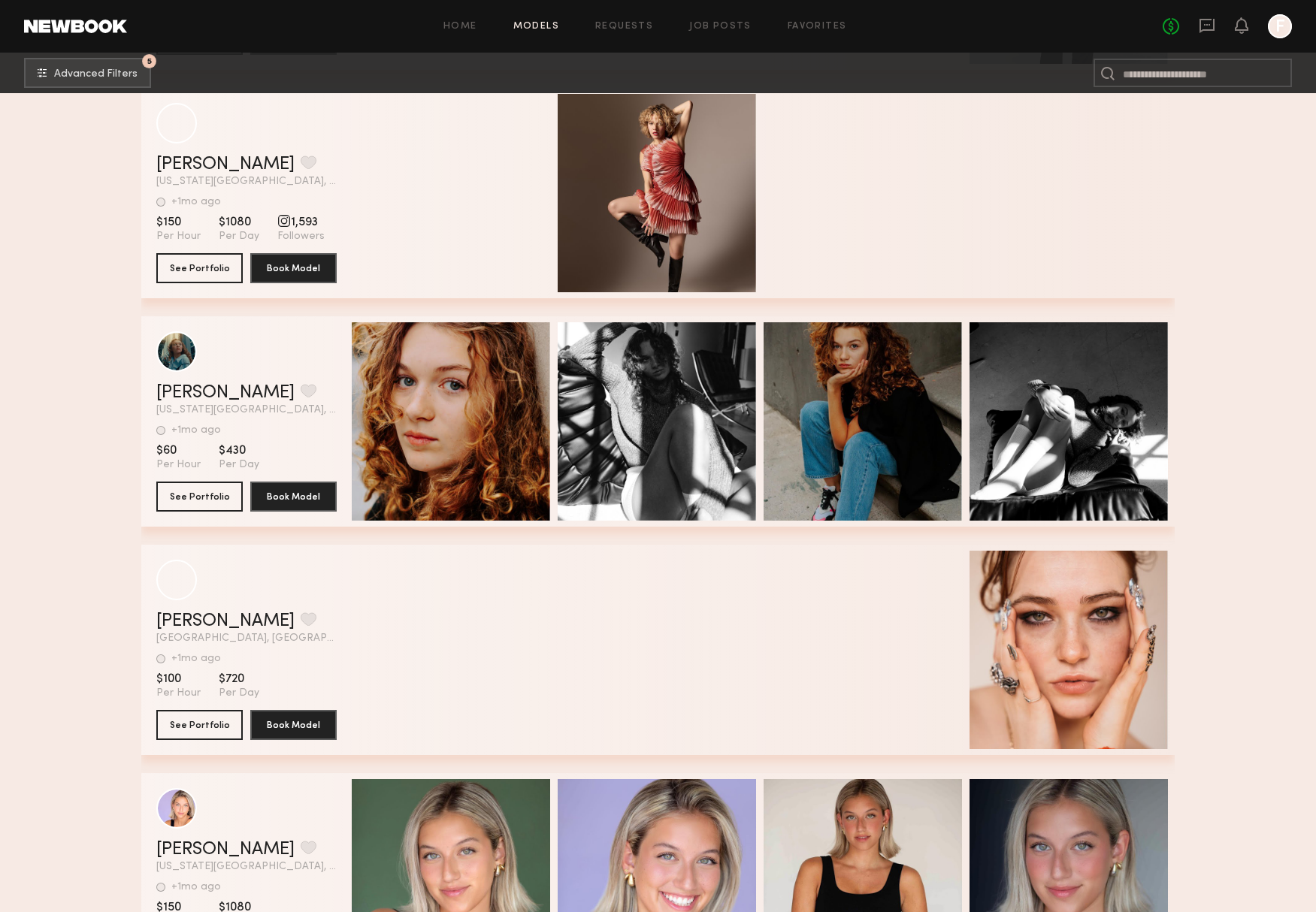
scroll to position [3913, 0]
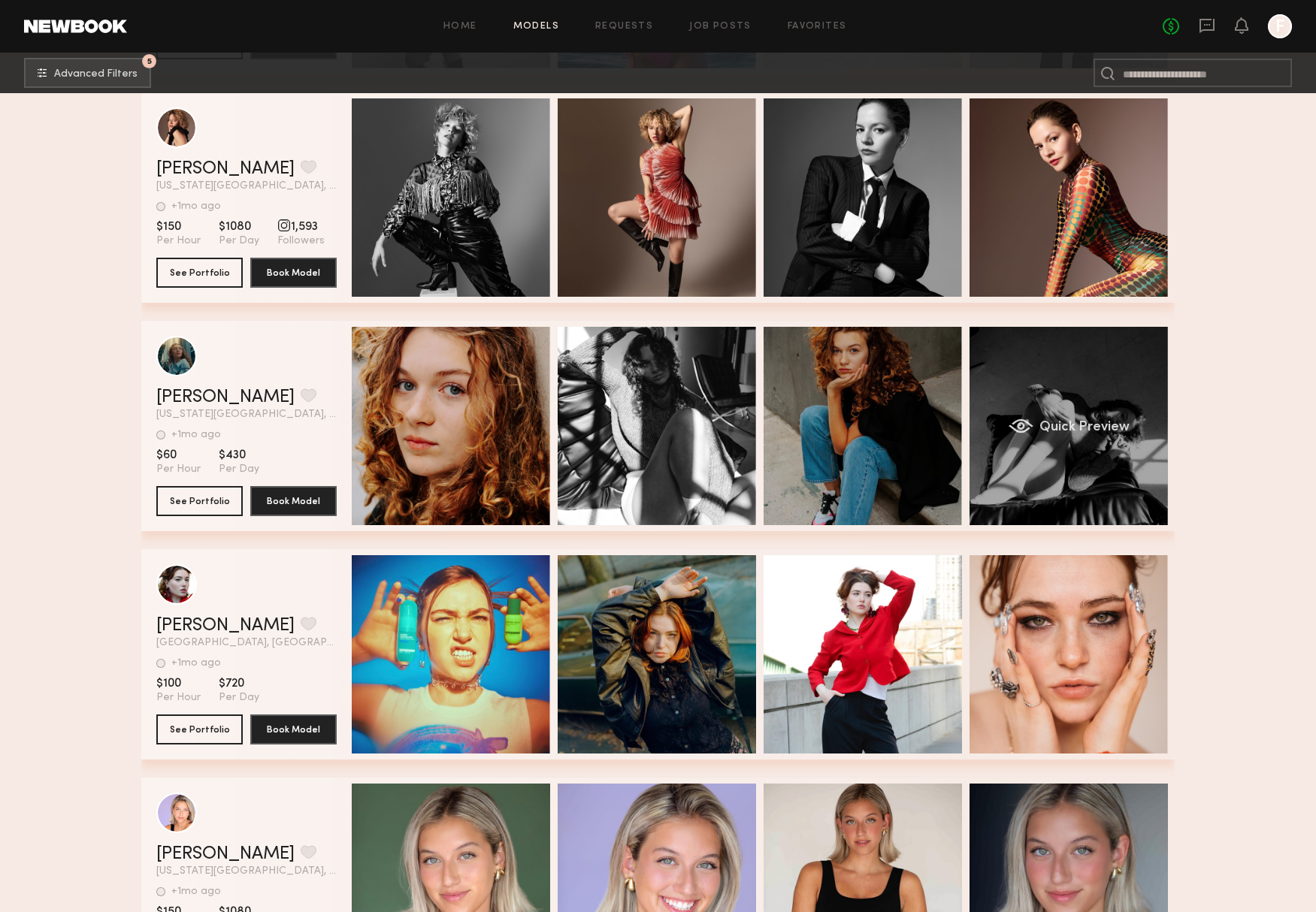
click at [1068, 486] on div "Quick Preview" at bounding box center [1068, 426] width 199 height 199
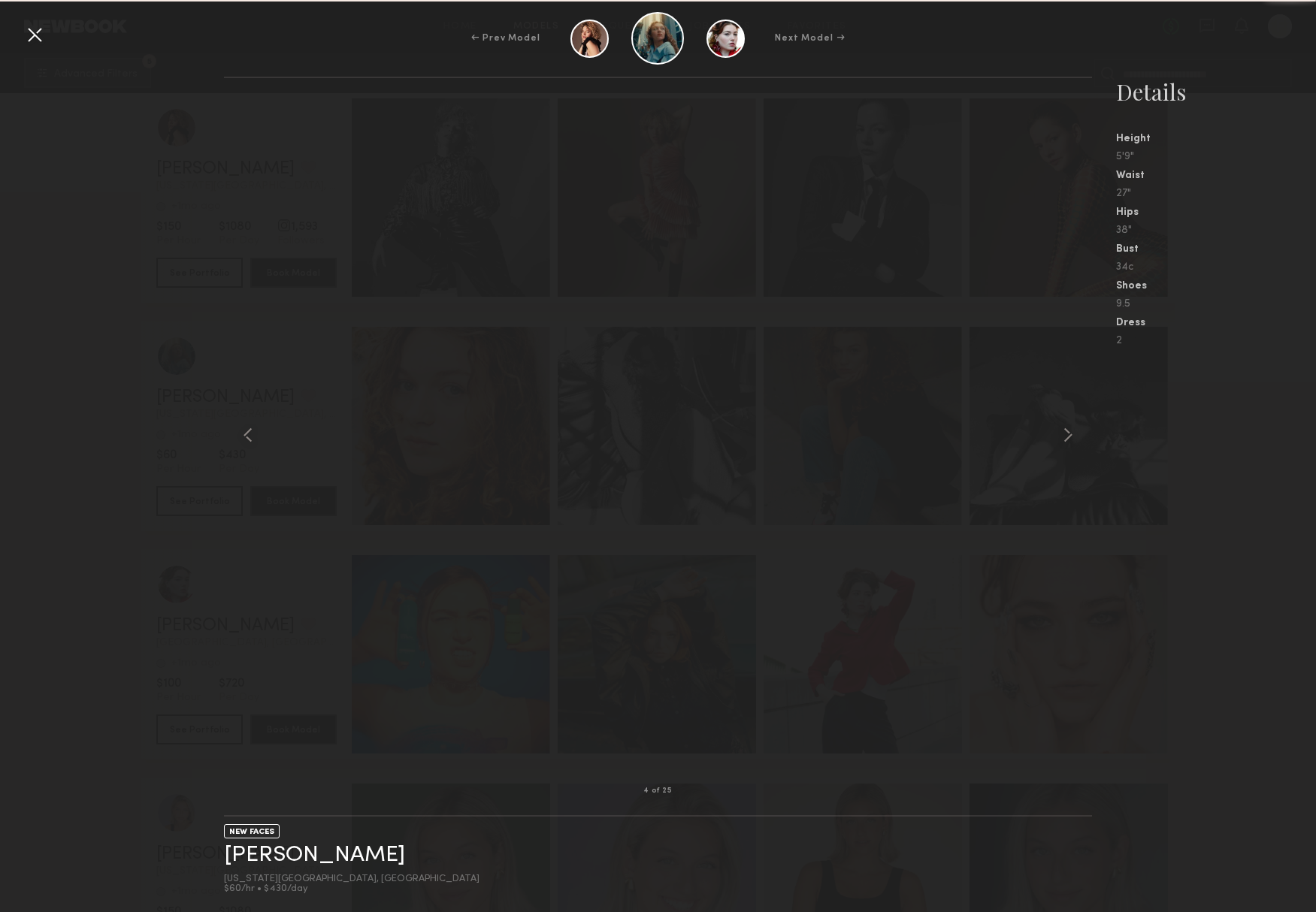
scroll to position [3898, 0]
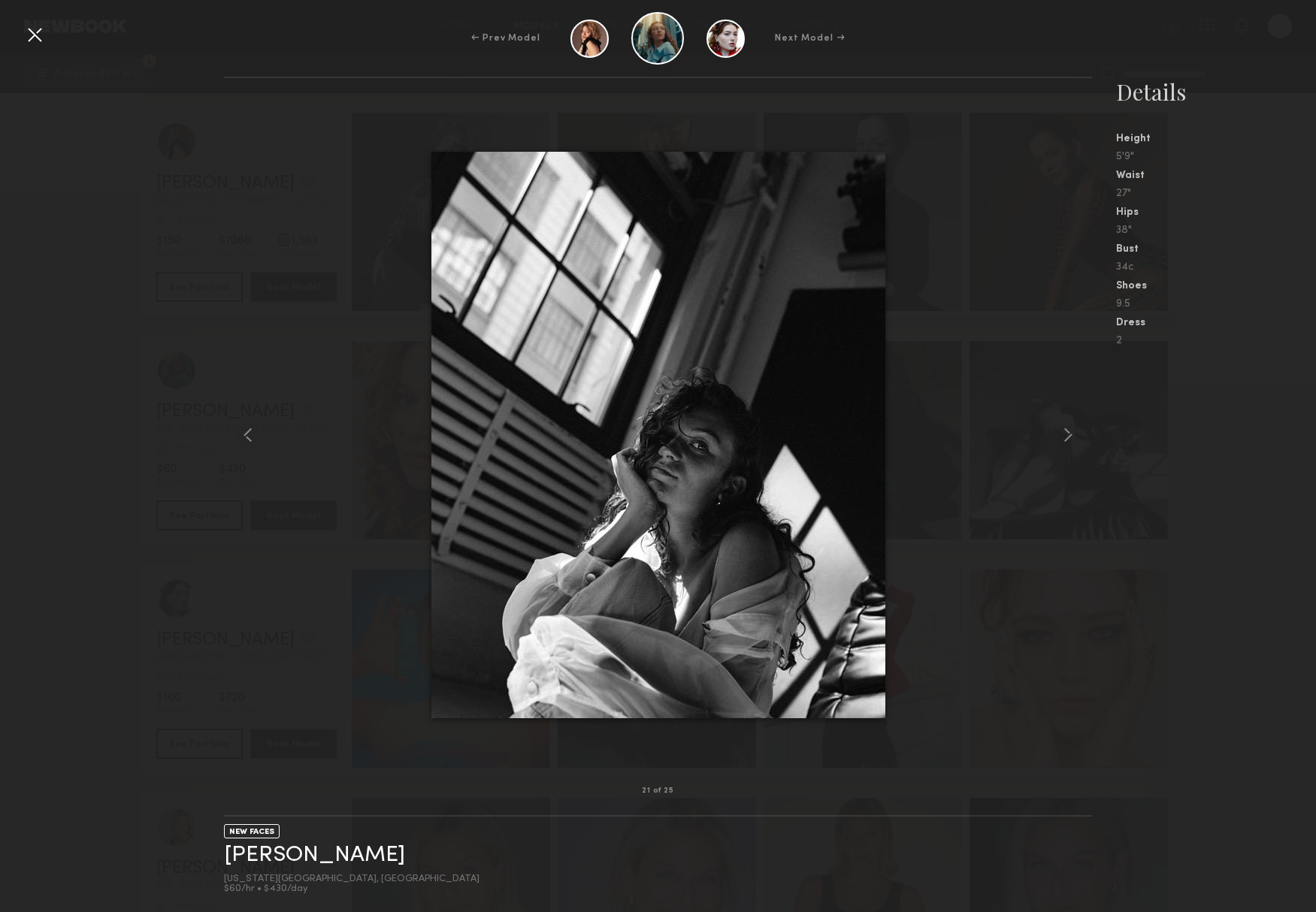
click at [1176, 514] on nb-gallery-model-stats "Details Height 5'9" Waist 27" Hips 38" Bust 34c Shoes 9.5 Dress 2" at bounding box center [1204, 495] width 224 height 836
click at [34, 34] on div at bounding box center [35, 35] width 24 height 24
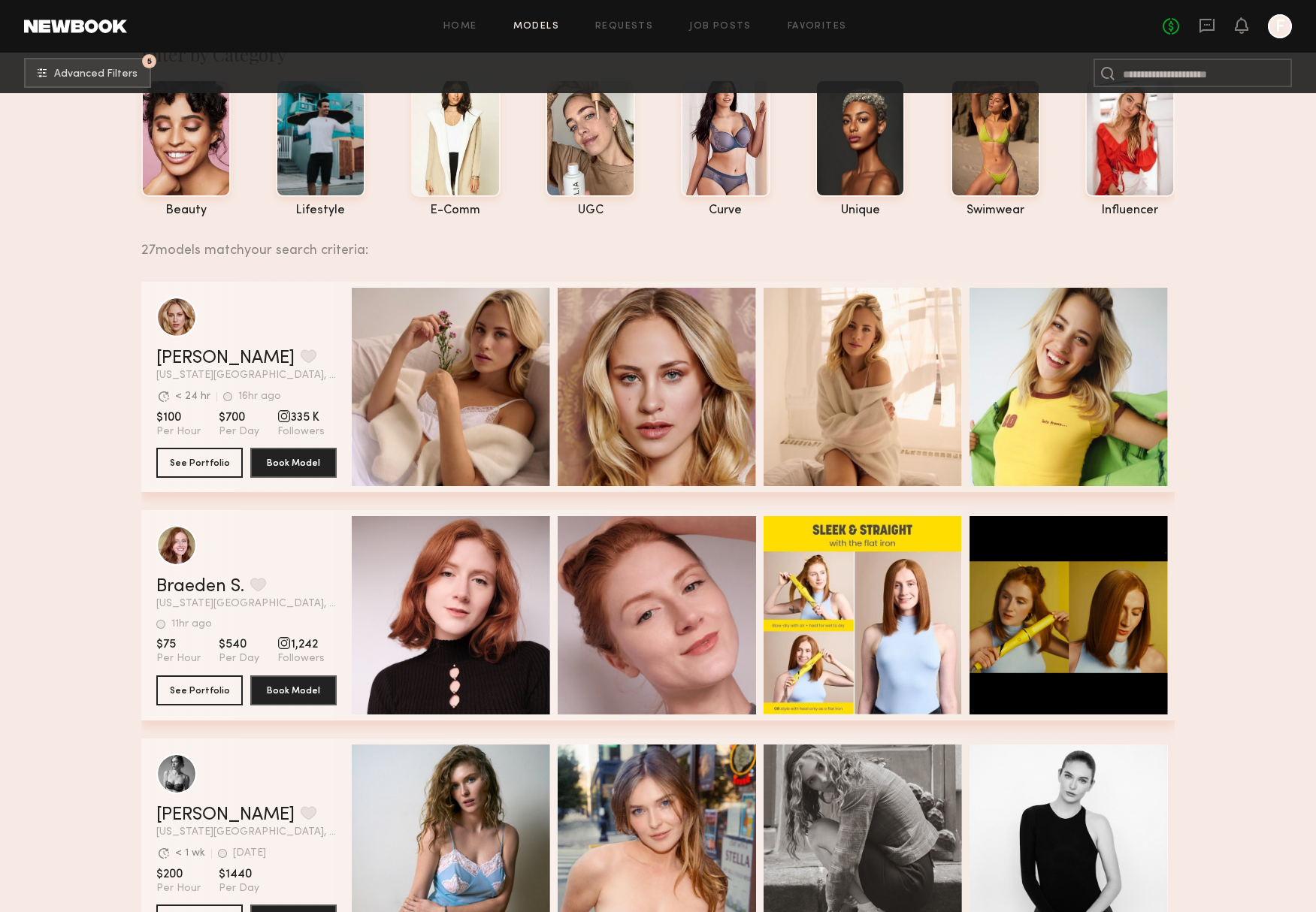
scroll to position [0, 0]
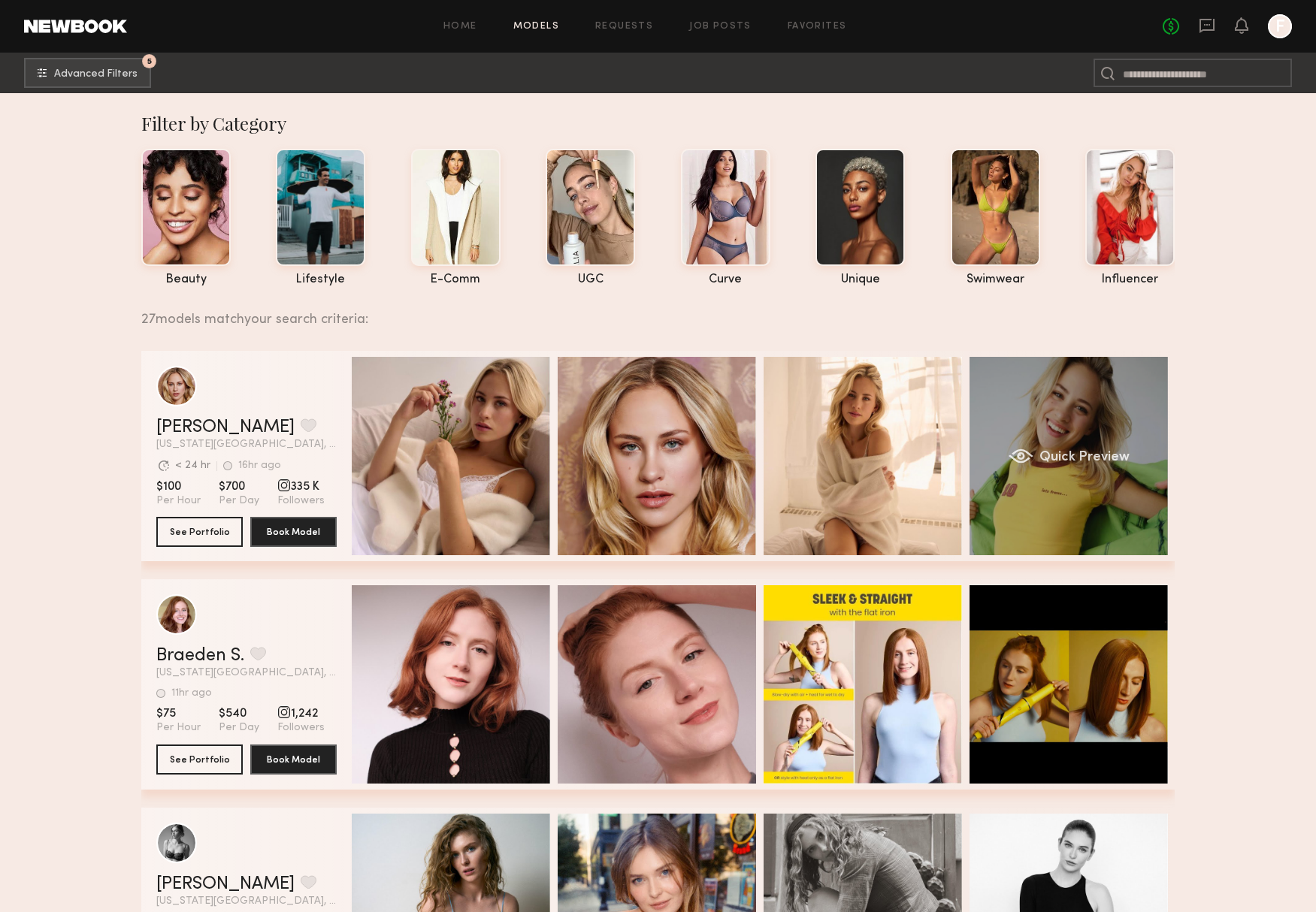
click at [1029, 400] on div "Quick Preview" at bounding box center [1068, 456] width 199 height 199
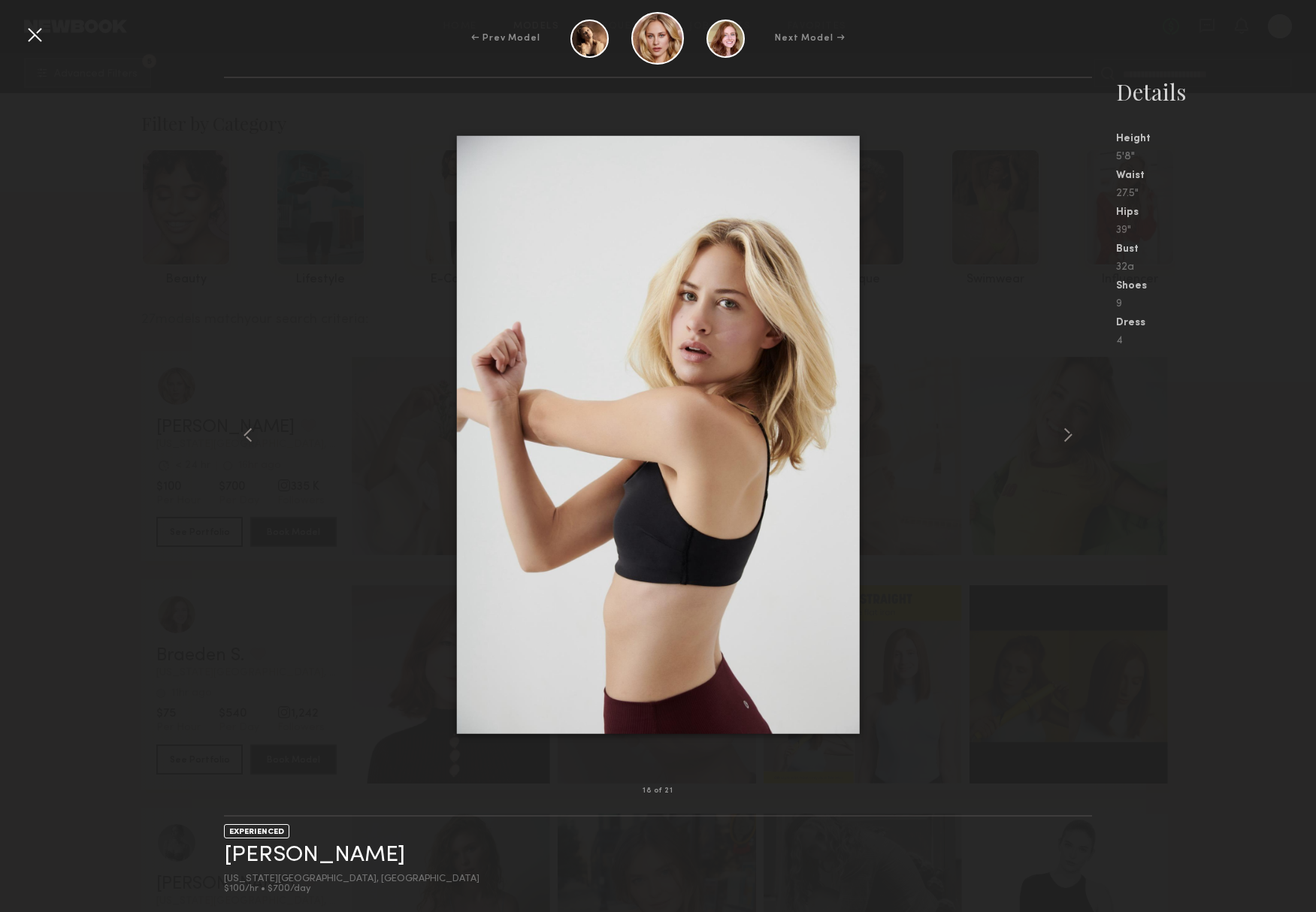
click at [31, 34] on div at bounding box center [35, 35] width 24 height 24
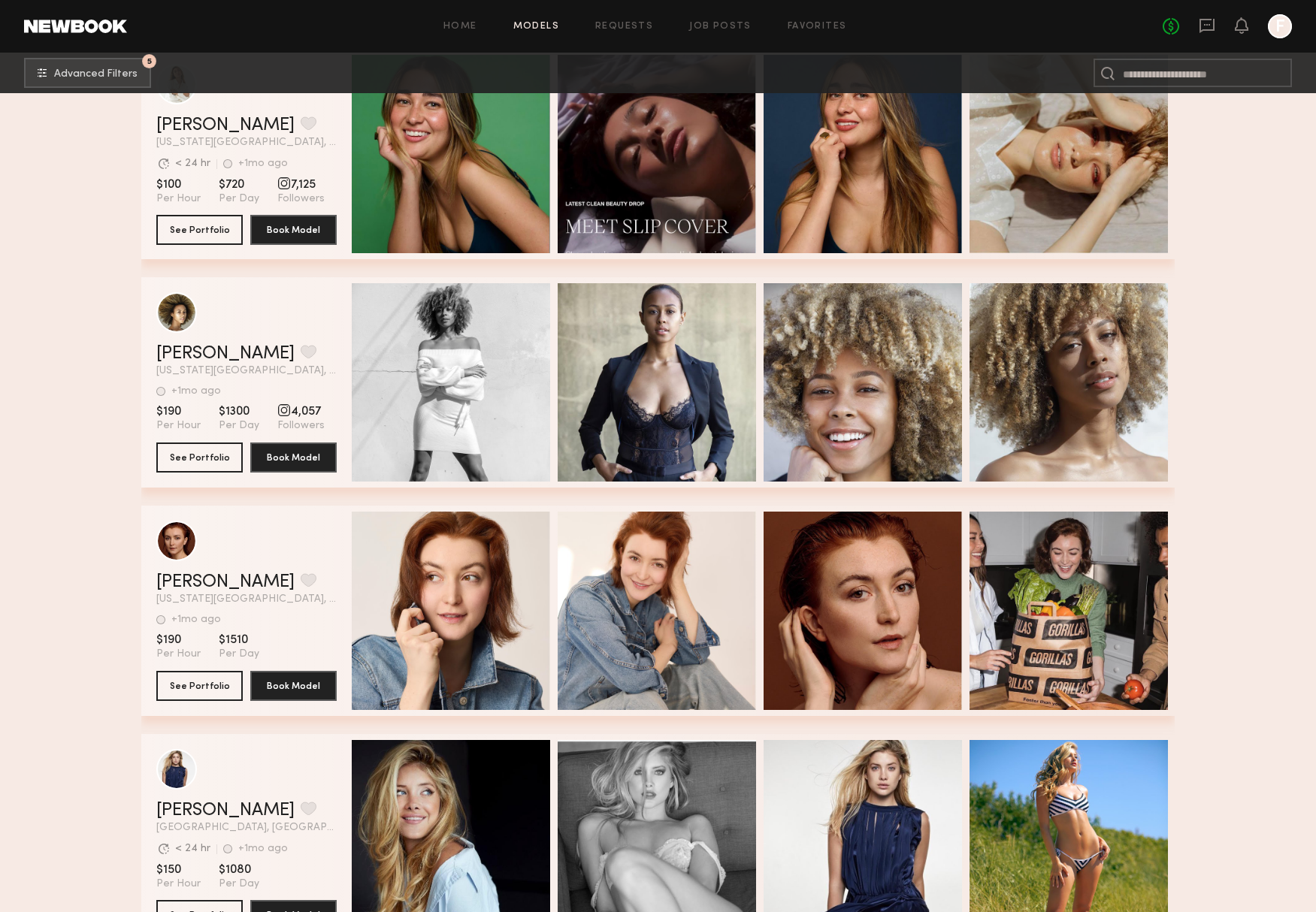
scroll to position [1896, 0]
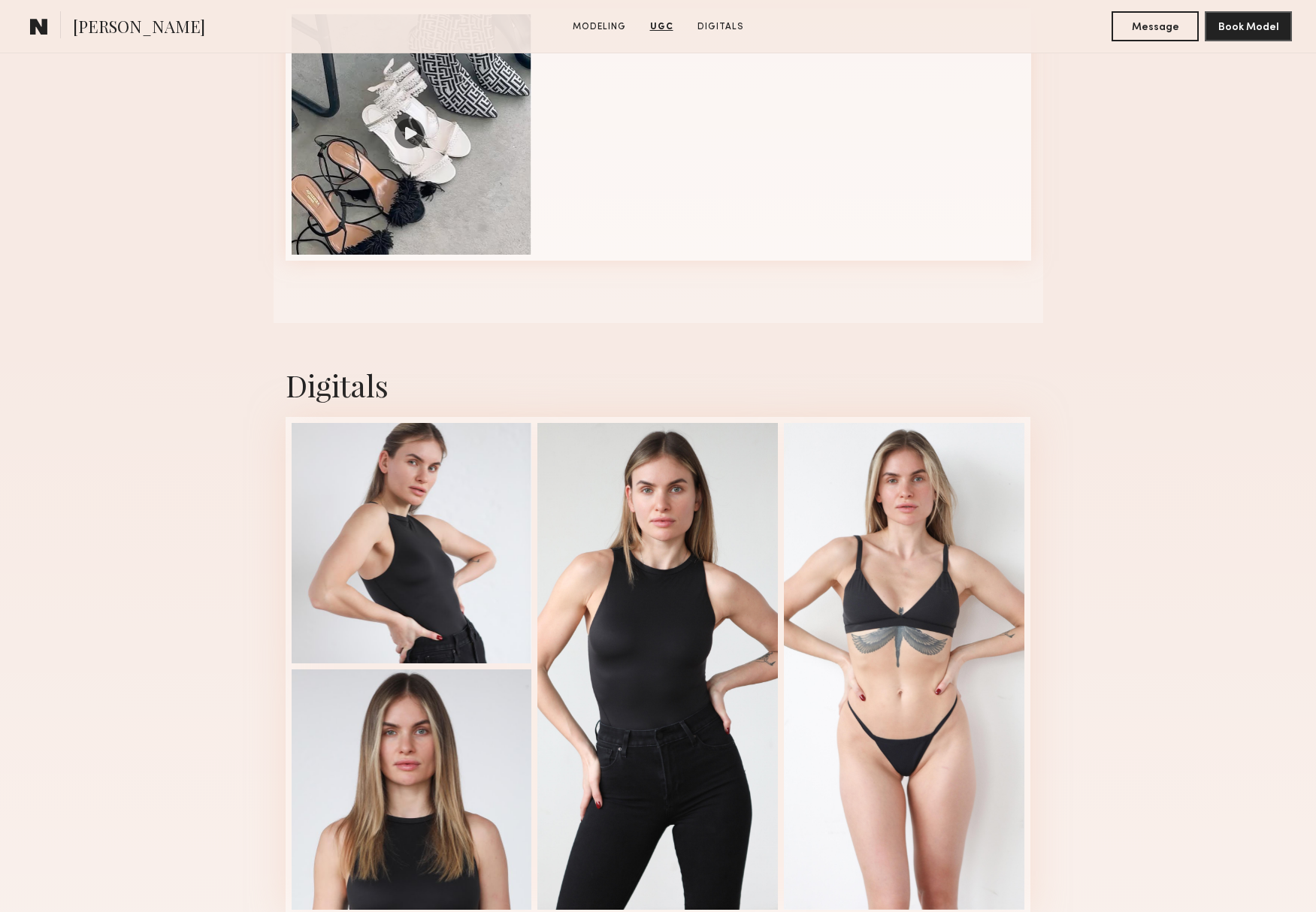
scroll to position [1695, 0]
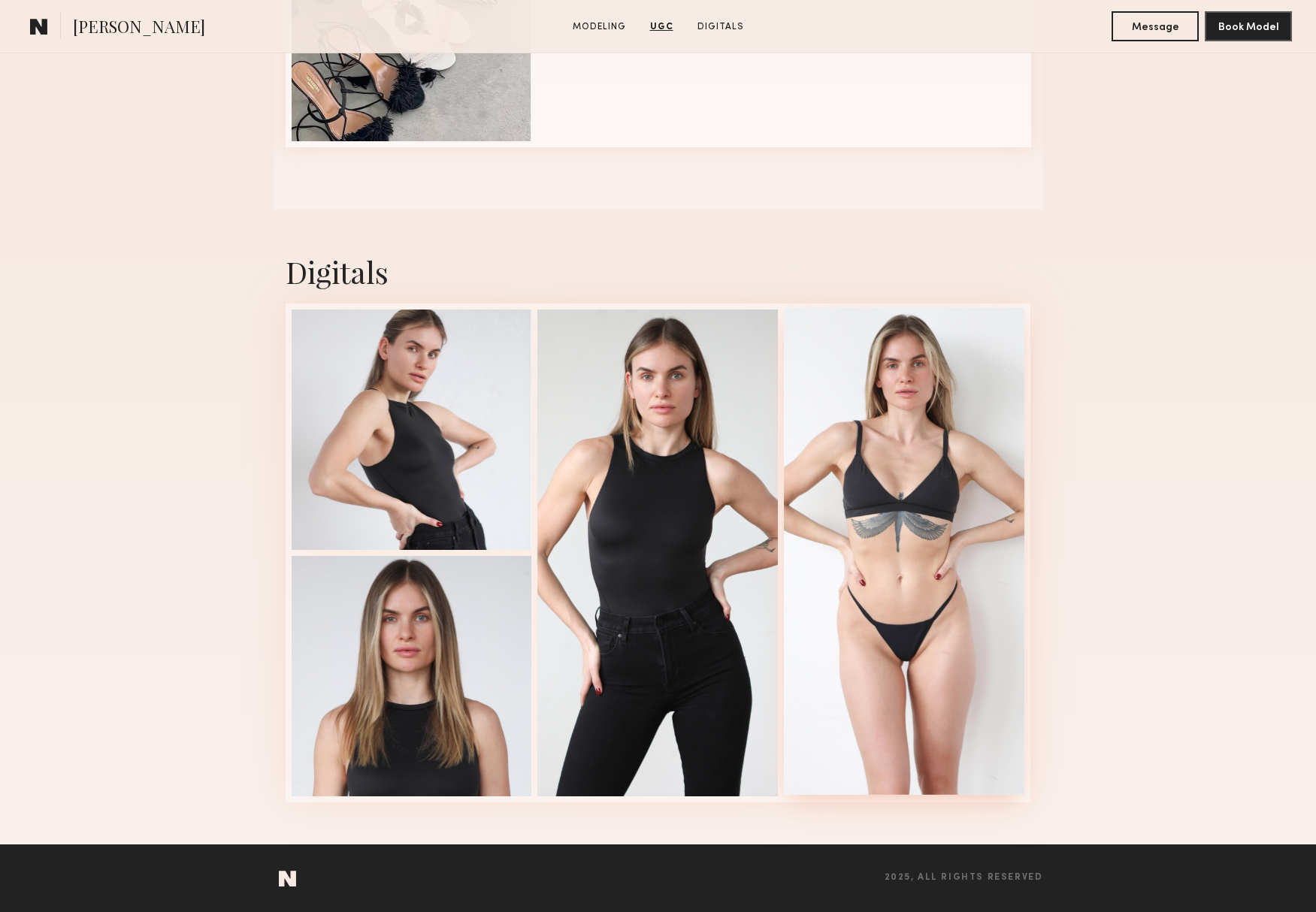
click at [959, 634] on div at bounding box center [904, 552] width 241 height 487
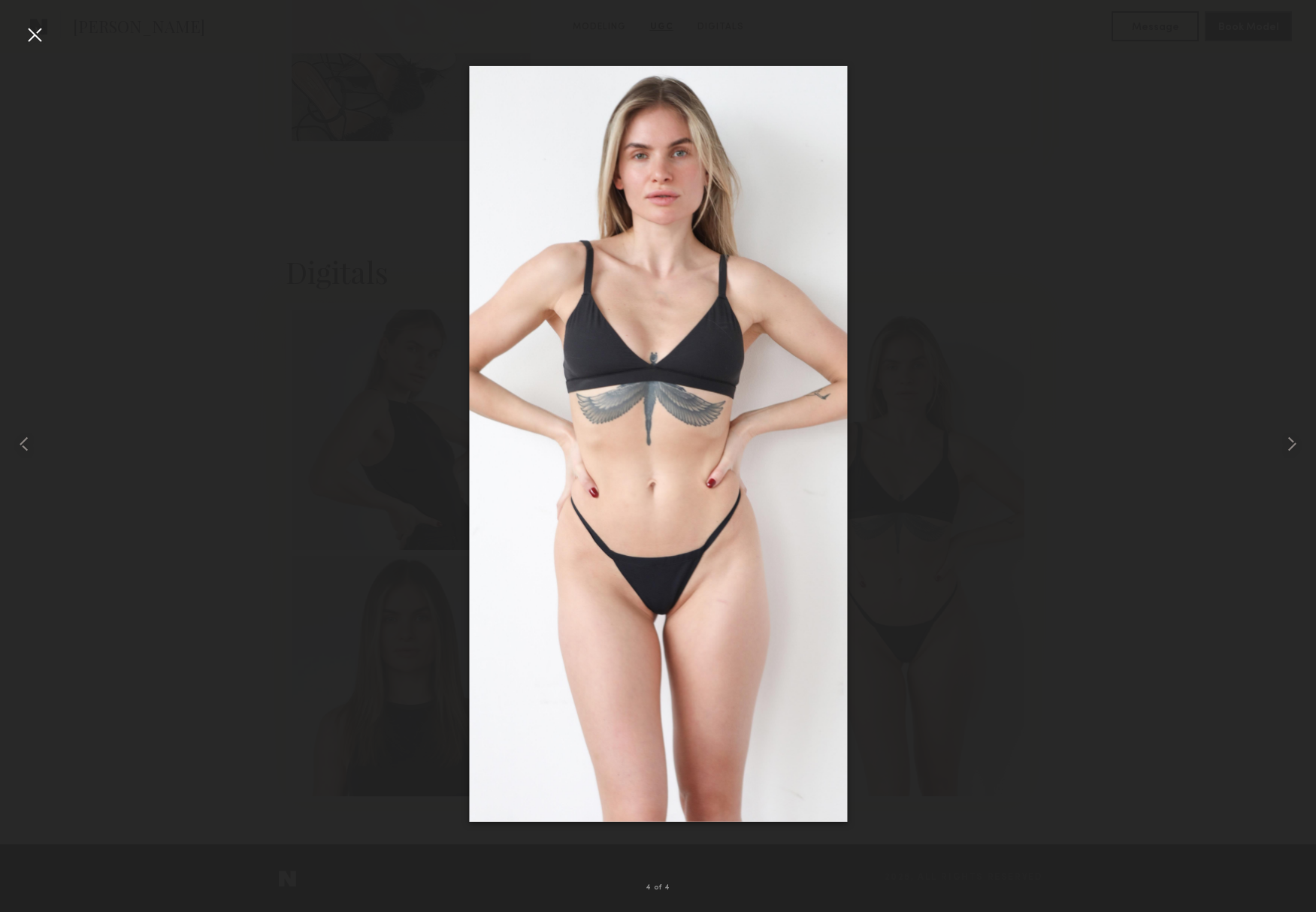
click at [37, 37] on div at bounding box center [35, 35] width 24 height 24
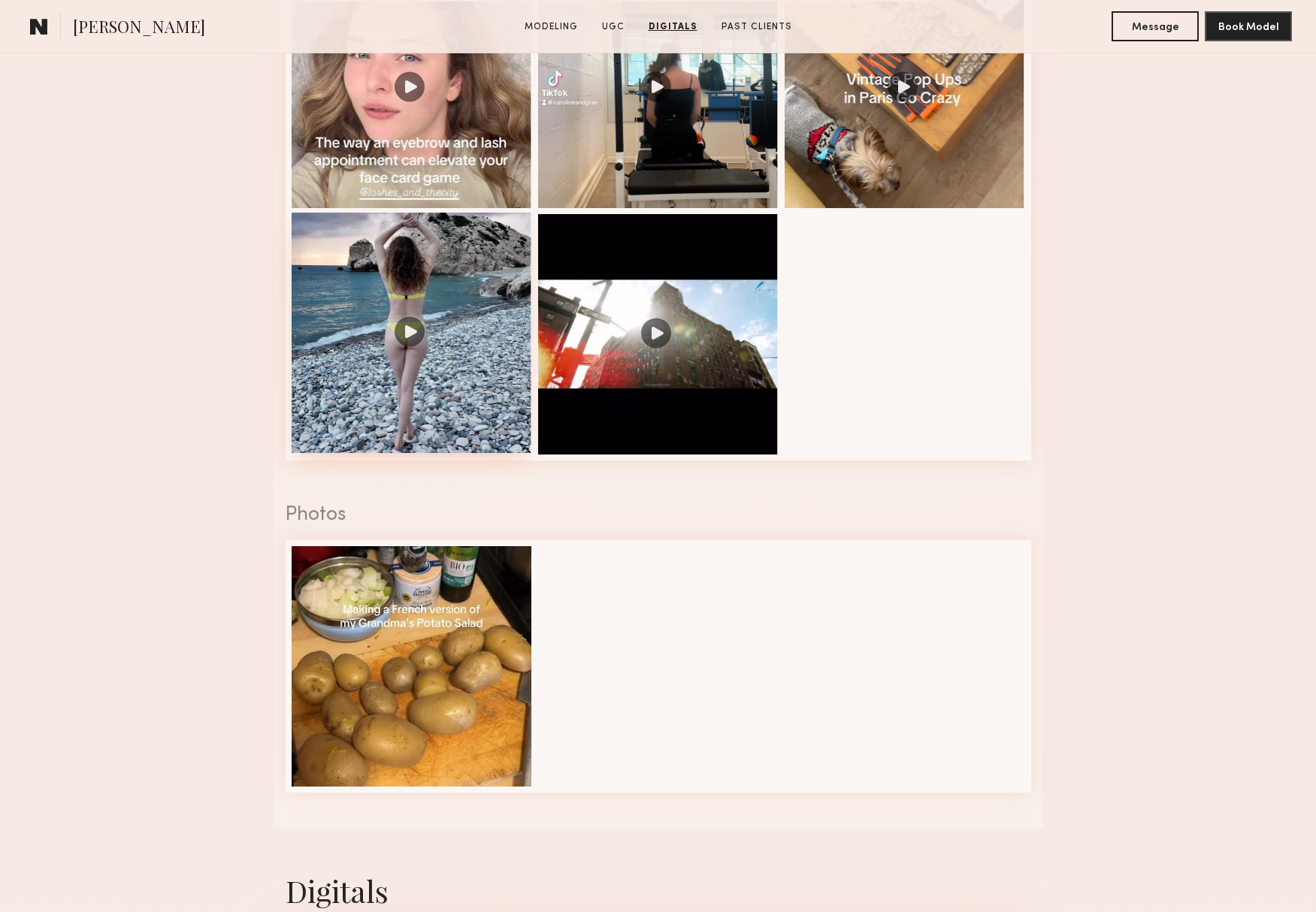
scroll to position [1477, 0]
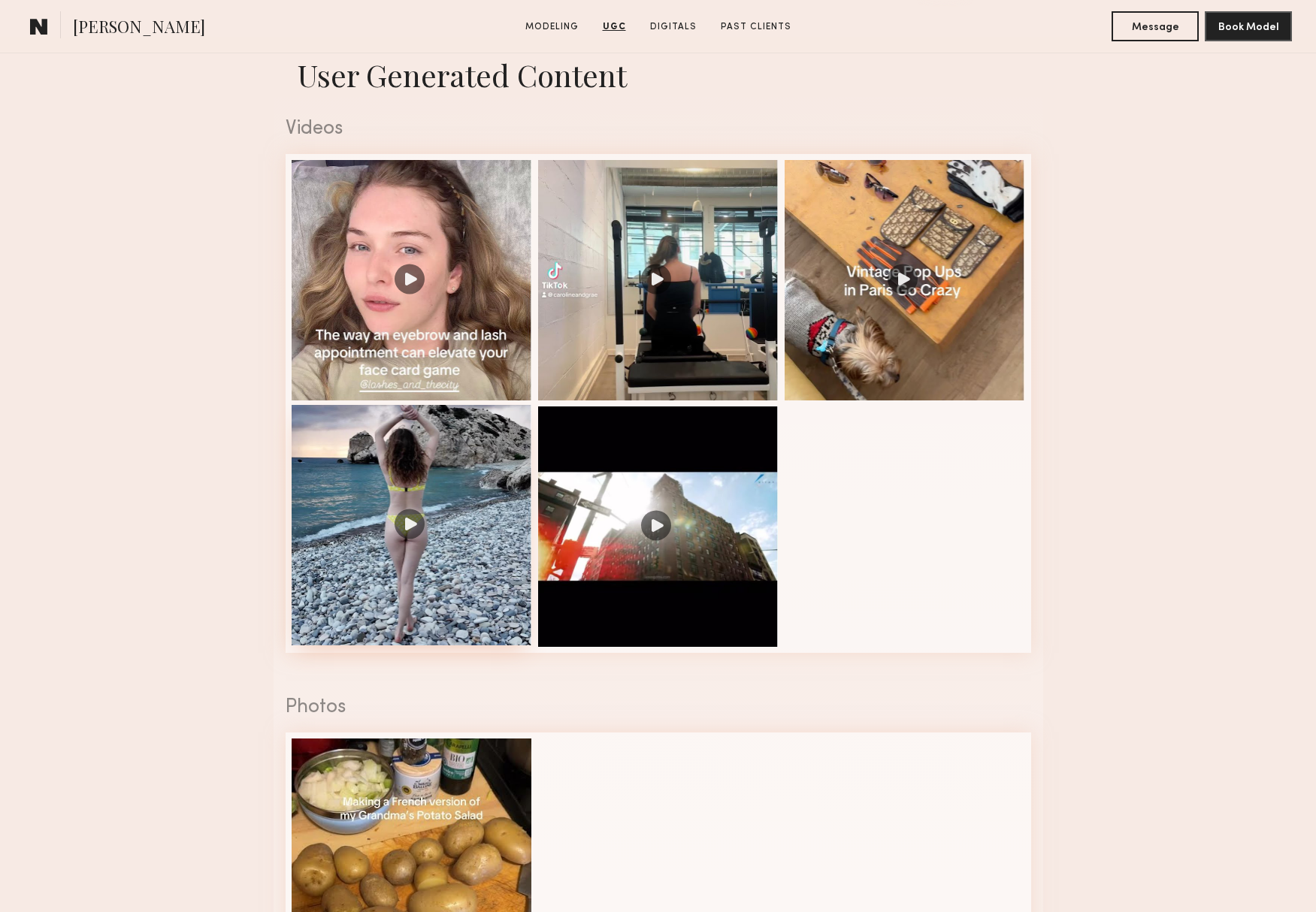
click at [401, 531] on div at bounding box center [412, 525] width 241 height 241
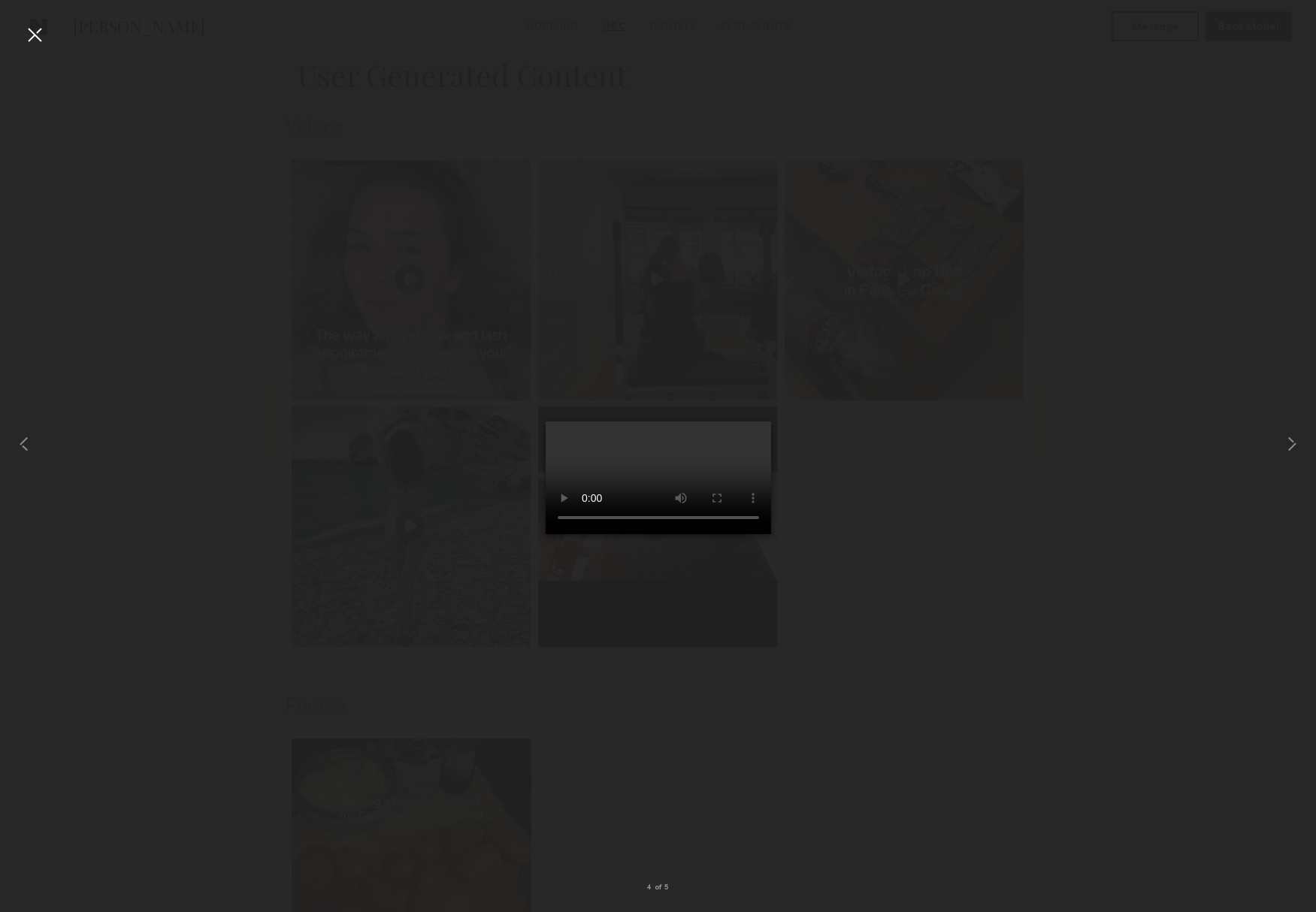
click at [29, 36] on div at bounding box center [35, 35] width 24 height 24
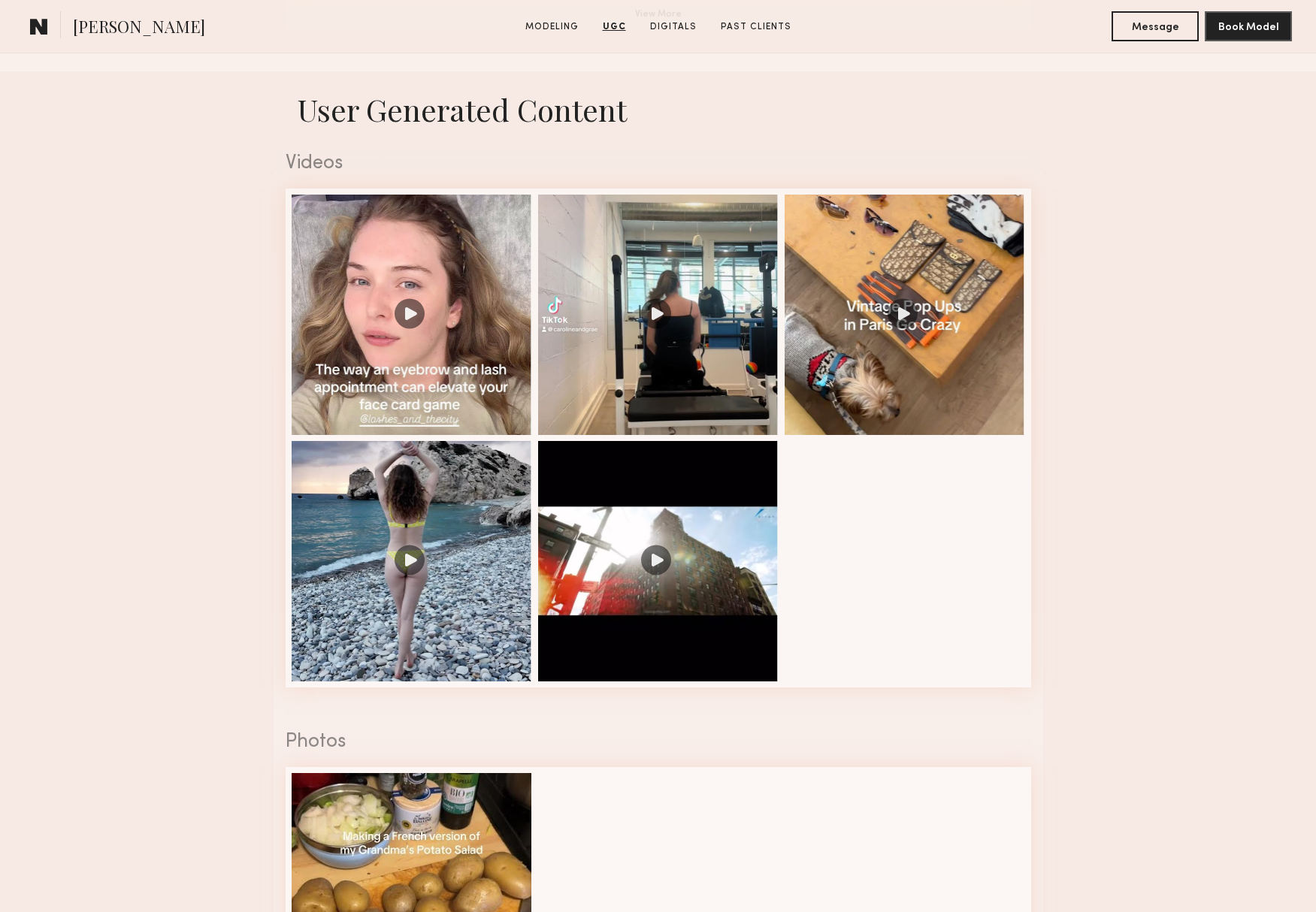
scroll to position [1437, 0]
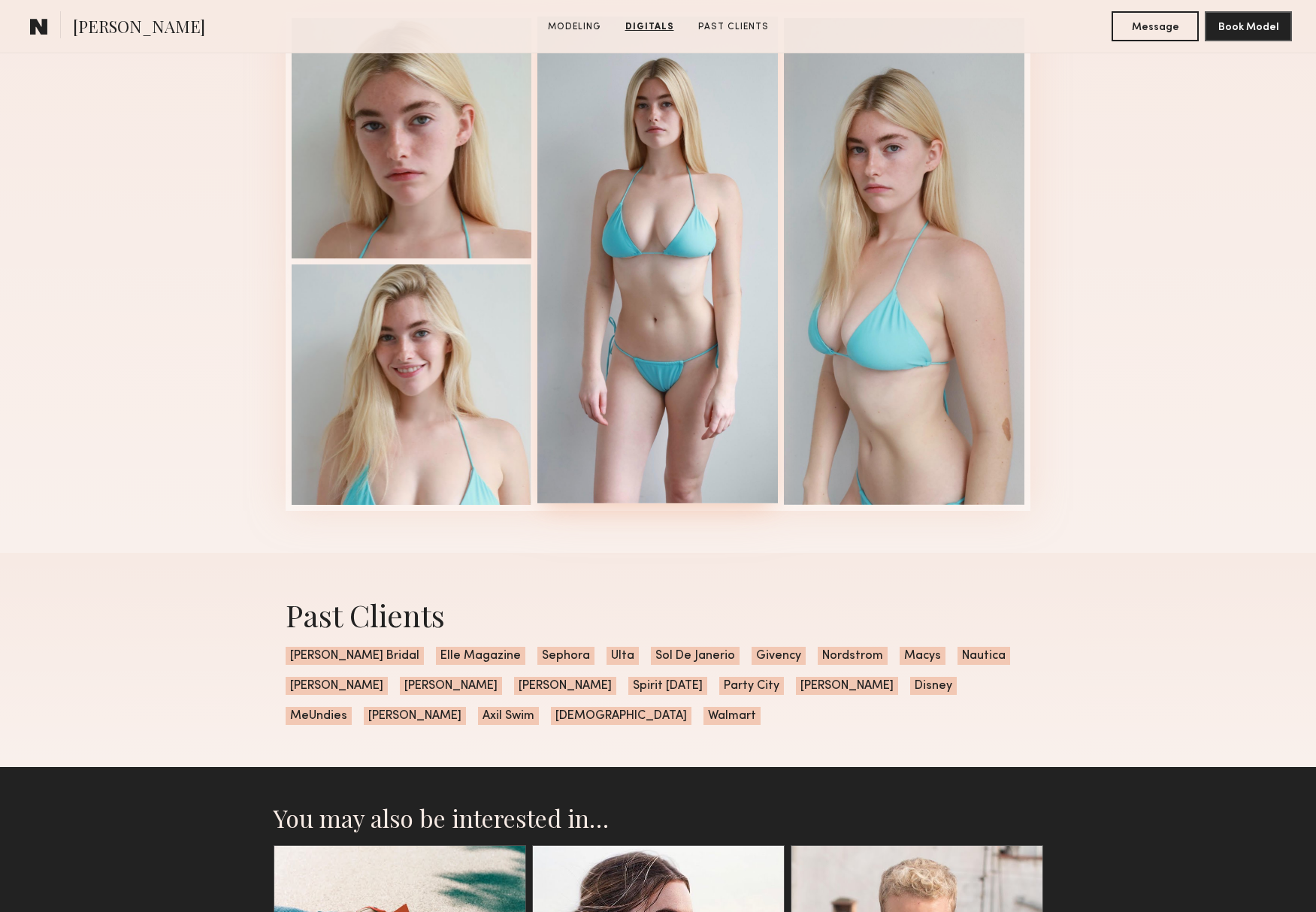
scroll to position [933, 0]
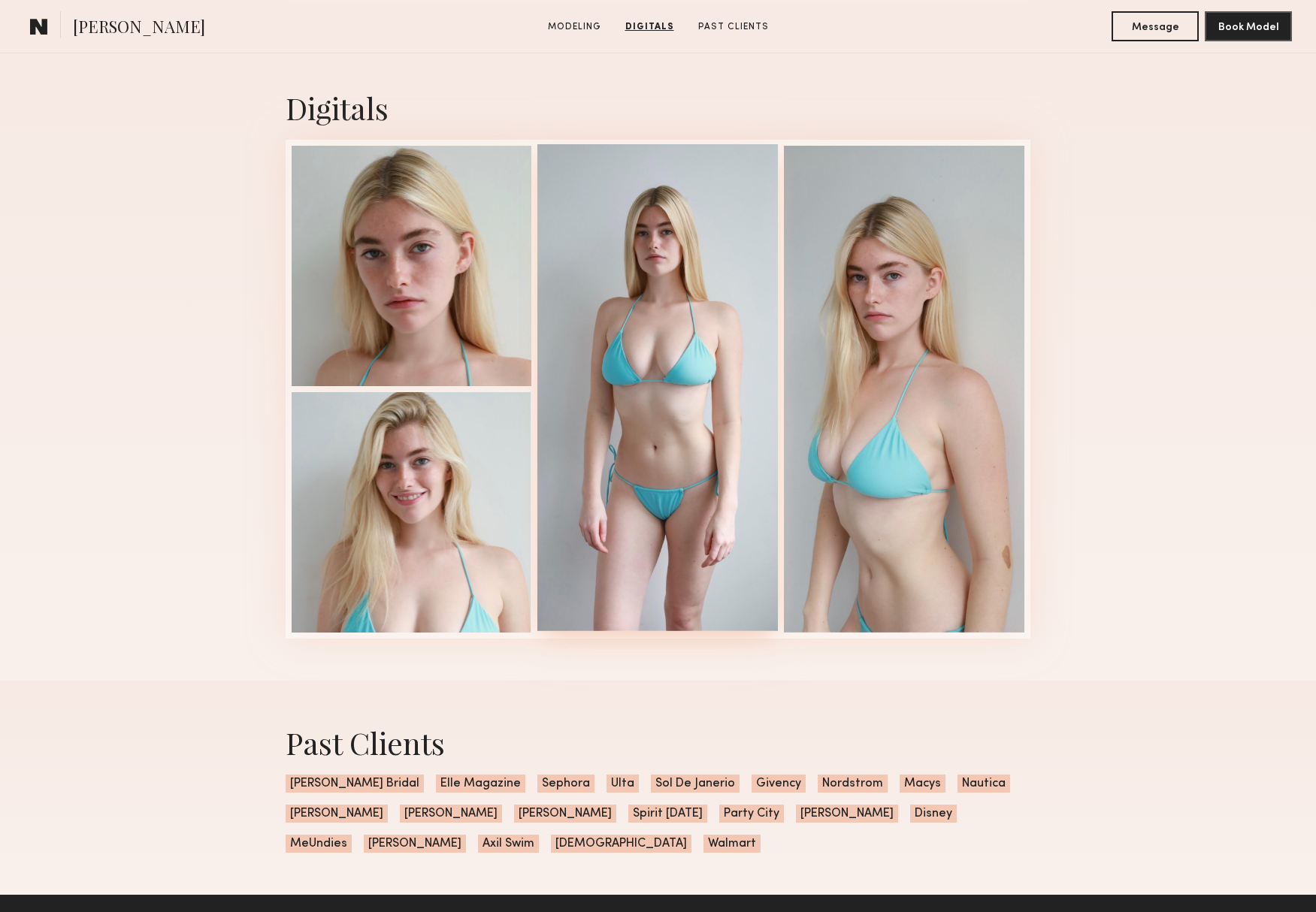
click at [683, 498] on div at bounding box center [658, 387] width 241 height 487
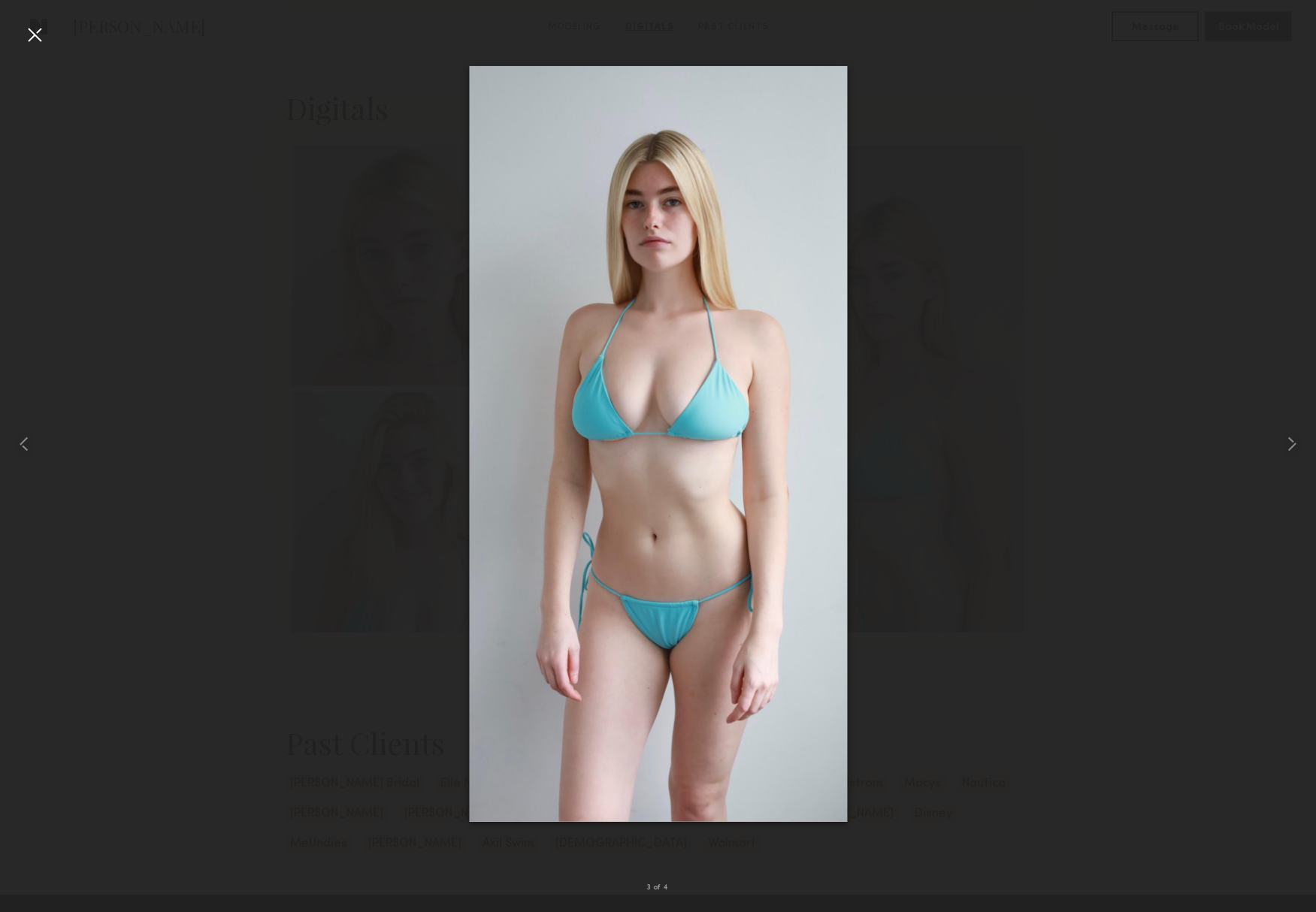
click at [44, 43] on div at bounding box center [35, 35] width 24 height 24
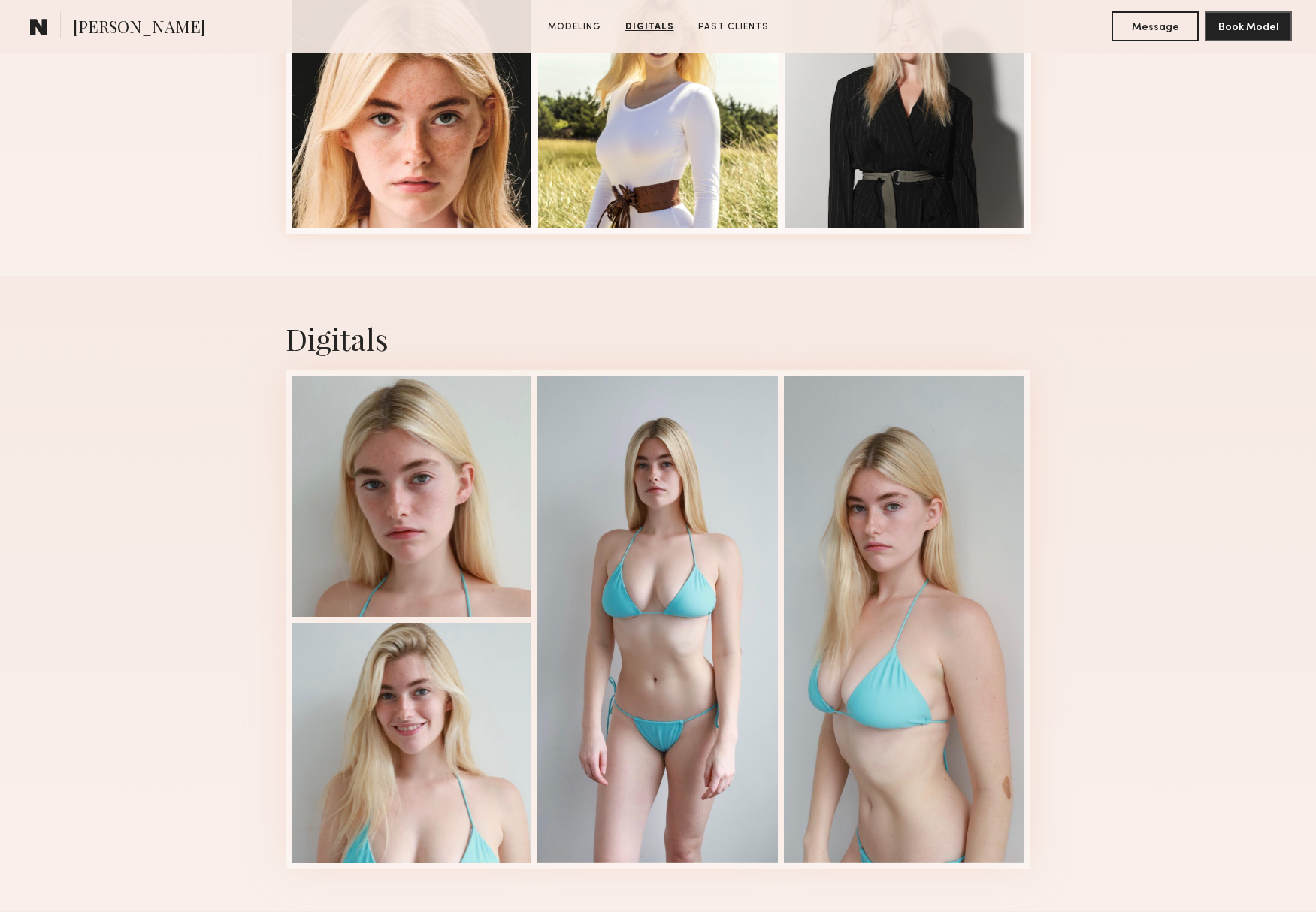
scroll to position [697, 0]
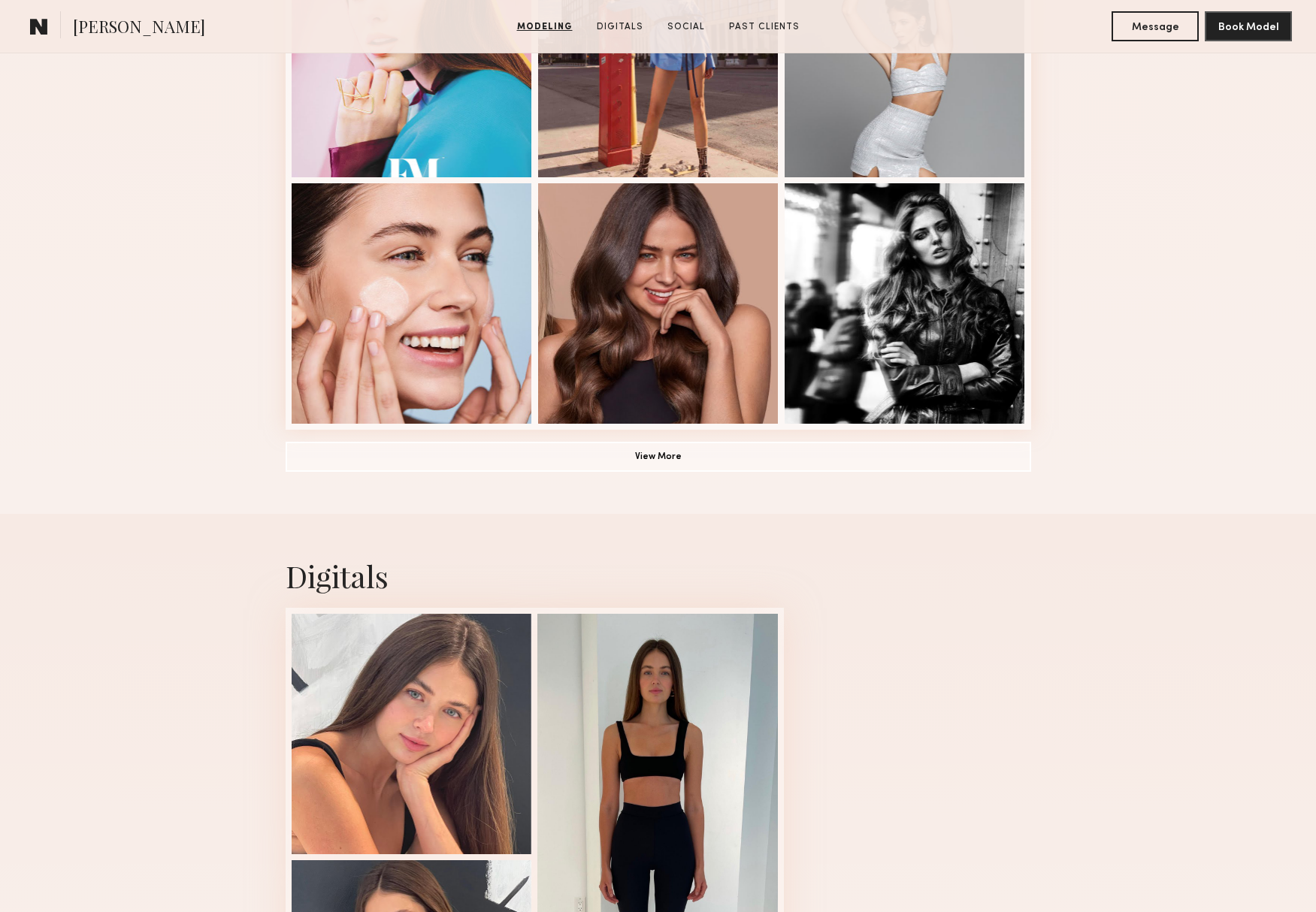
scroll to position [1226, 0]
